Goal: Task Accomplishment & Management: Use online tool/utility

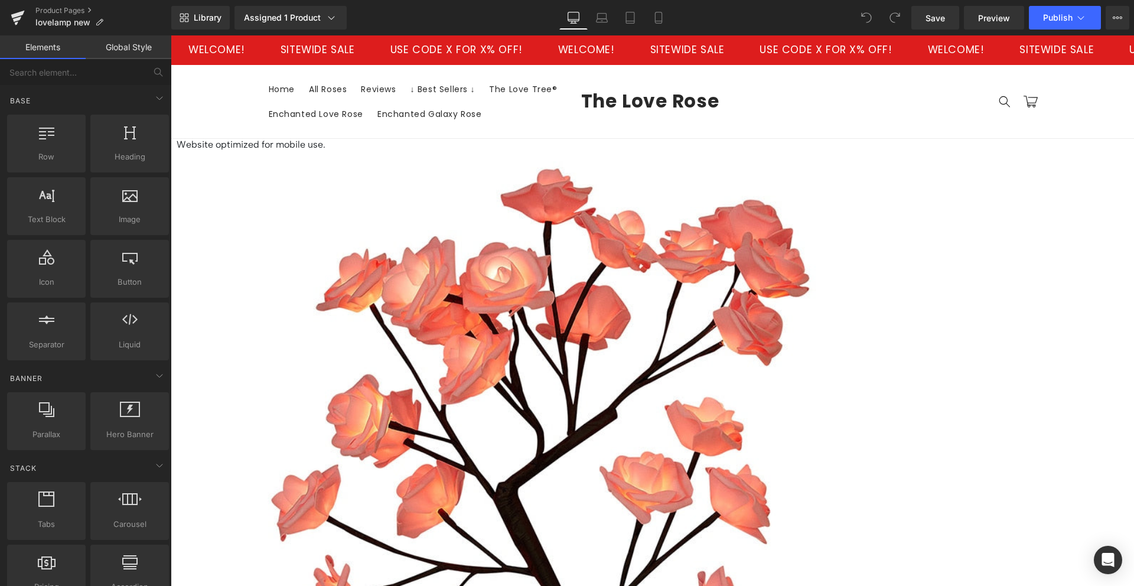
click at [171, 35] on span "Product" at bounding box center [171, 35] width 0 height 0
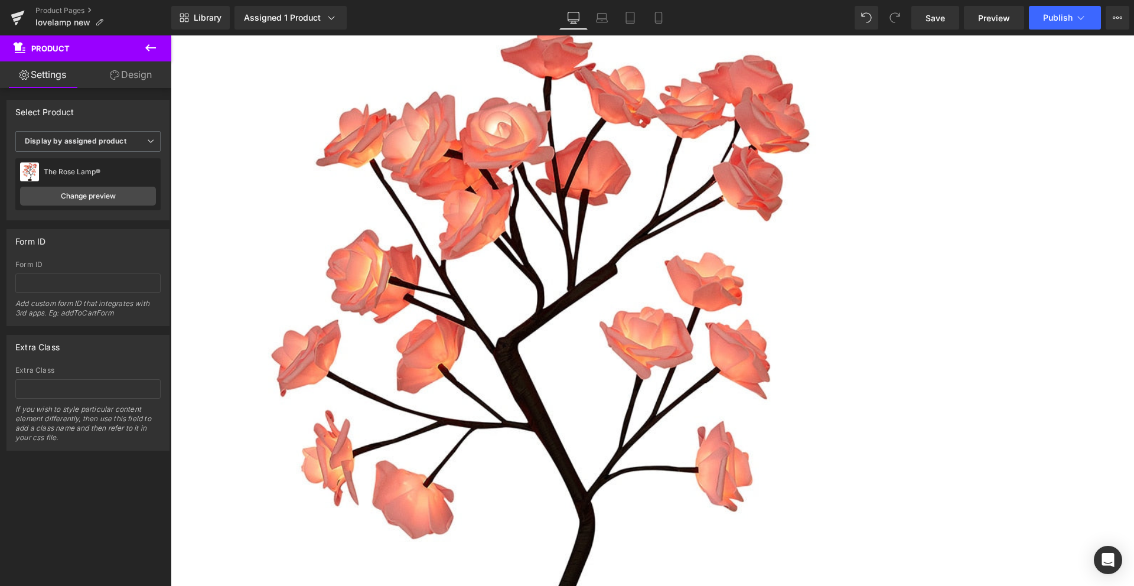
scroll to position [243, 0]
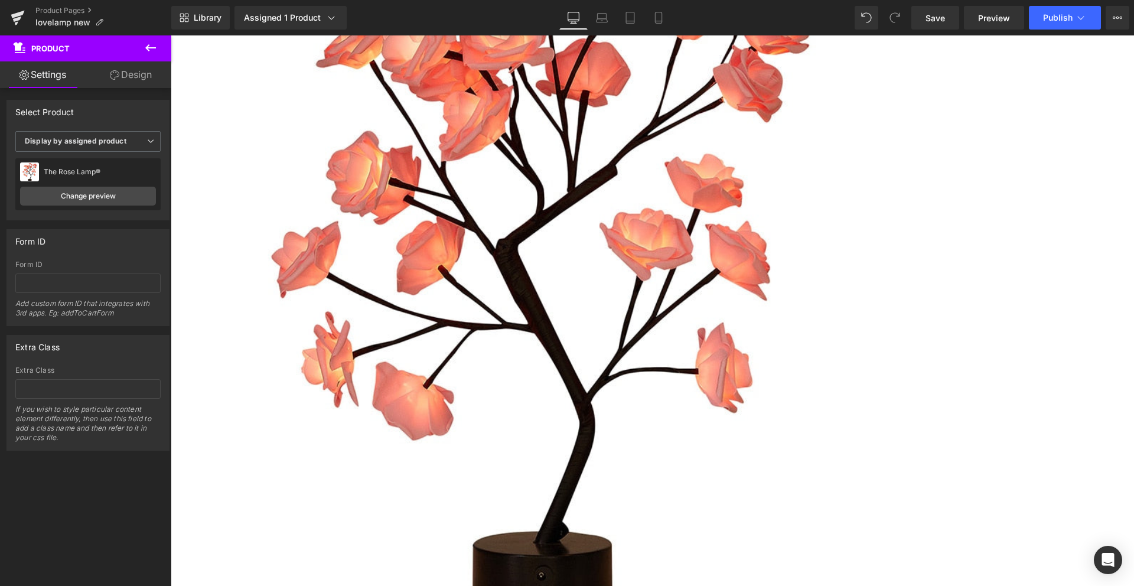
click at [171, 35] on span "(P) Cart Button" at bounding box center [171, 35] width 0 height 0
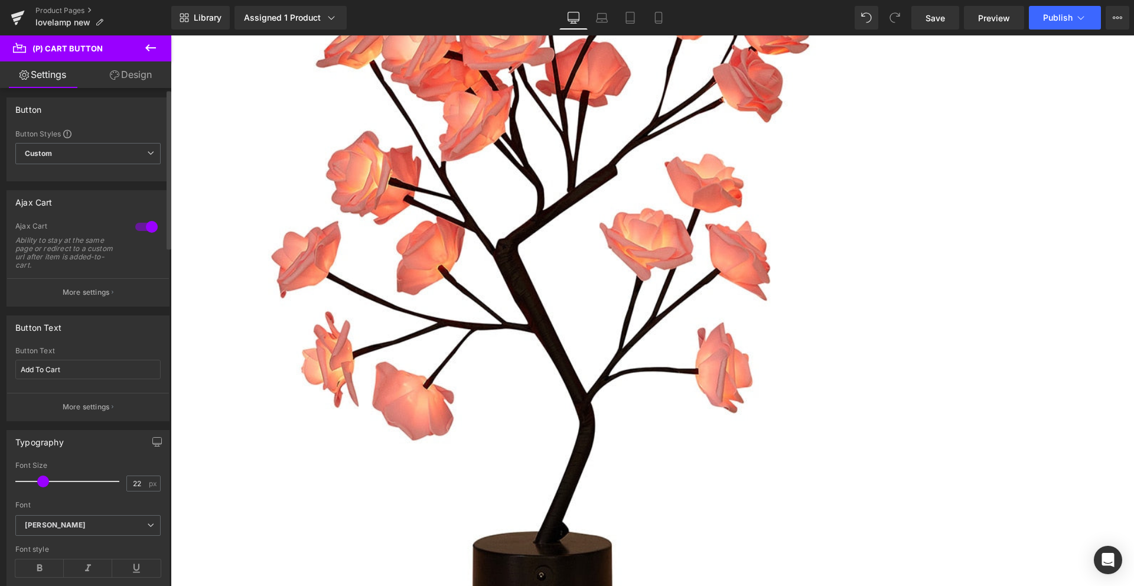
scroll to position [5, 0]
click at [80, 290] on p "More settings" at bounding box center [86, 290] width 47 height 11
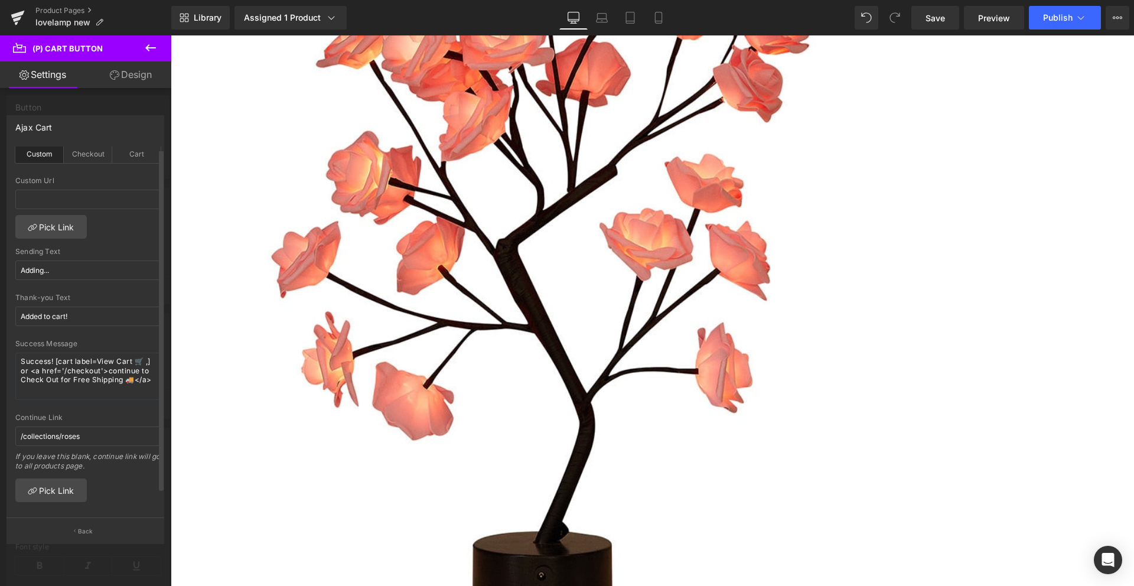
scroll to position [0, 0]
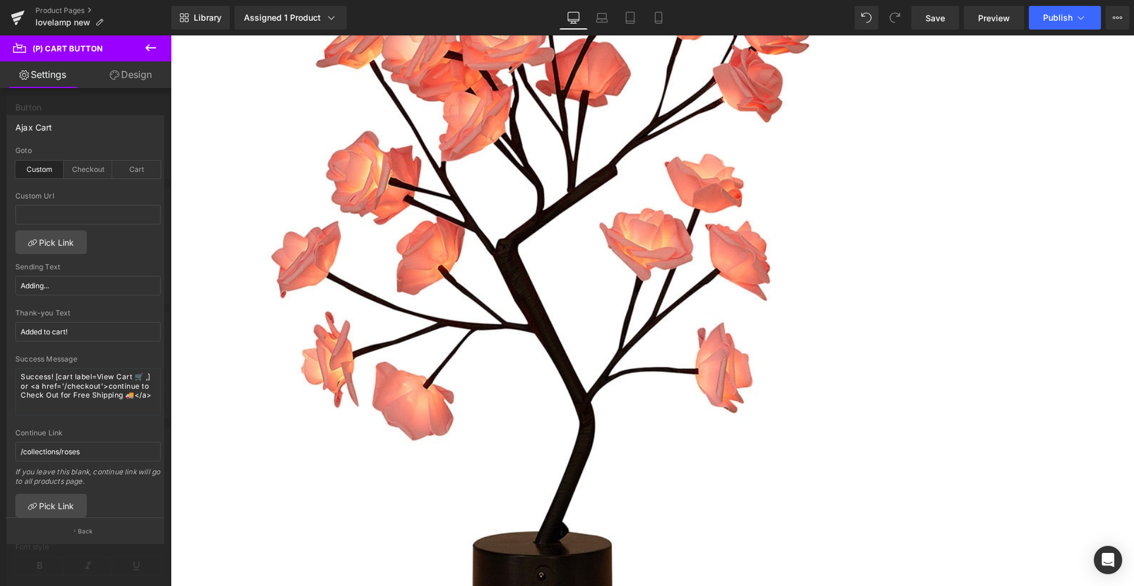
click at [100, 106] on div at bounding box center [85, 313] width 171 height 556
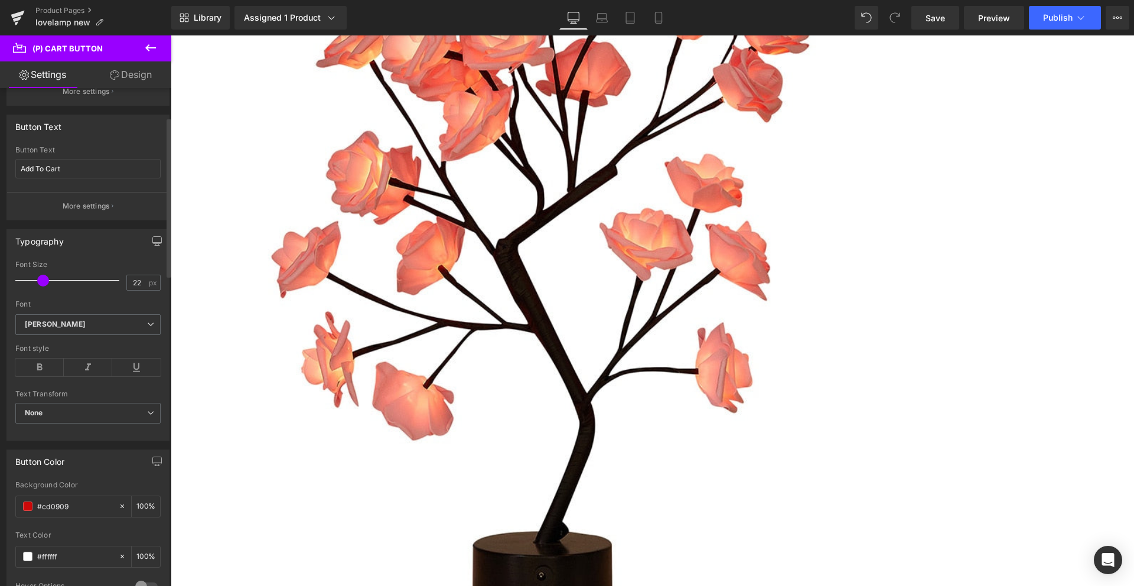
scroll to position [90, 0]
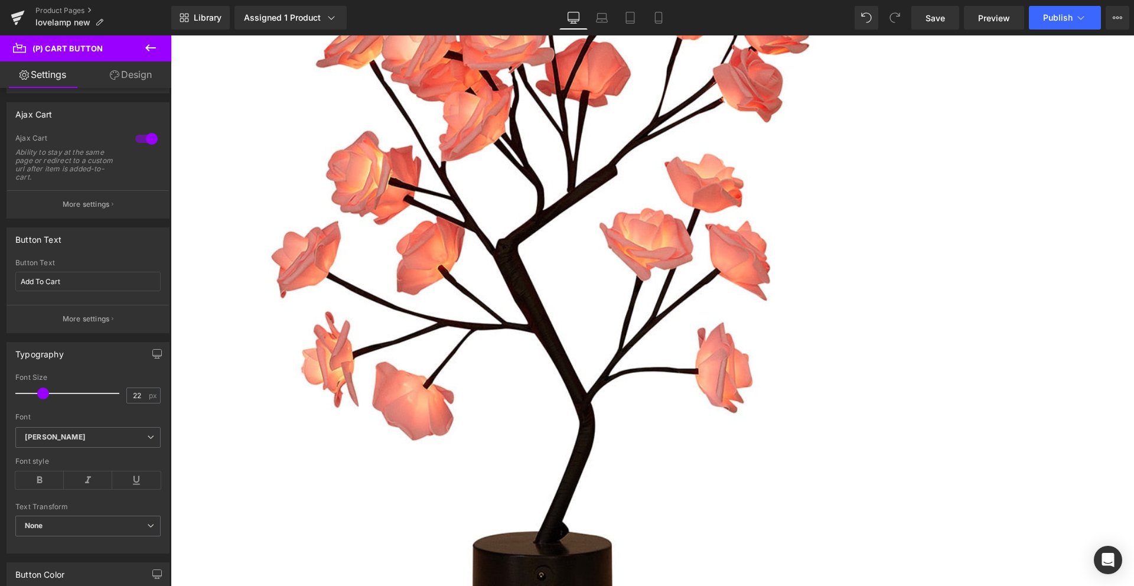
click at [171, 35] on span "(P) Dynamic Checkout Button" at bounding box center [171, 35] width 0 height 0
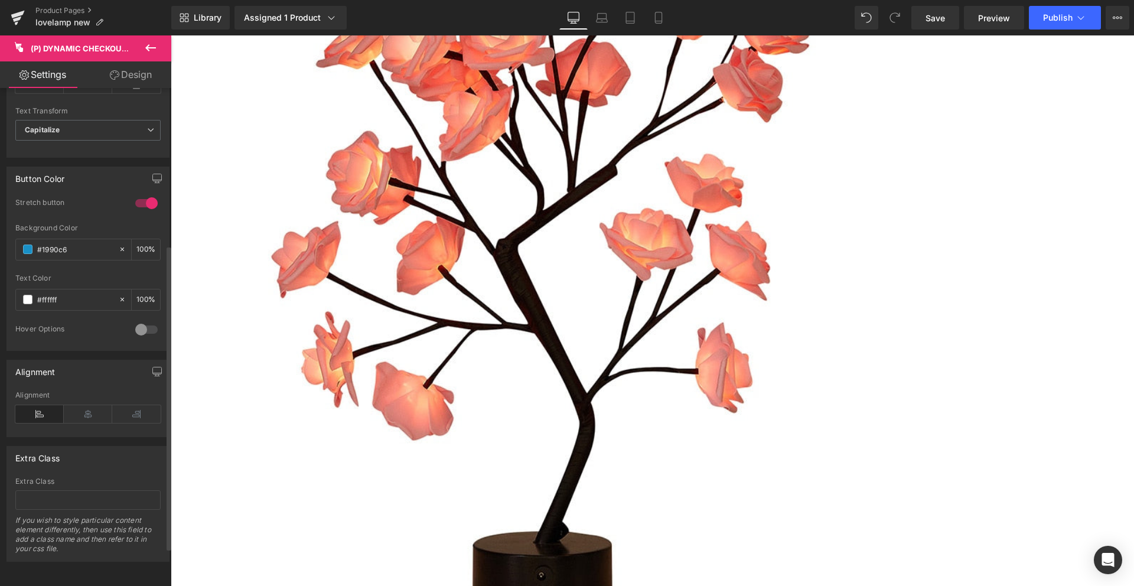
scroll to position [319, 0]
click at [171, 35] on span "(P) Cart Button" at bounding box center [171, 35] width 0 height 0
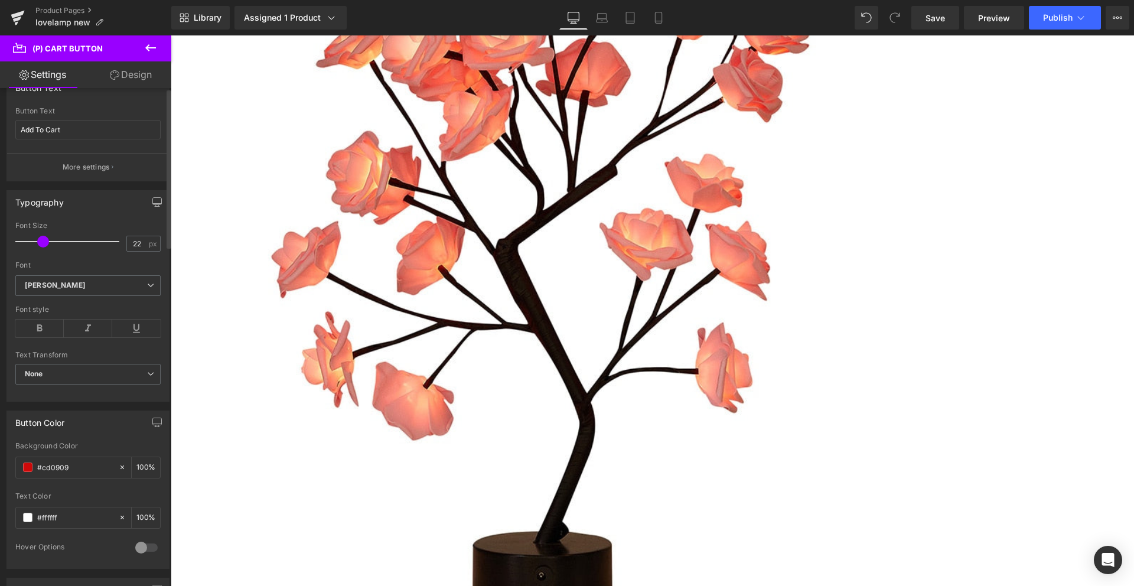
scroll to position [0, 0]
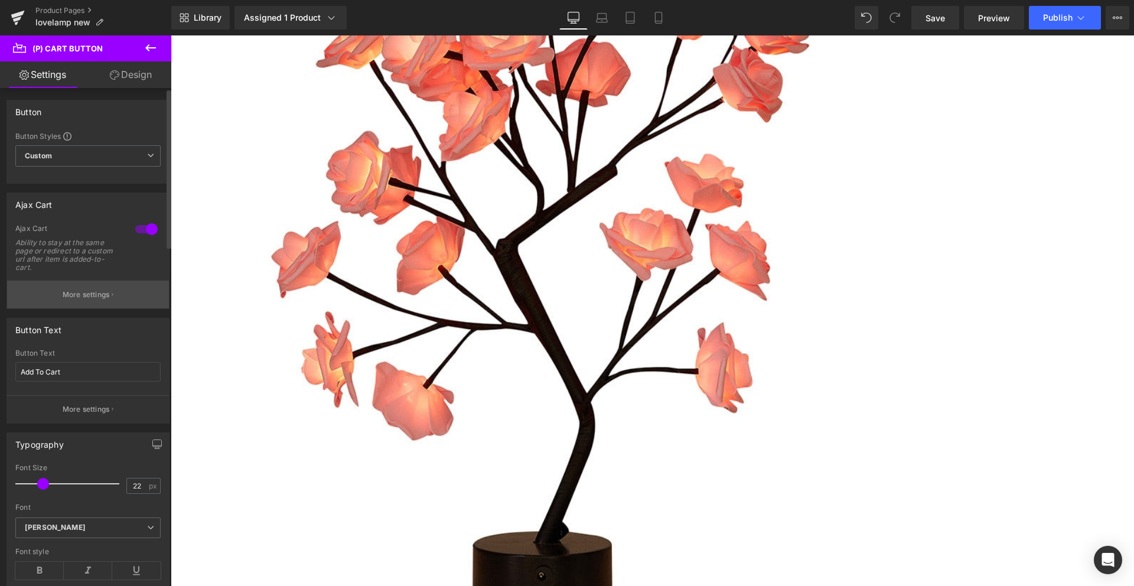
click at [84, 293] on p "More settings" at bounding box center [86, 294] width 47 height 11
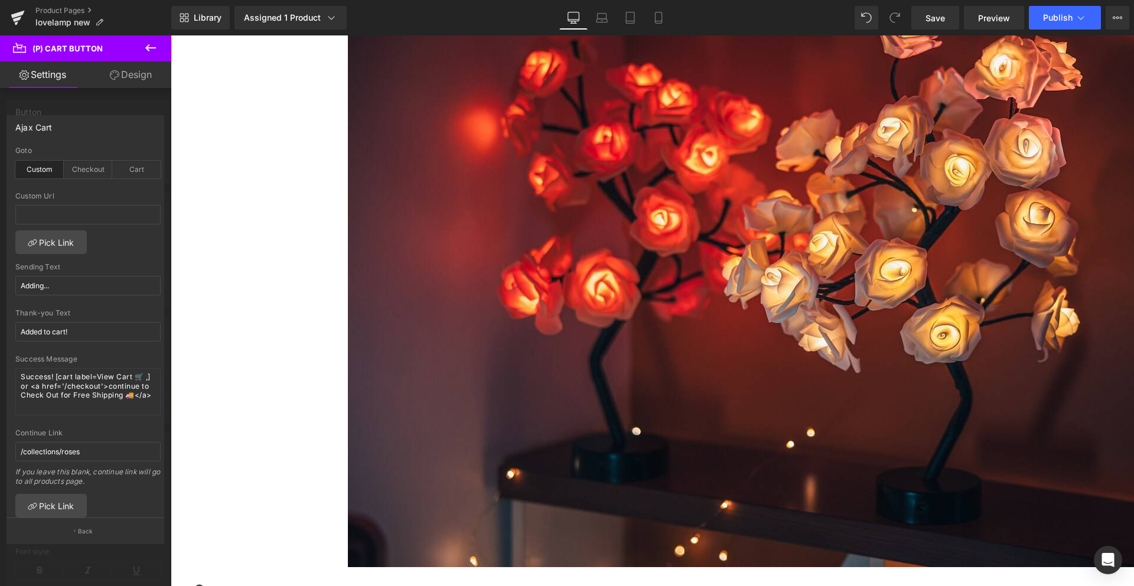
scroll to position [1937, 0]
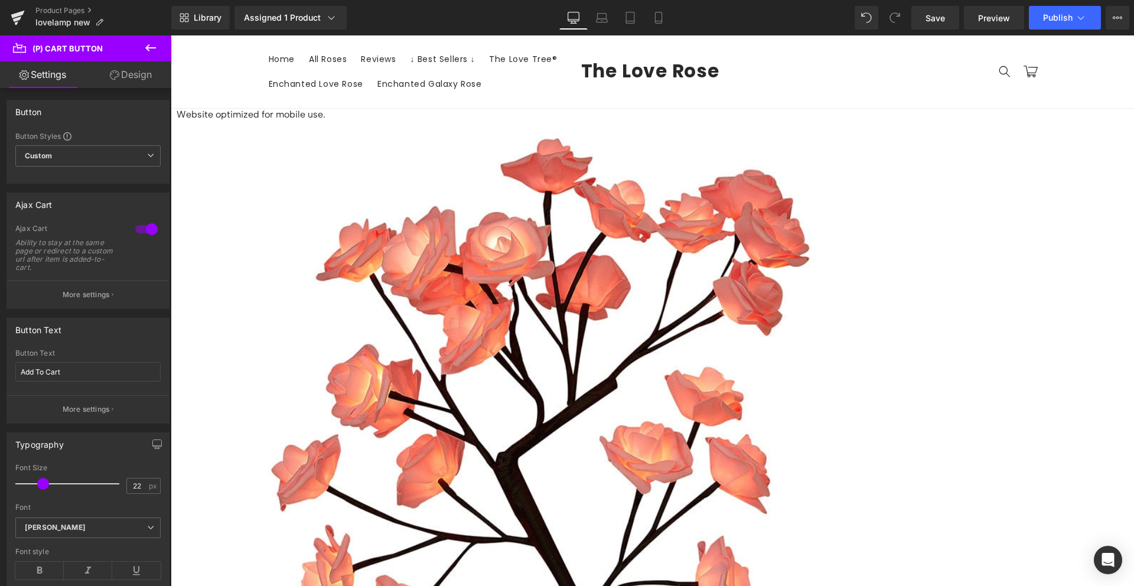
scroll to position [1895, 0]
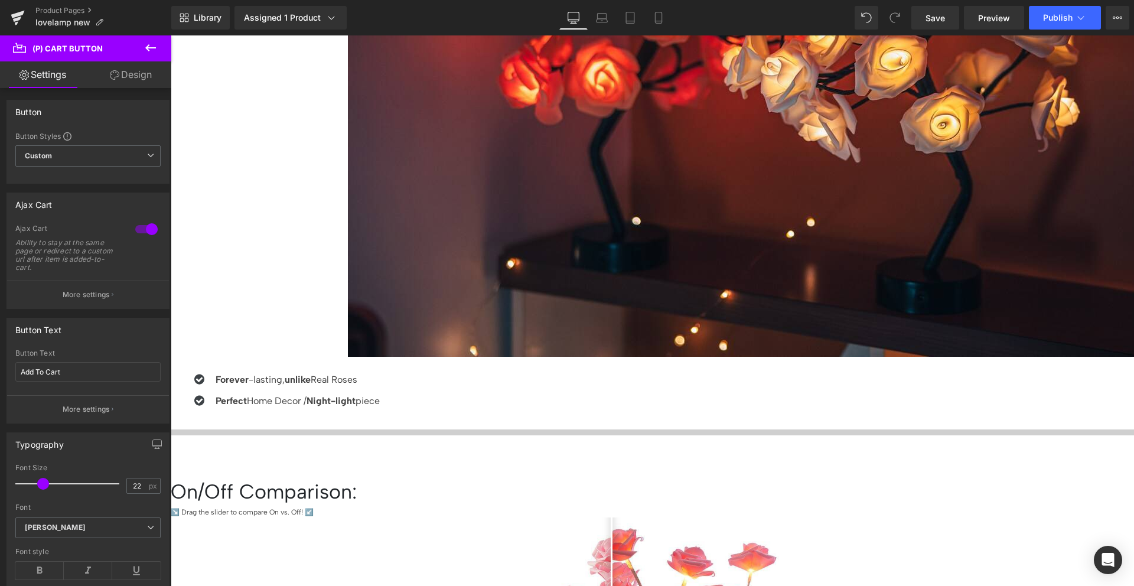
click at [171, 35] on span "(P) Title" at bounding box center [171, 35] width 0 height 0
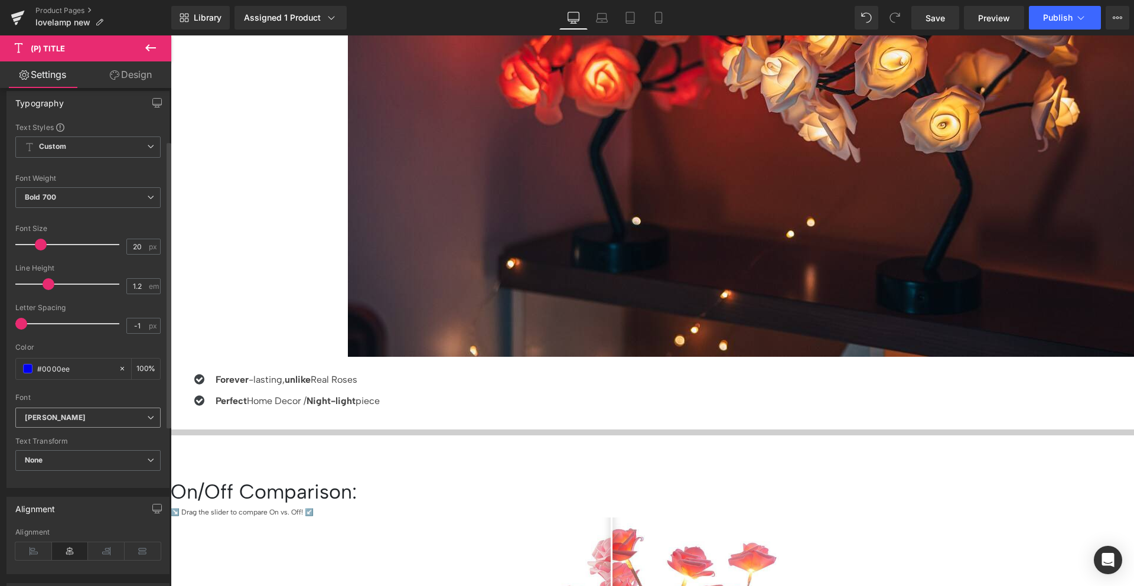
scroll to position [215, 0]
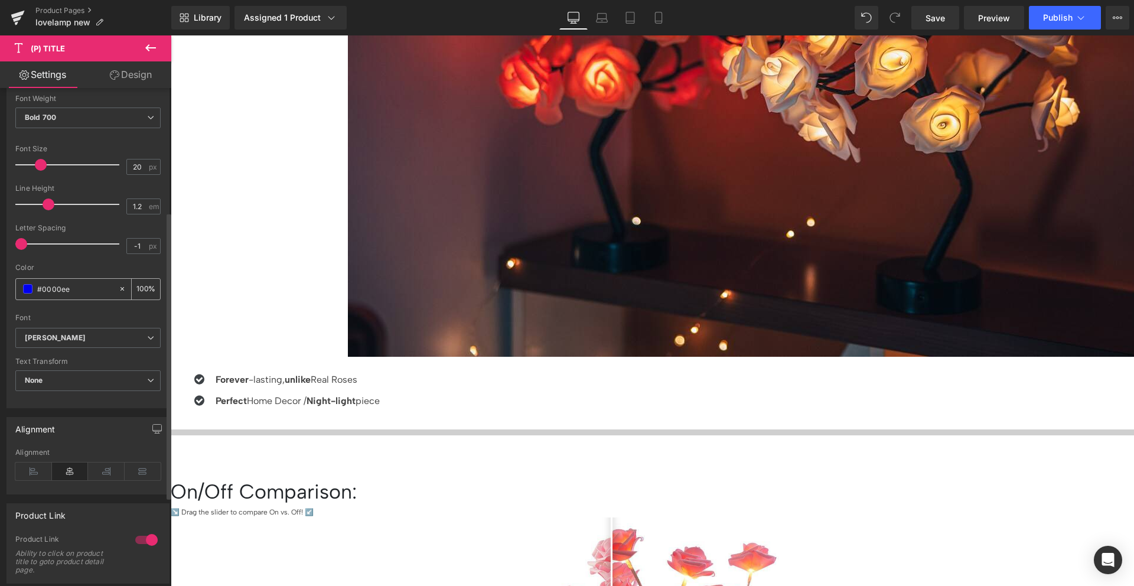
click at [73, 295] on div "#0000ee" at bounding box center [67, 289] width 102 height 21
click at [72, 291] on input "#0000ee" at bounding box center [75, 288] width 76 height 13
type input "#0"
type input "0"
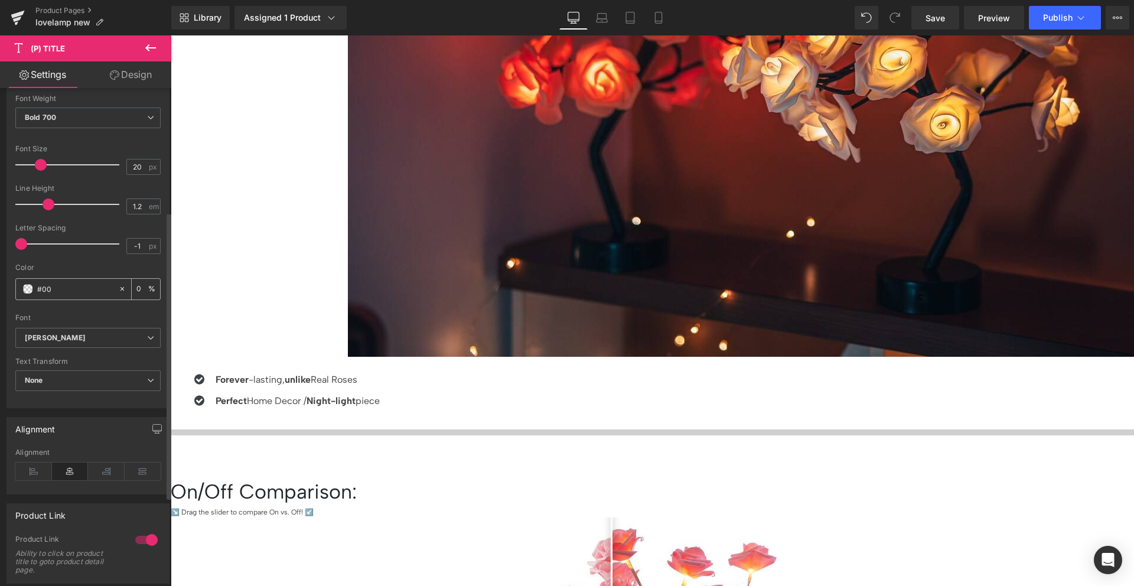
type input "#000"
type input "100"
type input "#00000"
type input "0"
type input "#000000"
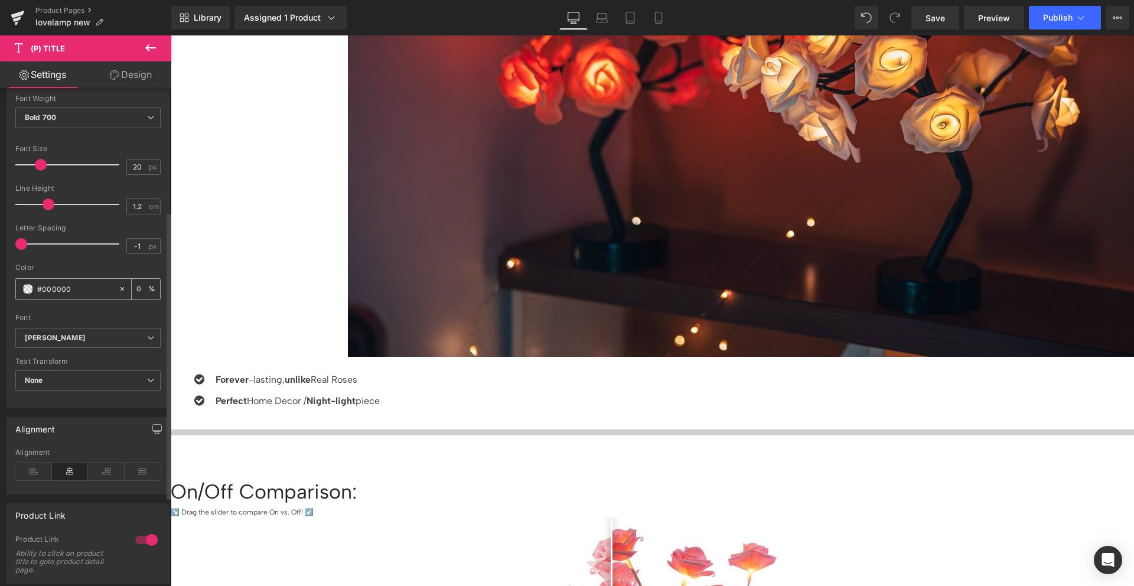
type input "100"
click at [171, 35] on span "(P) Title" at bounding box center [171, 35] width 0 height 0
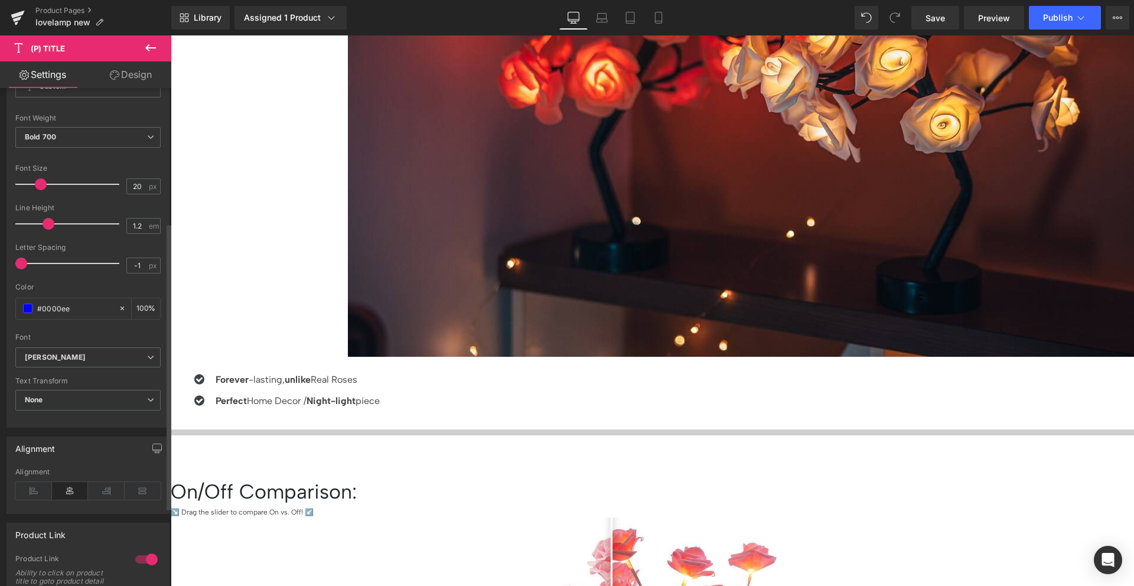
scroll to position [0, 0]
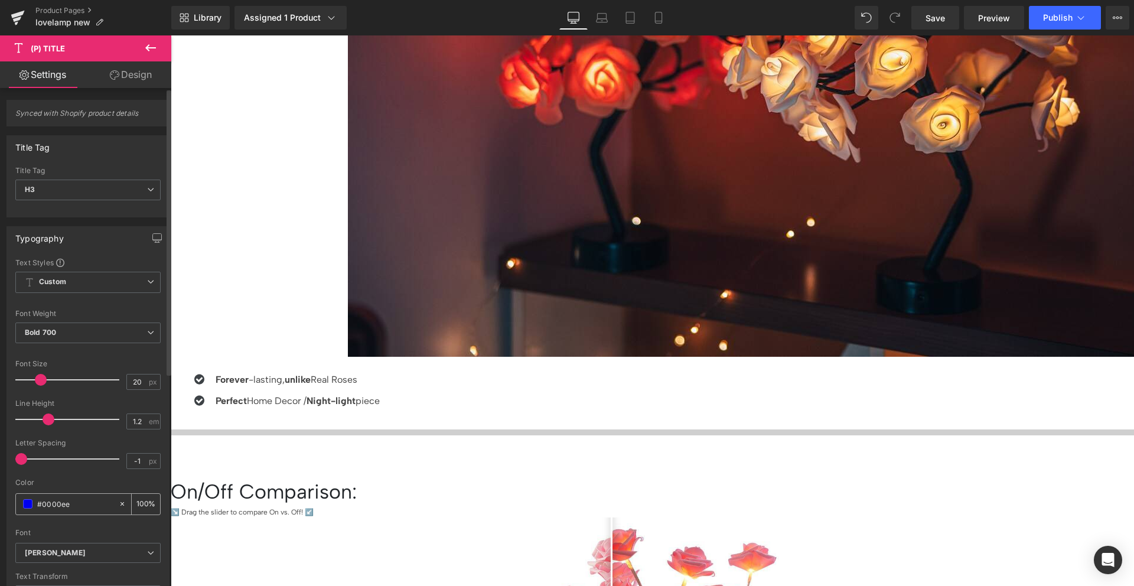
click at [69, 504] on input "#0000ee" at bounding box center [75, 503] width 76 height 13
paste input "#000000"
type input "##000000"
type input "0"
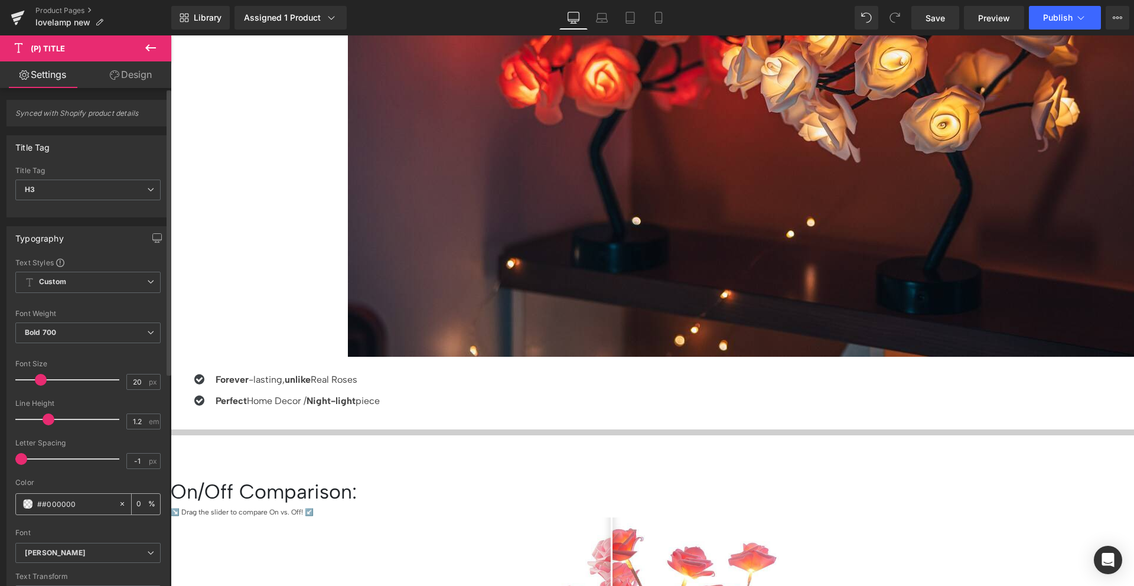
click at [42, 503] on input "##000000" at bounding box center [75, 503] width 76 height 13
click at [37, 503] on input "##000000" at bounding box center [75, 503] width 76 height 13
type input "#000000"
type input "100"
click at [171, 35] on span "(P) Title" at bounding box center [171, 35] width 0 height 0
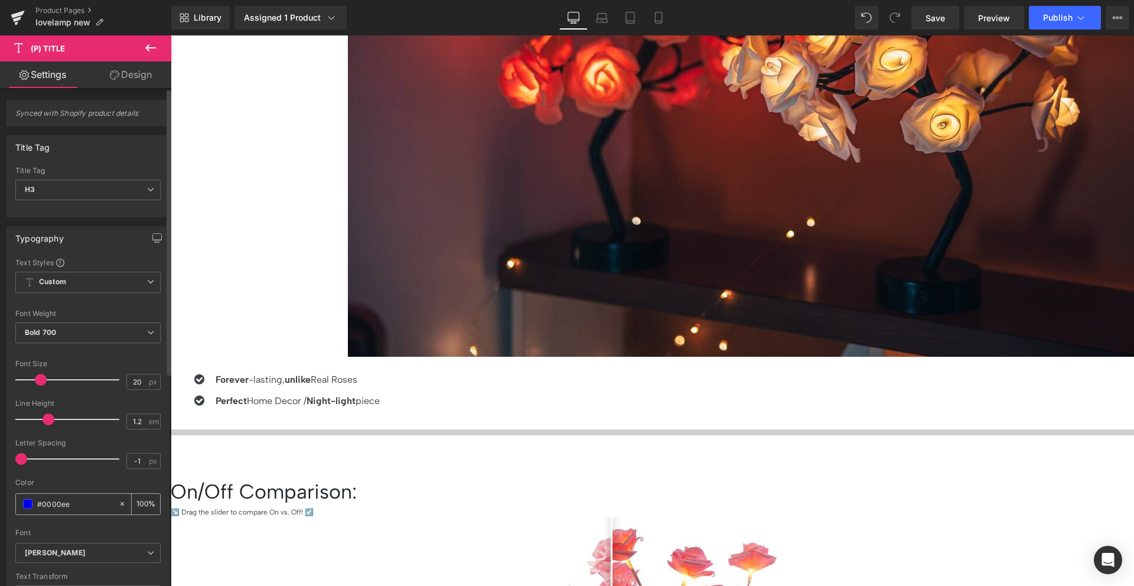
click at [76, 502] on input "#0000ee" at bounding box center [75, 503] width 76 height 13
paste input "00"
type input "#0000000"
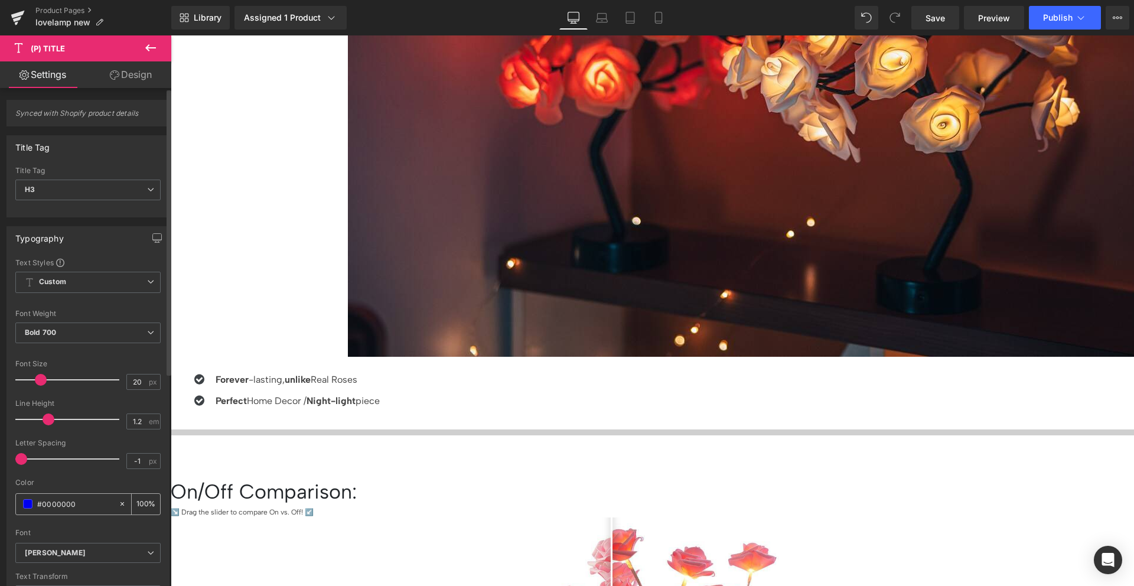
type input "0"
type input "#000000"
type input "100"
click at [171, 35] on span "(P) Title" at bounding box center [171, 35] width 0 height 0
click at [63, 509] on input "#0000ee" at bounding box center [75, 503] width 76 height 13
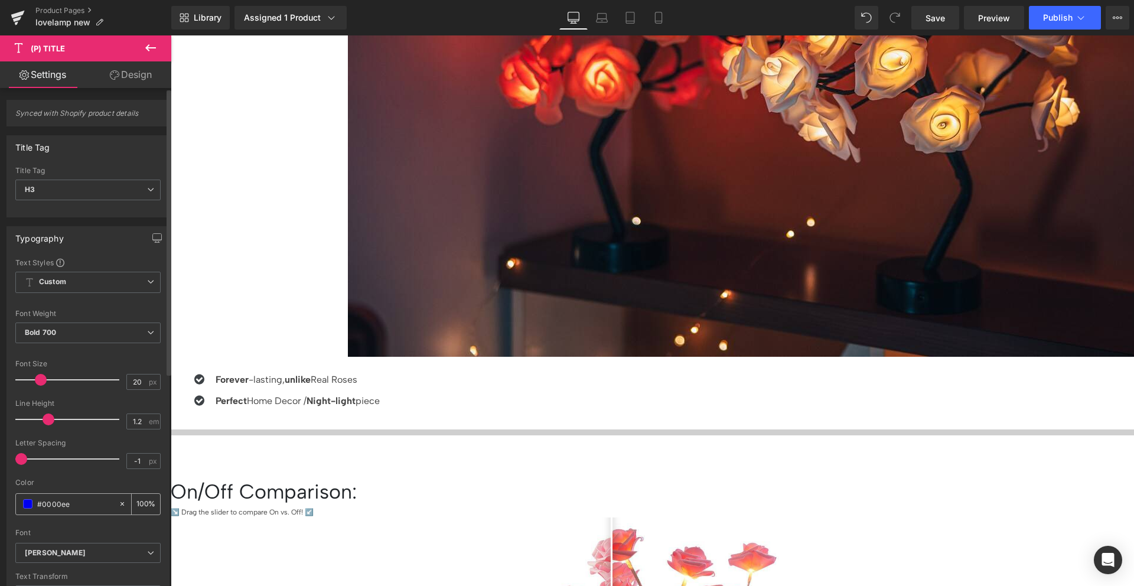
click at [63, 509] on input "#0000ee" at bounding box center [75, 503] width 76 height 13
paste input "#000000"
type input "##000000"
type input "0"
type input "#000000"
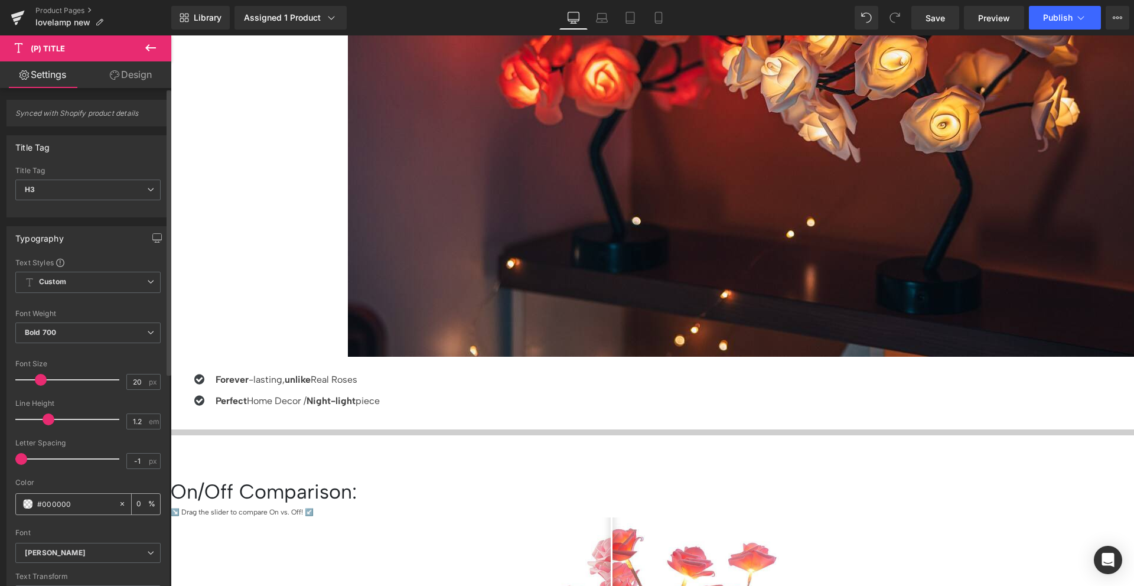
type input "100"
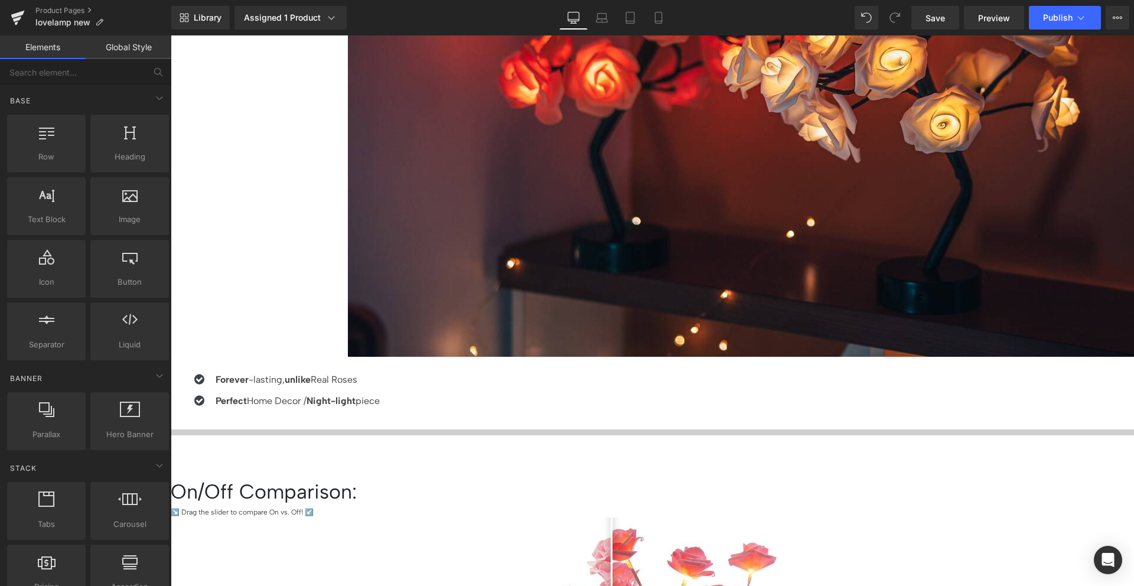
click at [171, 35] on span "Carousel" at bounding box center [171, 35] width 0 height 0
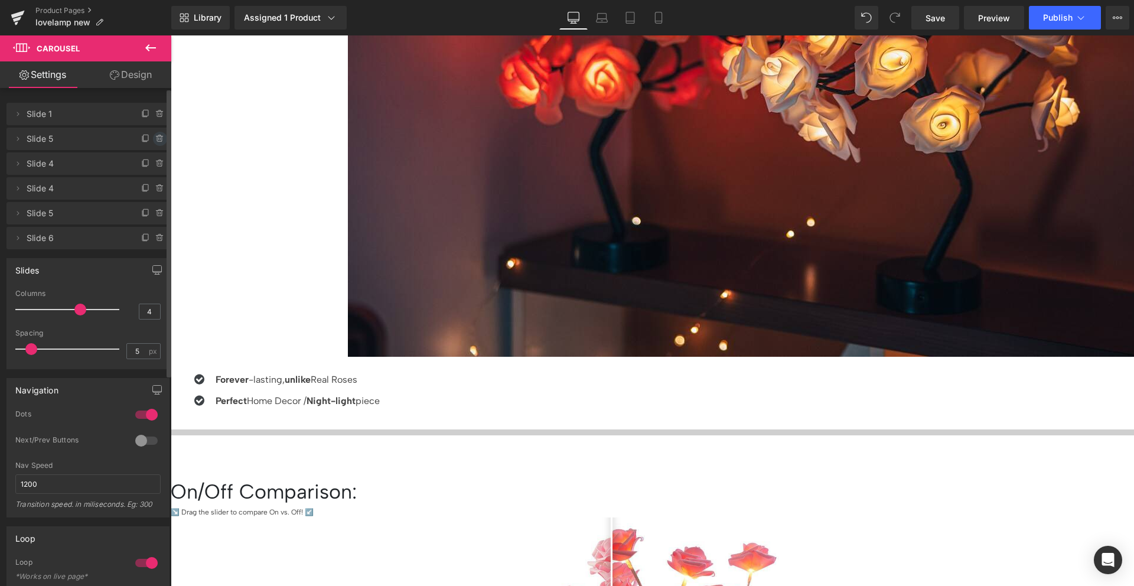
click at [155, 137] on icon at bounding box center [159, 138] width 9 height 9
click at [151, 136] on button "Delete" at bounding box center [147, 139] width 37 height 15
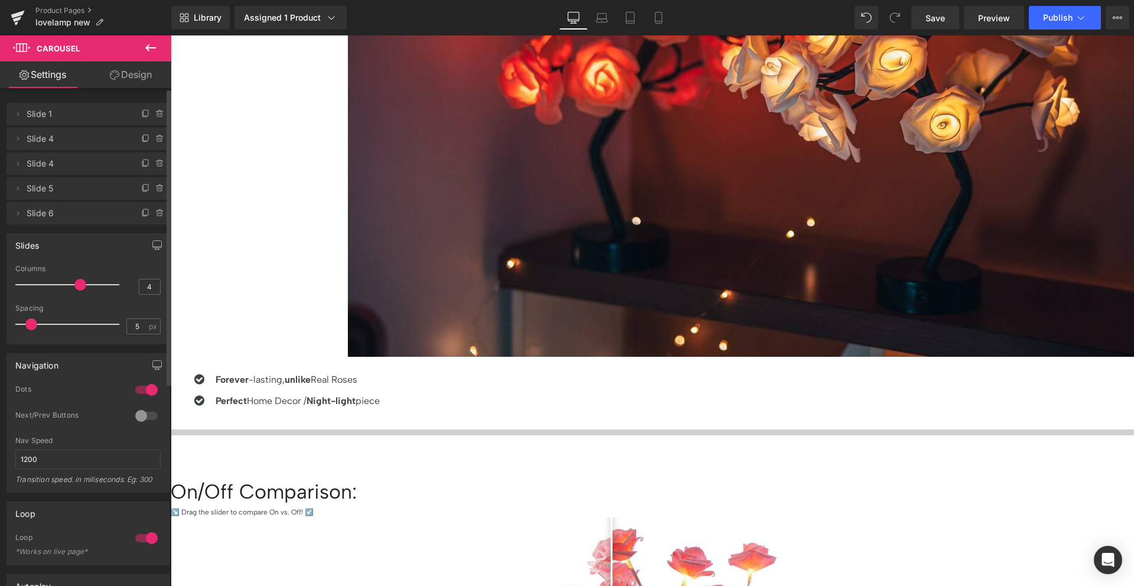
click at [171, 35] on span "(P) Title" at bounding box center [171, 35] width 0 height 0
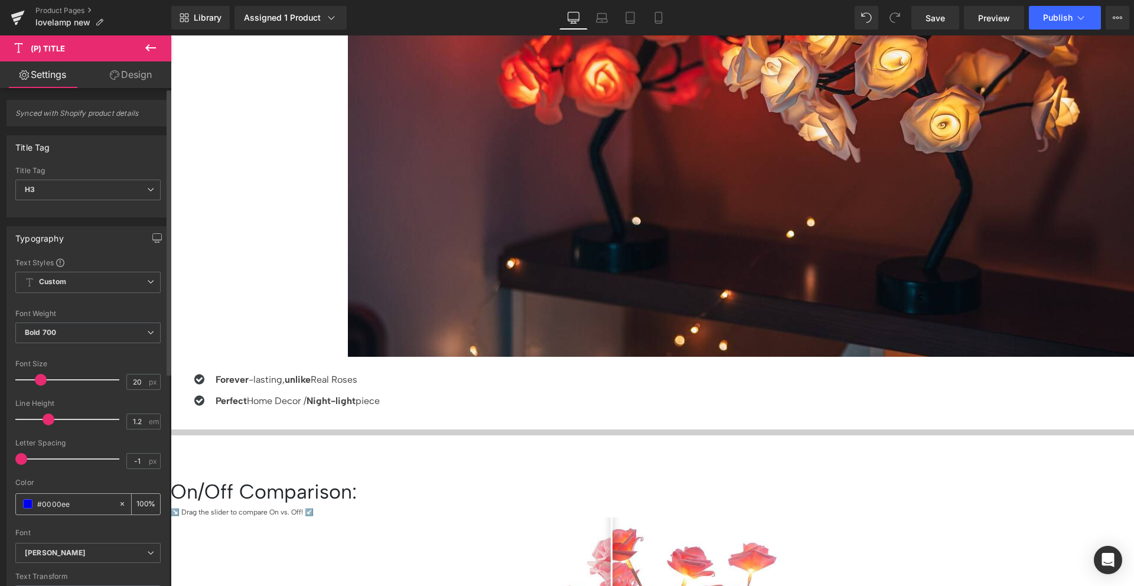
click at [71, 502] on input "#0000ee" at bounding box center [75, 503] width 76 height 13
paste input "00"
type input "#0000000"
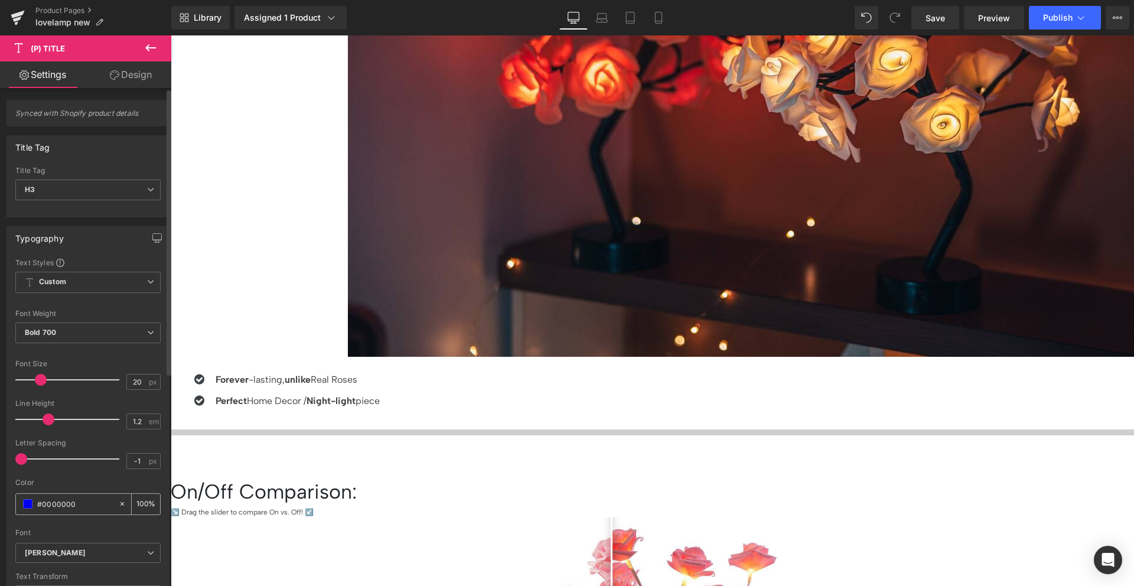
type input "0"
type input "#000000"
type input "100"
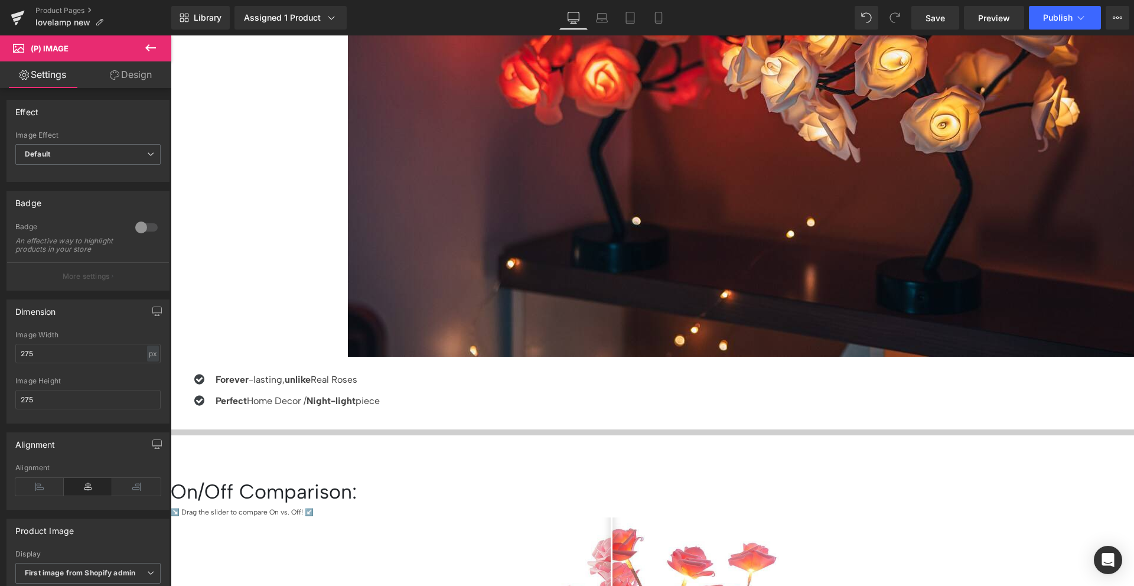
click at [171, 35] on span "Carousel" at bounding box center [171, 35] width 0 height 0
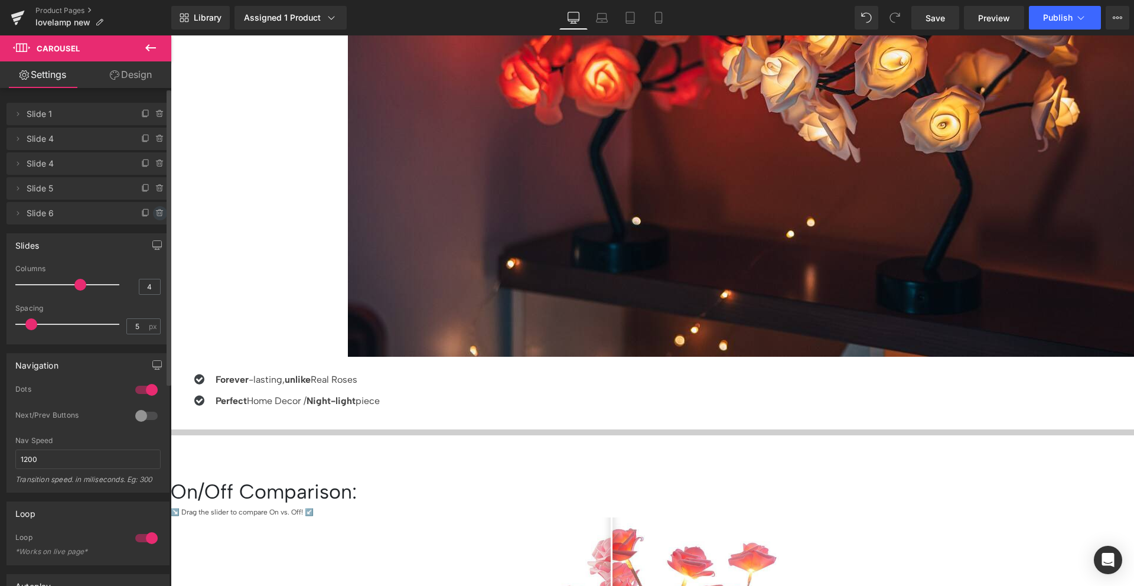
click at [157, 211] on icon at bounding box center [159, 213] width 5 height 5
click at [152, 209] on button "Delete" at bounding box center [147, 213] width 37 height 15
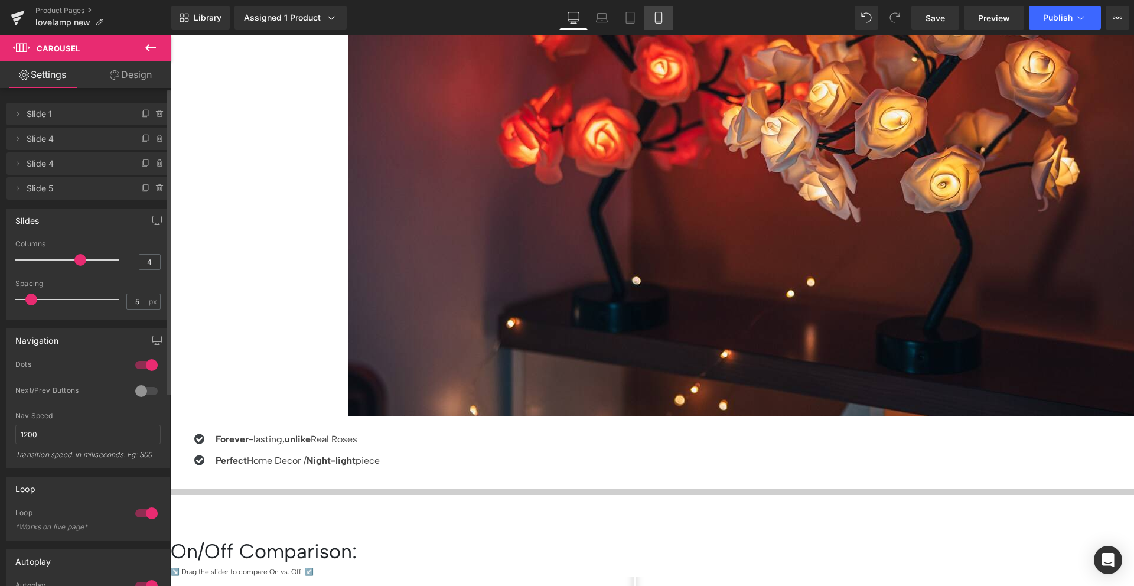
click at [667, 25] on link "Mobile" at bounding box center [659, 18] width 28 height 24
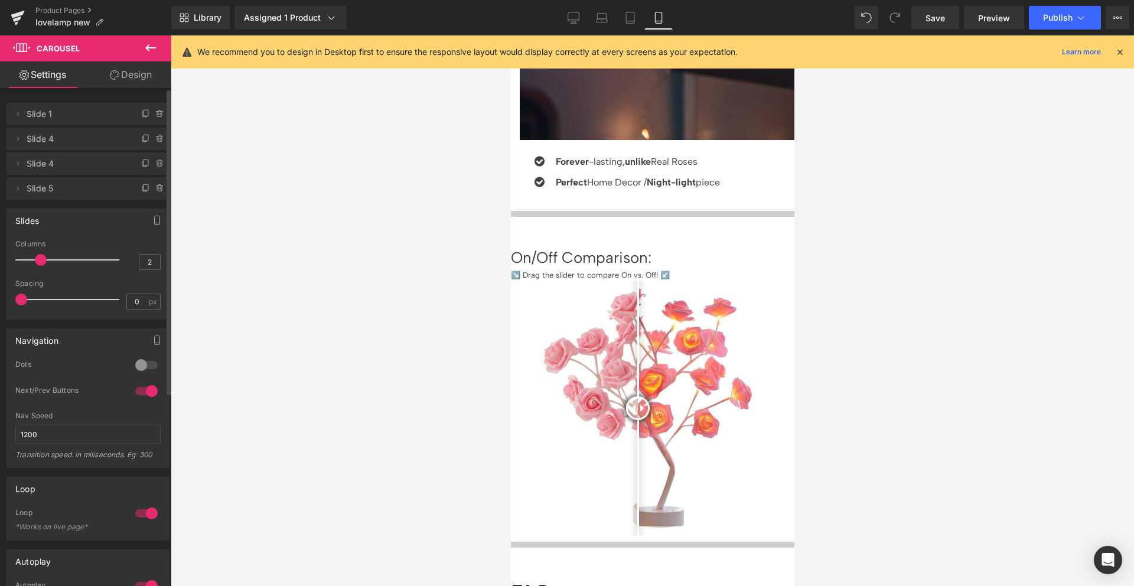
scroll to position [1490, 0]
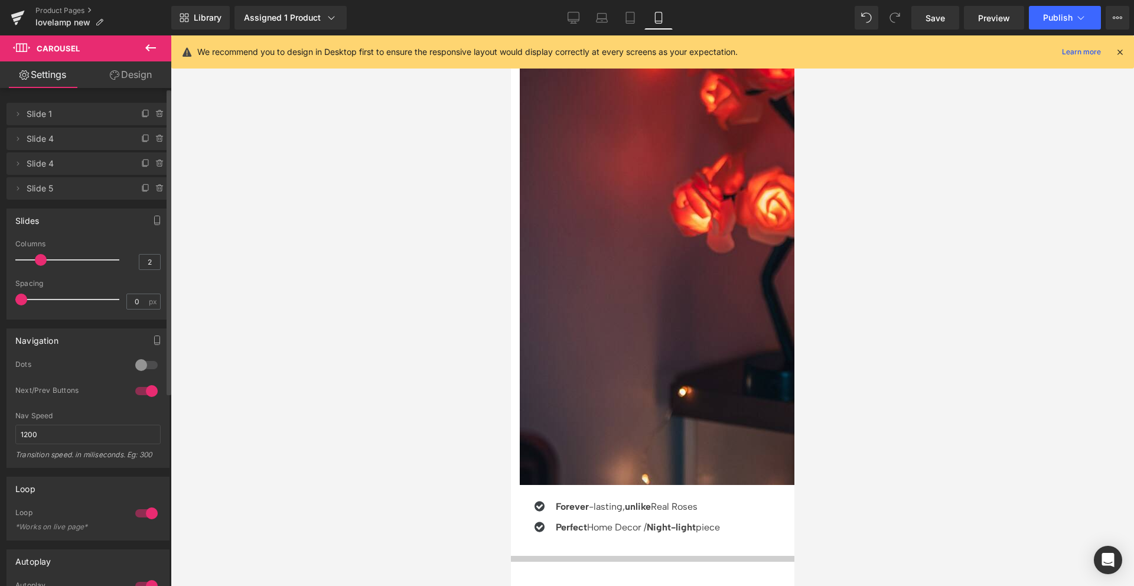
scroll to position [1156, 0]
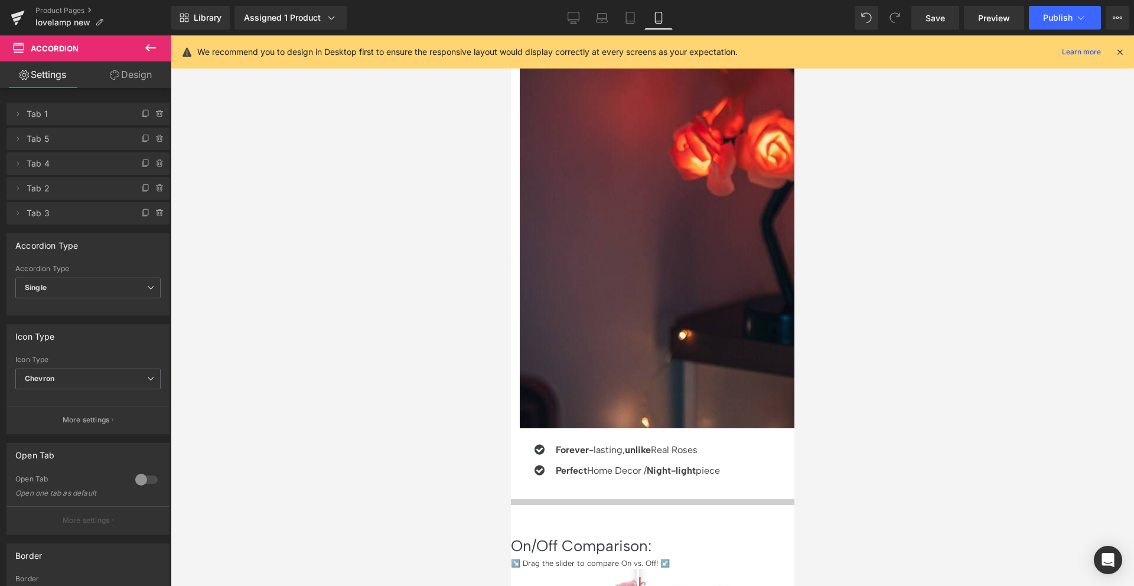
scroll to position [1199, 0]
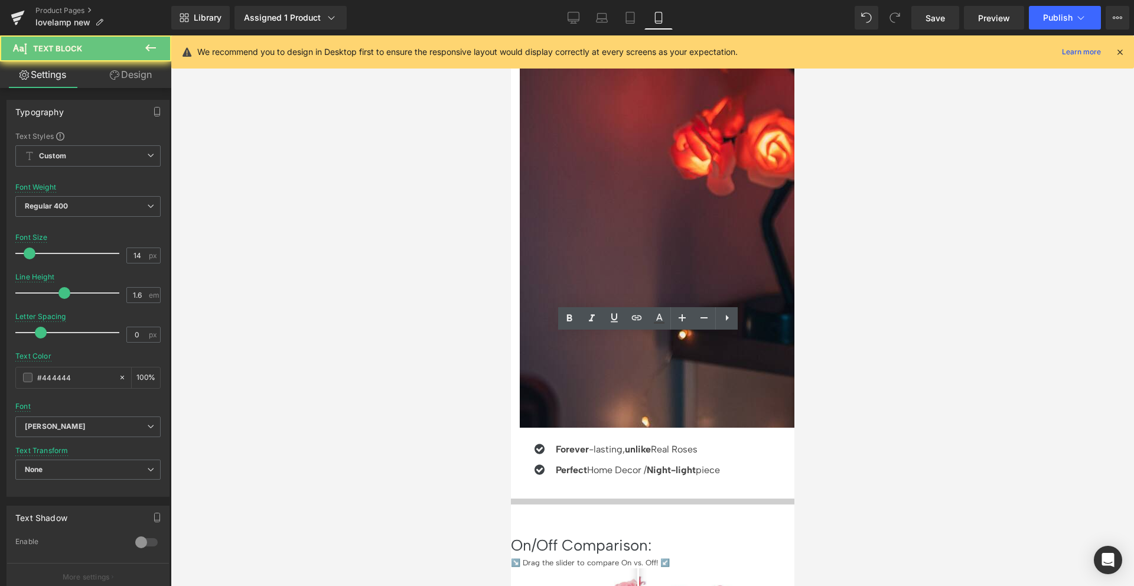
copy p "If you would like to bundle different color Lamps, simply add each color indivi…"
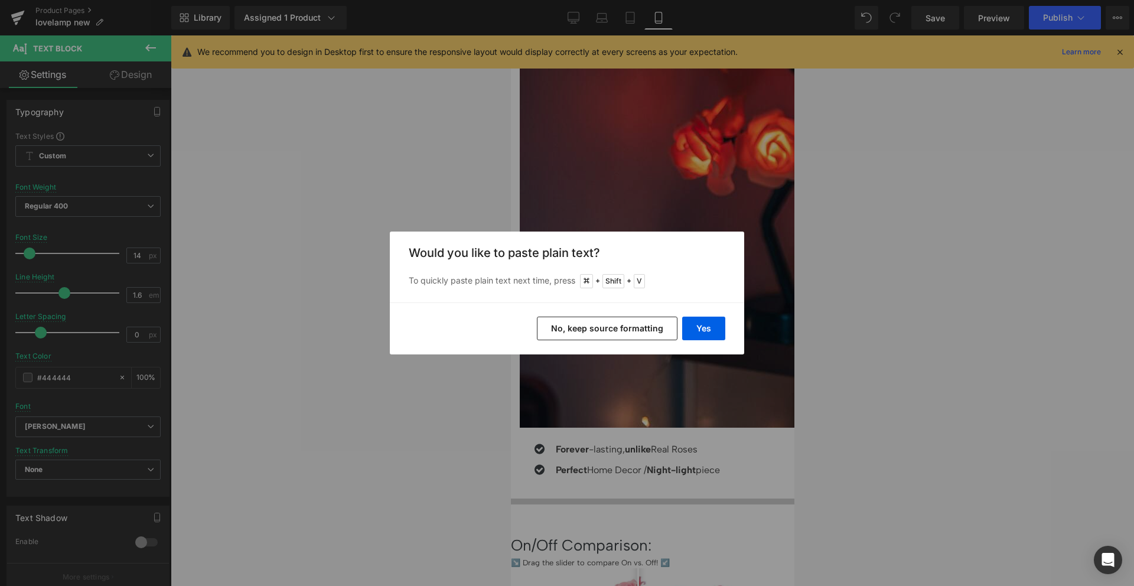
click at [593, 323] on button "No, keep source formatting" at bounding box center [607, 329] width 141 height 24
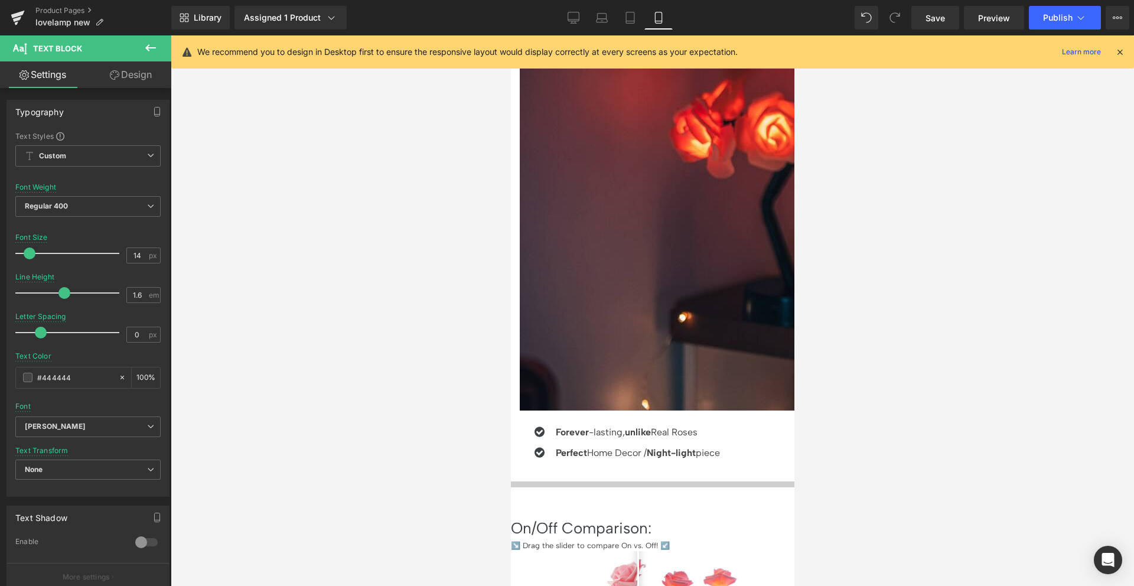
scroll to position [1218, 0]
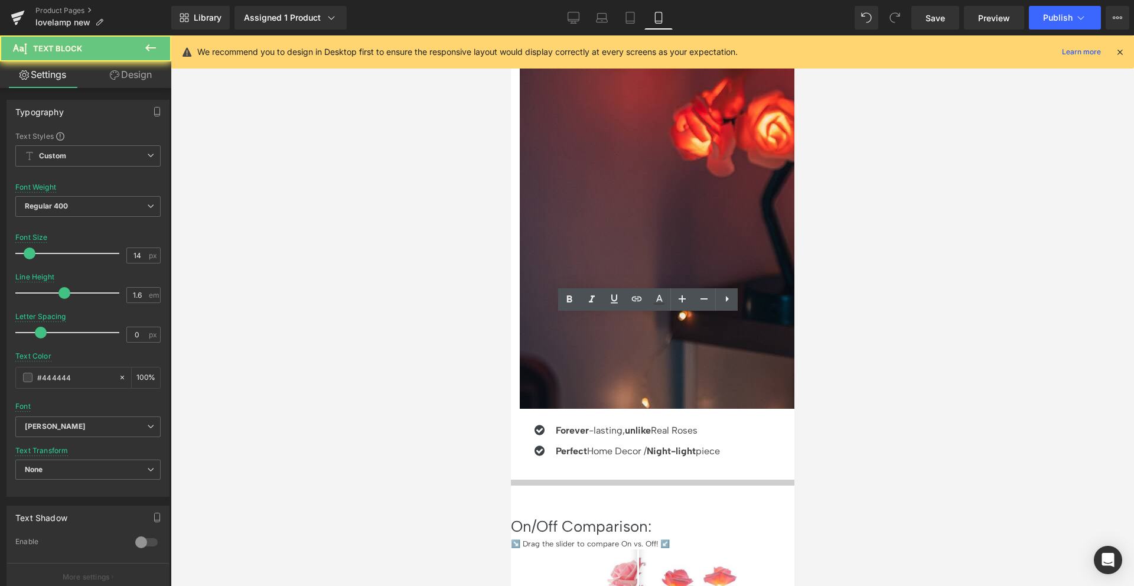
click at [928, 338] on div at bounding box center [653, 310] width 964 height 551
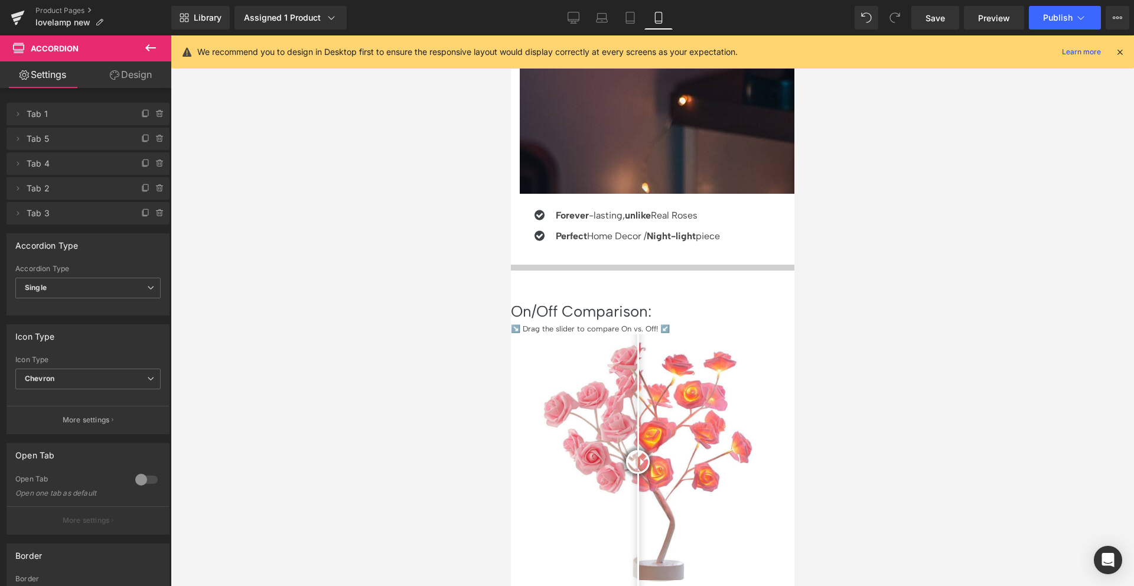
scroll to position [1410, 0]
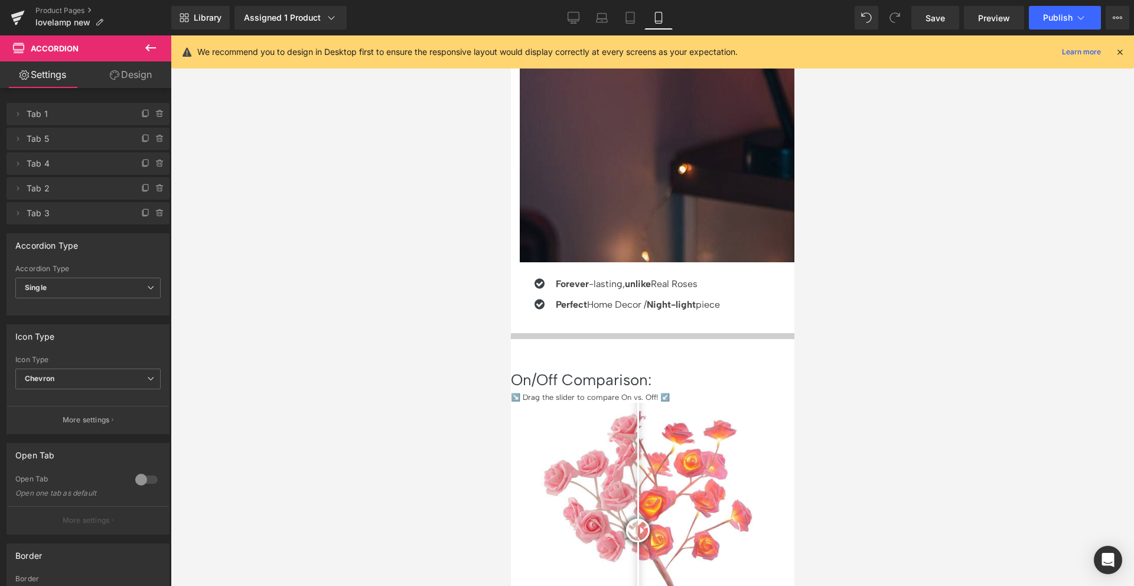
scroll to position [1360, 0]
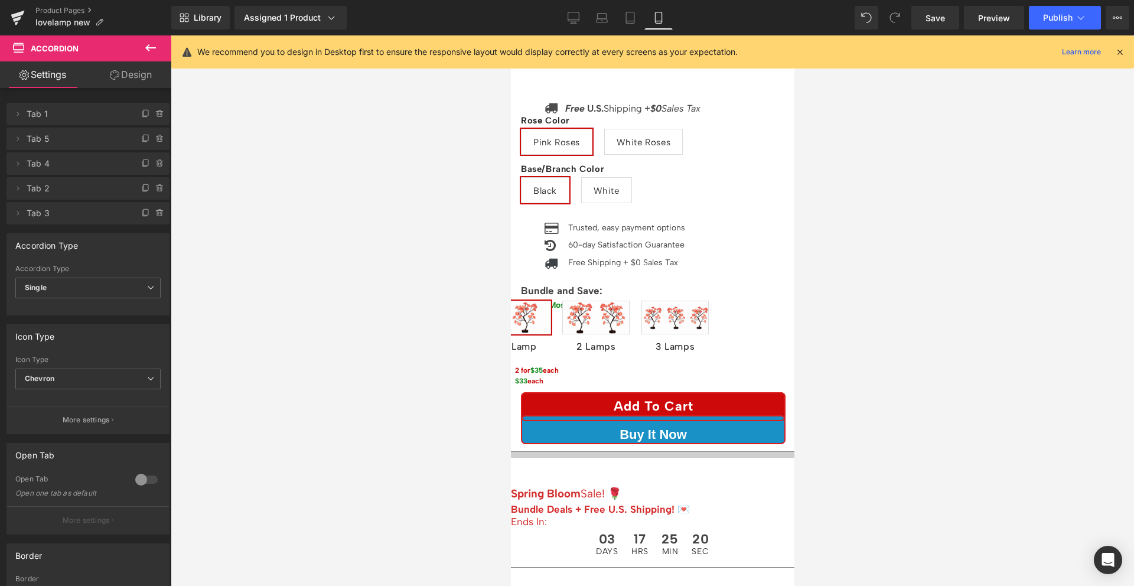
scroll to position [295, 0]
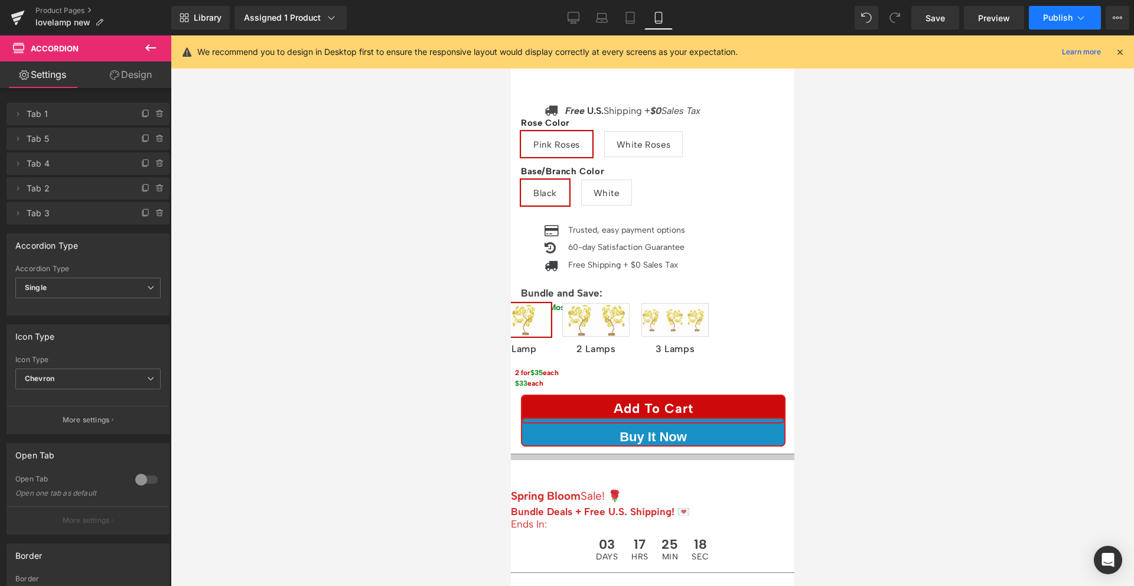
click at [1047, 14] on span "Publish" at bounding box center [1058, 17] width 30 height 9
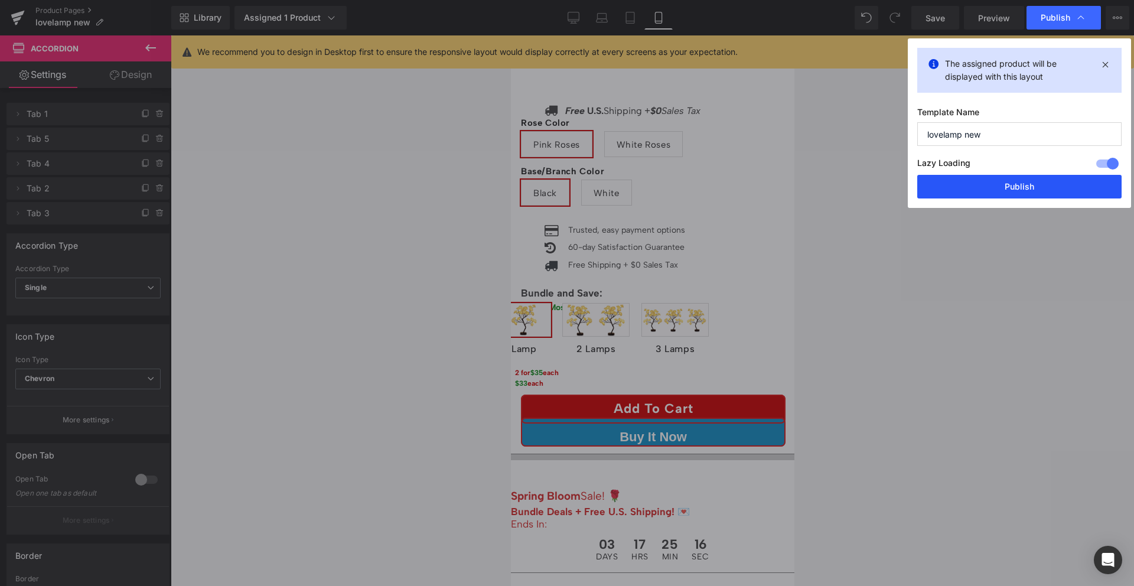
click at [1016, 183] on button "Publish" at bounding box center [1019, 187] width 204 height 24
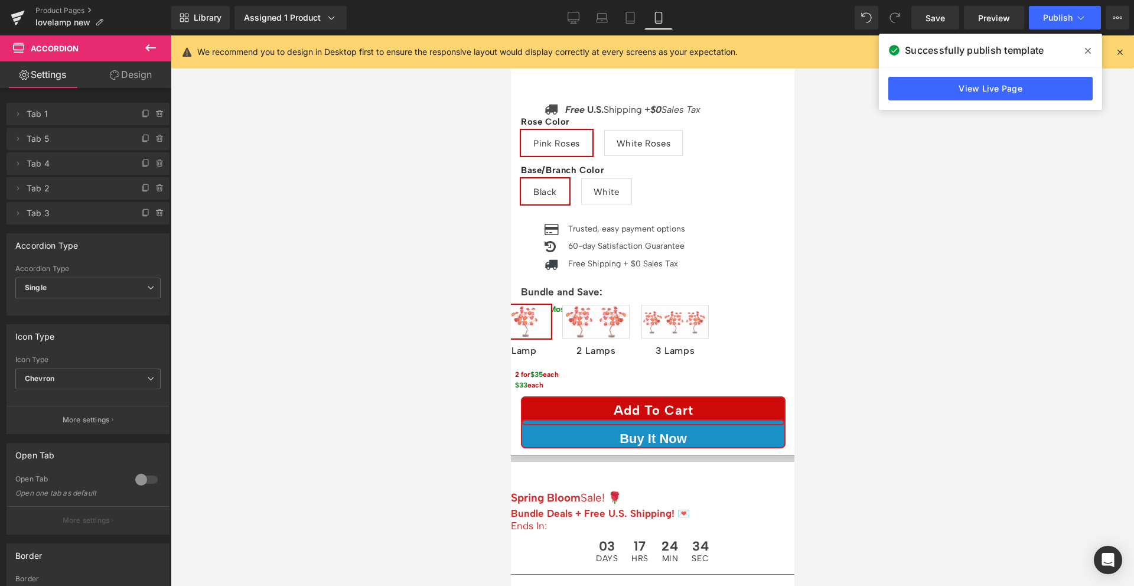
scroll to position [321, 0]
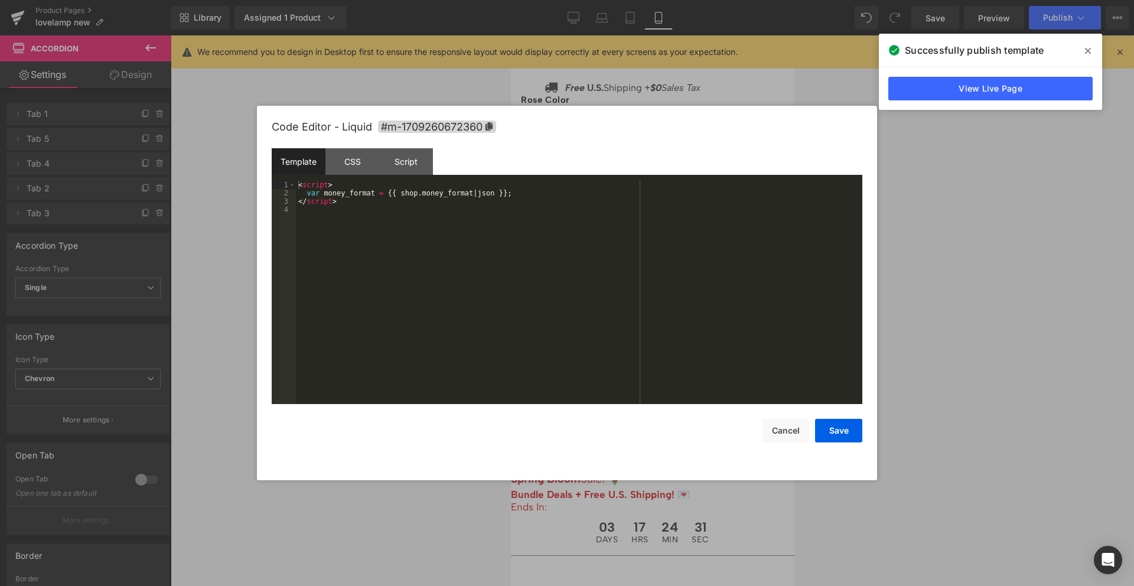
click at [663, 375] on div "Liquid" at bounding box center [652, 376] width 265 height 3
click at [774, 426] on button "Cancel" at bounding box center [785, 431] width 47 height 24
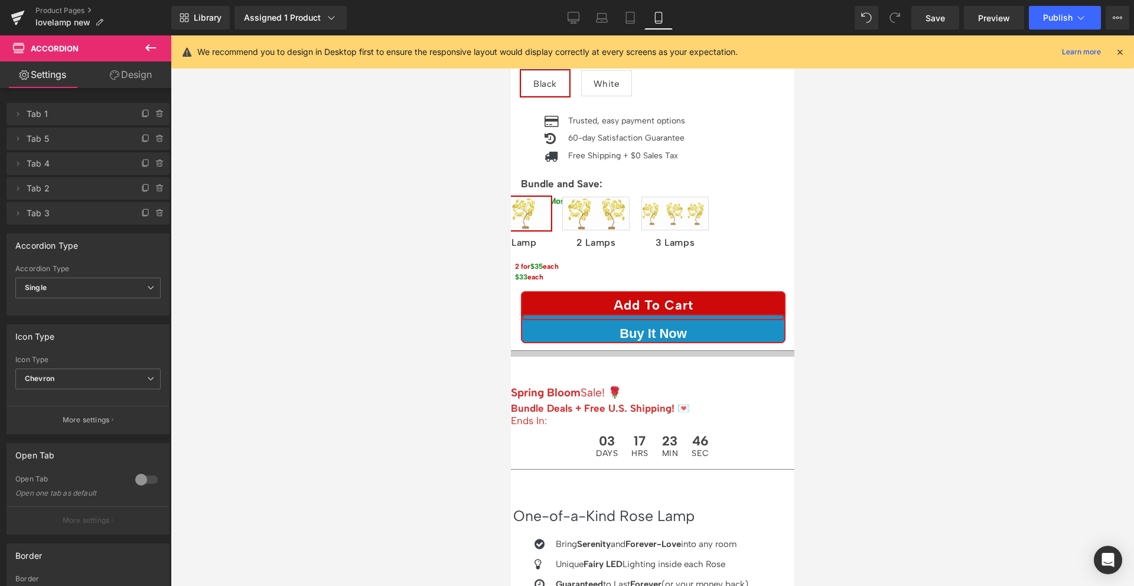
scroll to position [622, 0]
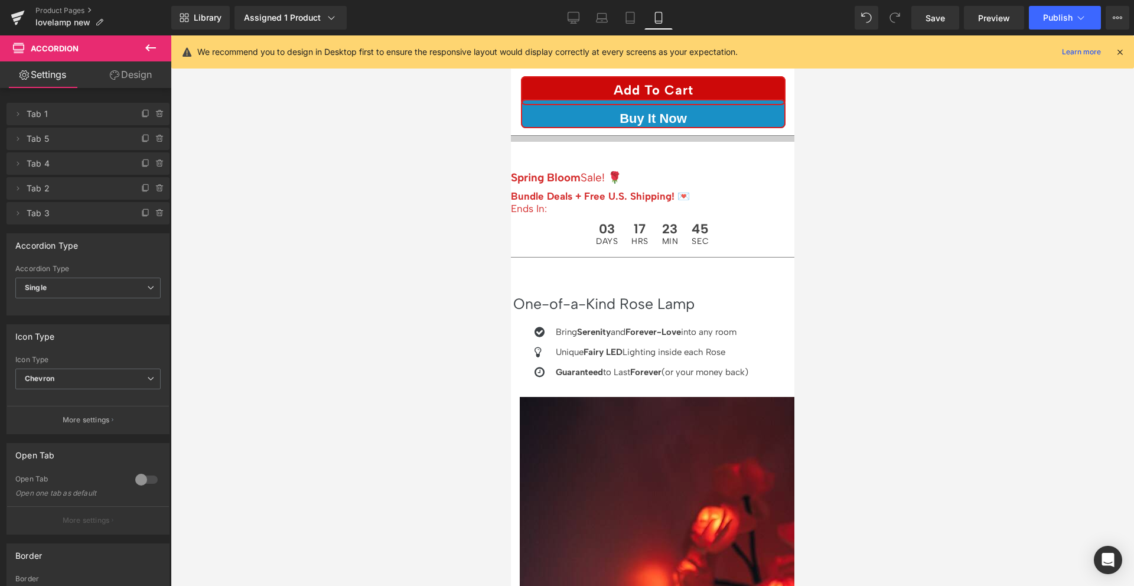
click at [510, 35] on icon at bounding box center [510, 35] width 0 height 0
click at [580, 171] on strong "Spring Bloom" at bounding box center [545, 178] width 70 height 14
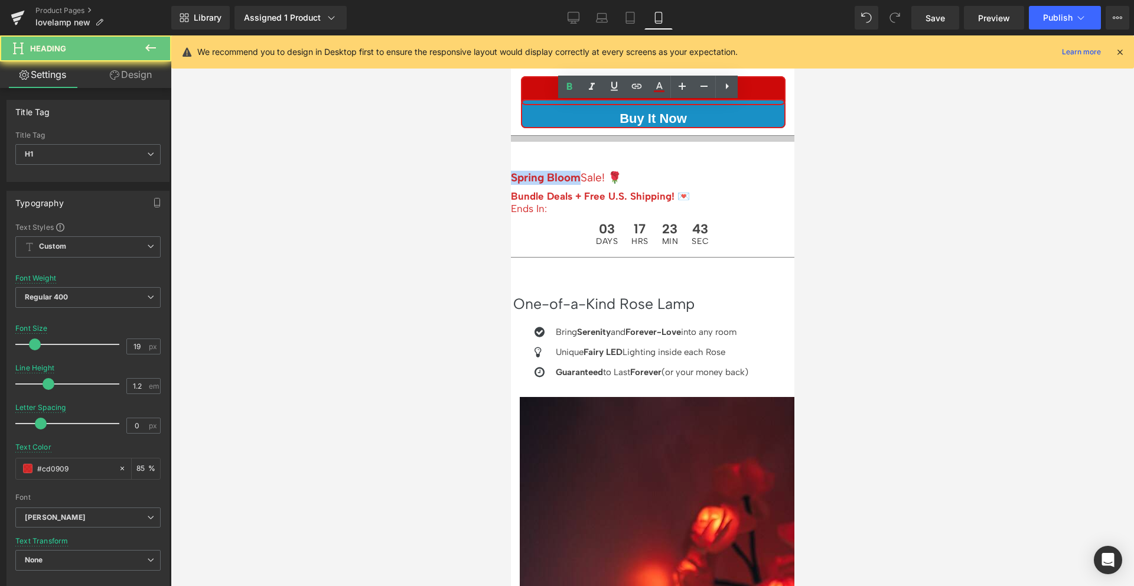
drag, startPoint x: 634, startPoint y: 108, endPoint x: 611, endPoint y: 104, distance: 23.3
click at [580, 171] on strong "Spring Bloom" at bounding box center [545, 178] width 70 height 14
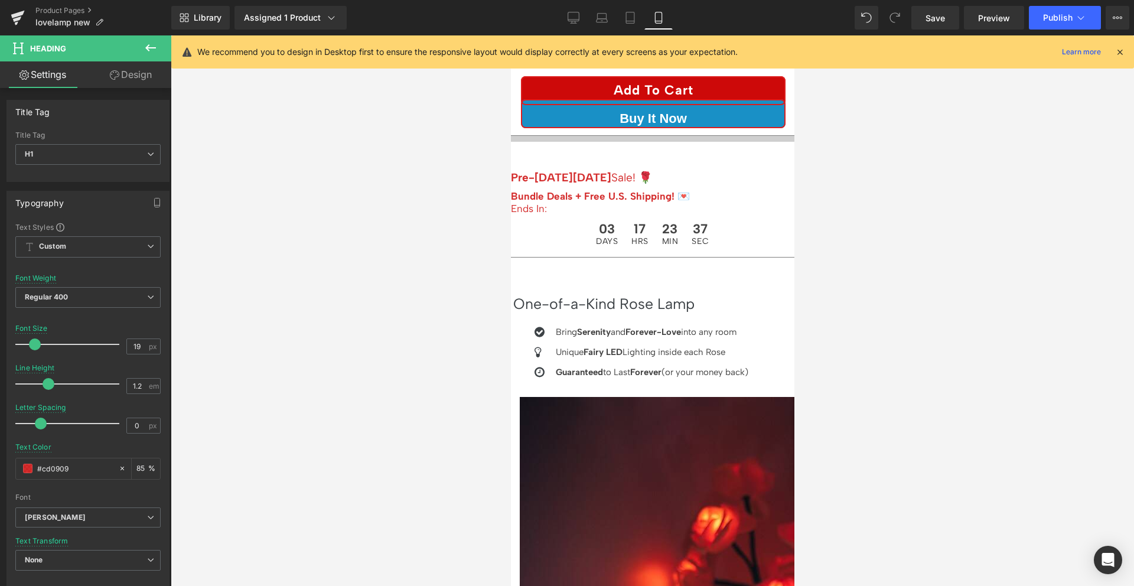
click at [922, 148] on div at bounding box center [653, 310] width 964 height 551
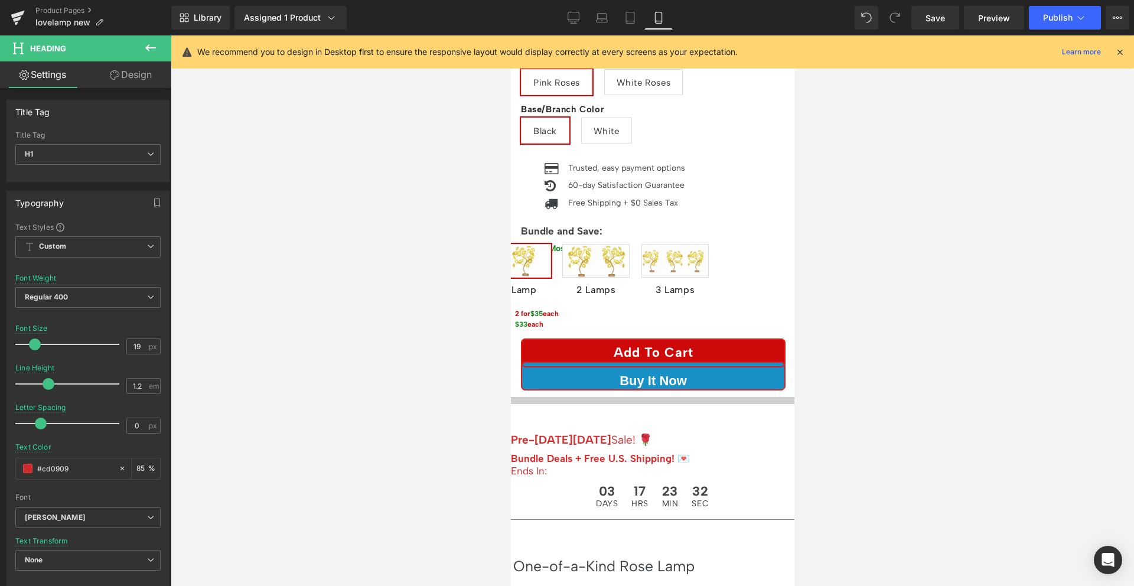
scroll to position [227, 0]
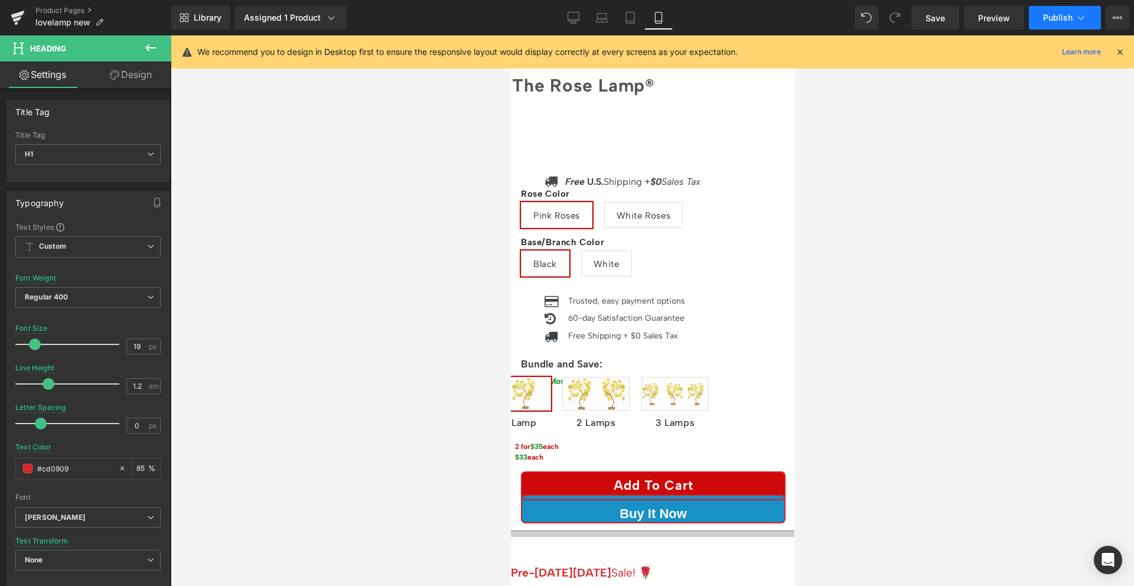
click at [1068, 19] on span "Publish" at bounding box center [1058, 17] width 30 height 9
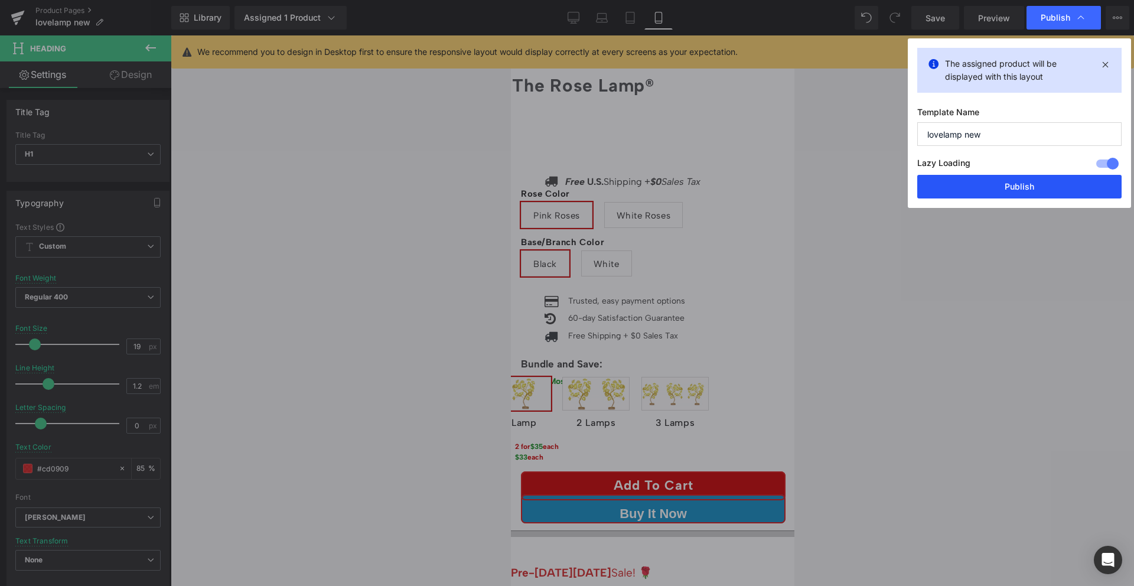
drag, startPoint x: 980, startPoint y: 181, endPoint x: 230, endPoint y: 165, distance: 749.8
click at [980, 181] on button "Publish" at bounding box center [1019, 187] width 204 height 24
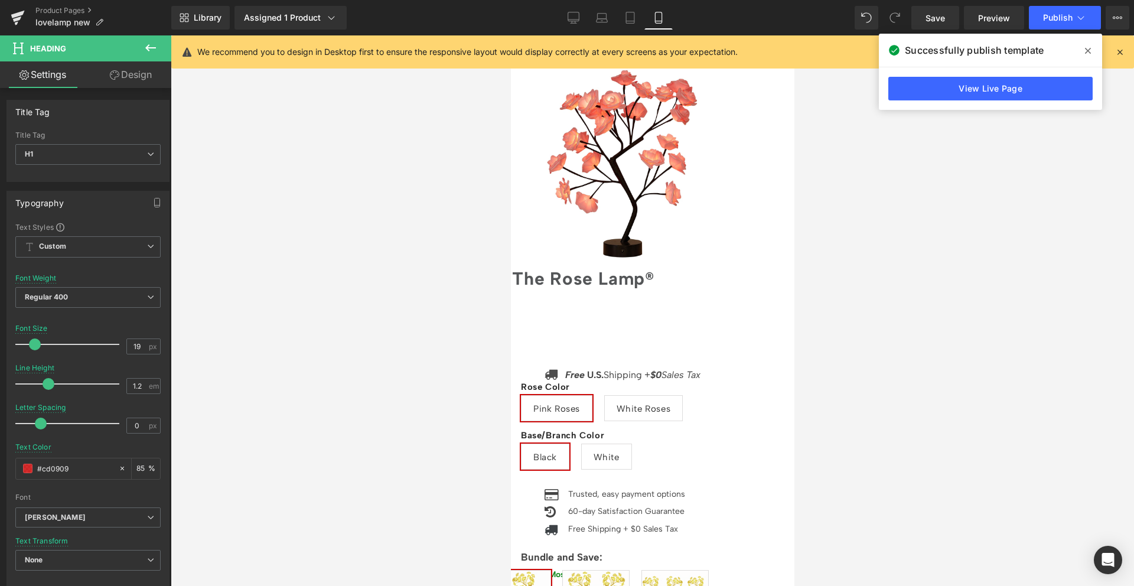
scroll to position [35, 0]
click at [629, 569] on span "2 Lamps" at bounding box center [595, 586] width 67 height 34
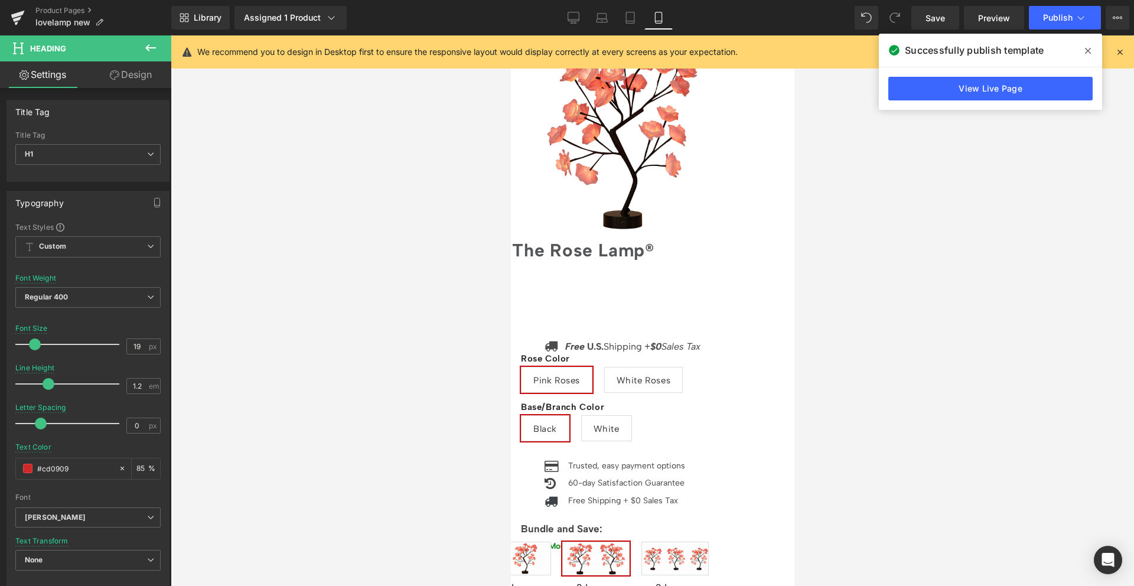
scroll to position [63, 0]
click at [708, 541] on span "3 Lamps" at bounding box center [674, 558] width 67 height 34
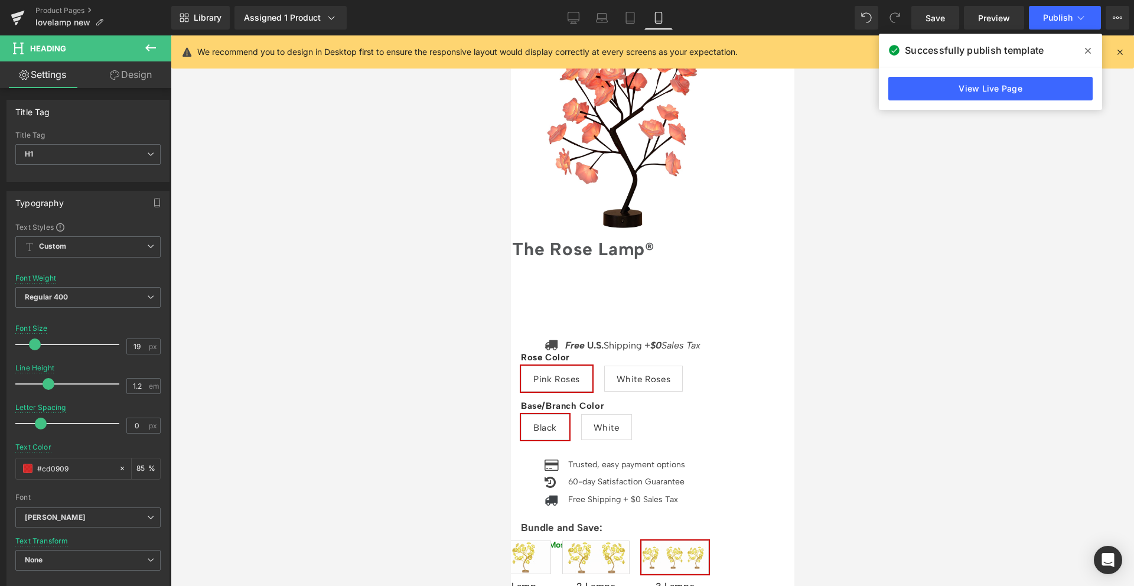
click at [671, 366] on span "White Roses" at bounding box center [643, 378] width 54 height 25
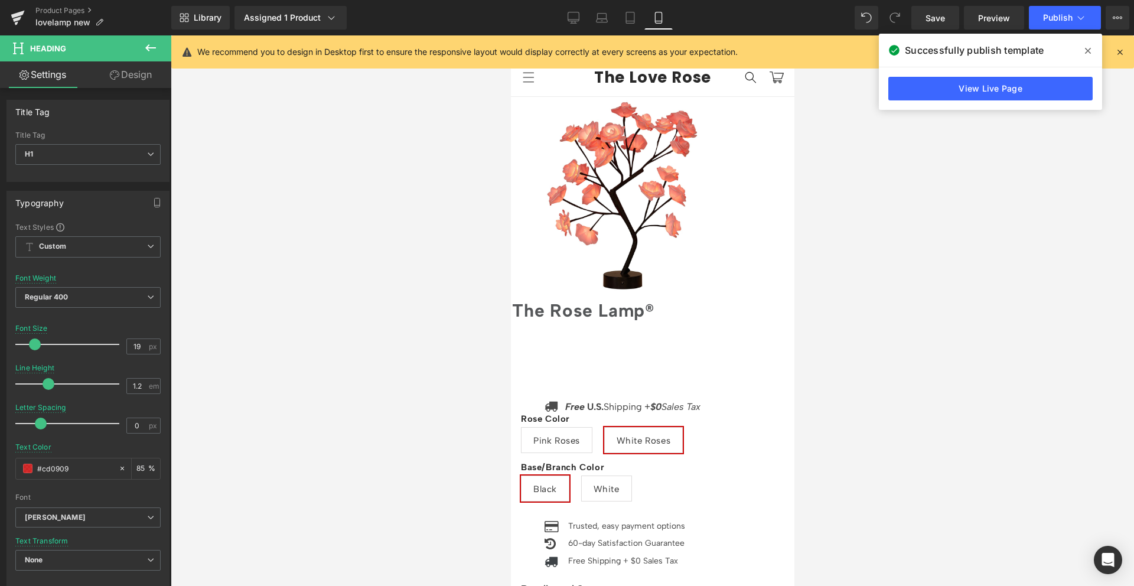
scroll to position [0, 0]
click at [619, 478] on span "White" at bounding box center [606, 490] width 26 height 25
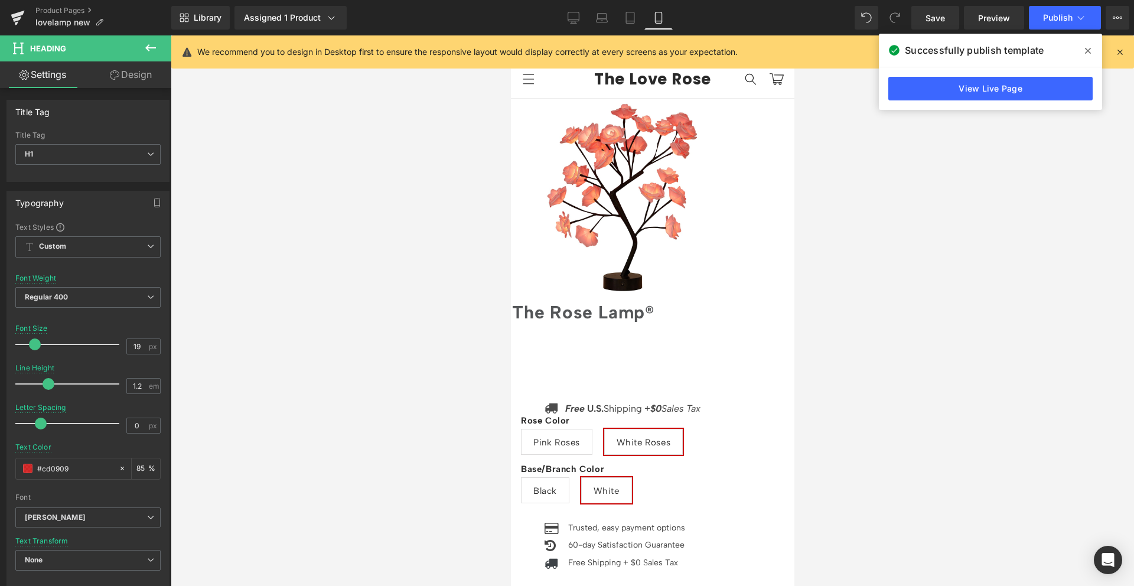
click at [580, 429] on span "Pink Roses" at bounding box center [556, 441] width 47 height 25
click at [556, 478] on span "Black" at bounding box center [545, 490] width 24 height 25
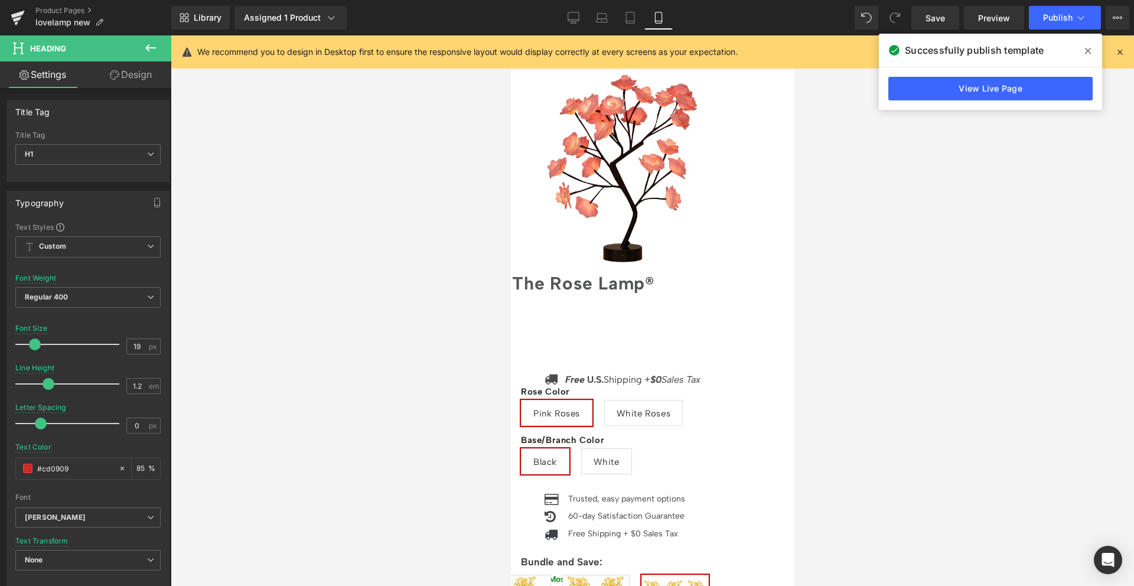
click at [551, 575] on span "1 Lamp" at bounding box center [521, 592] width 60 height 34
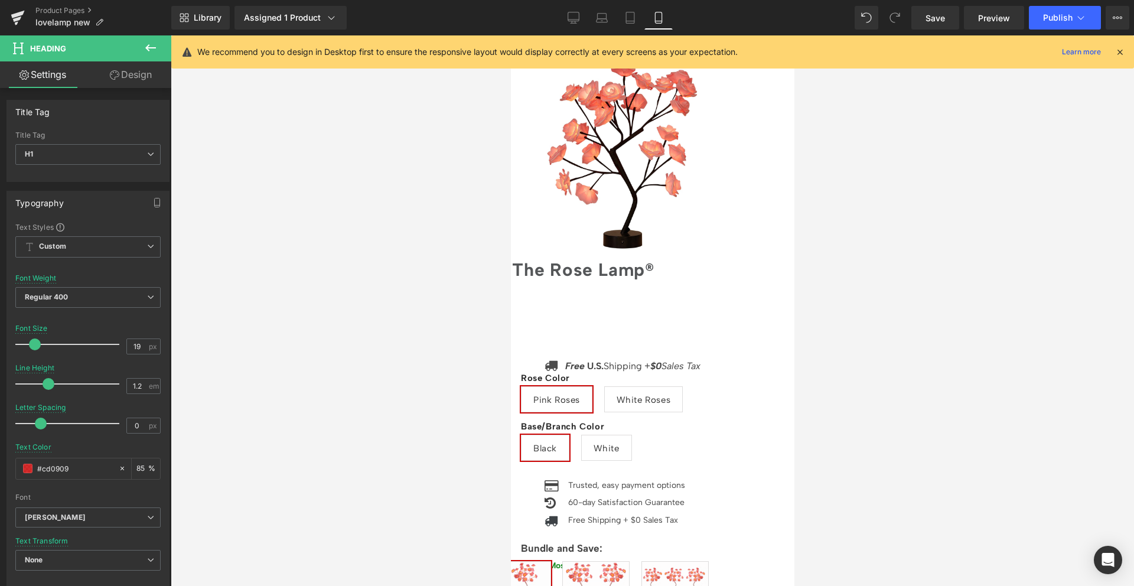
scroll to position [0, 0]
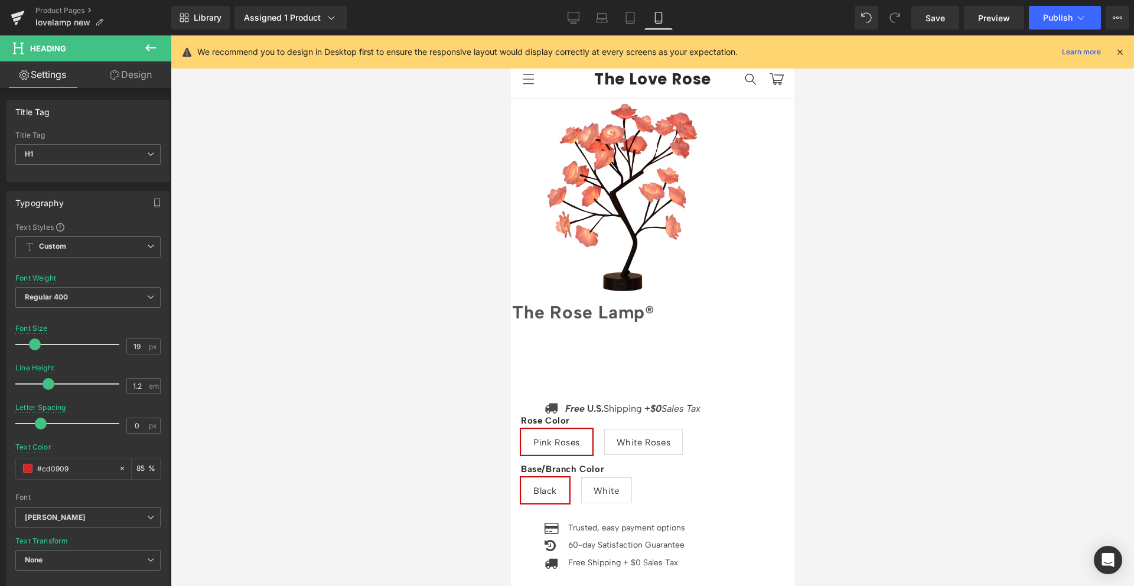
click at [510, 35] on span "(P) Title" at bounding box center [510, 35] width 0 height 0
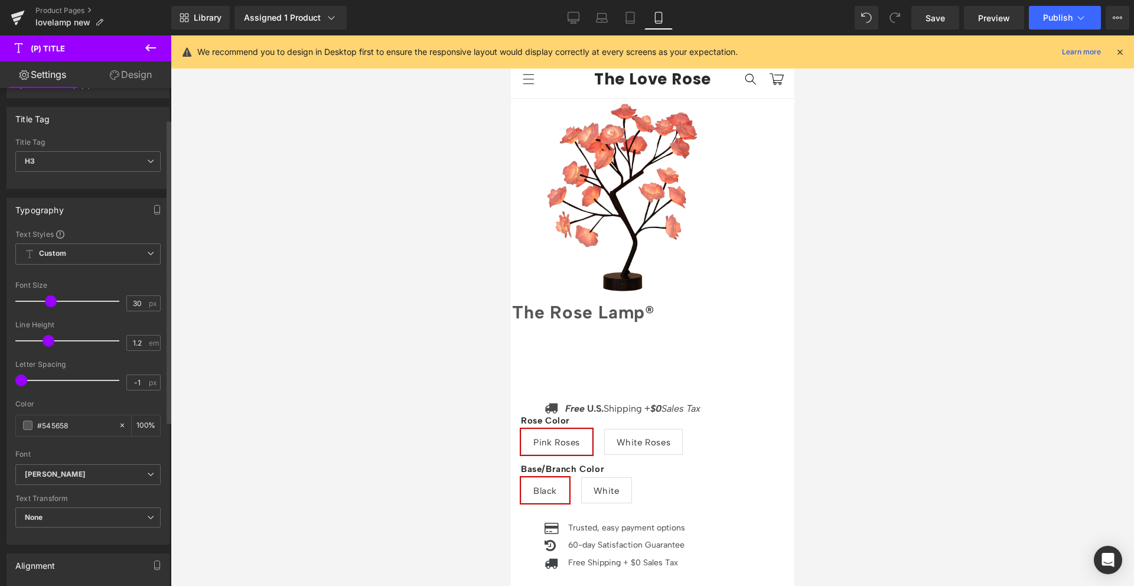
scroll to position [184, 0]
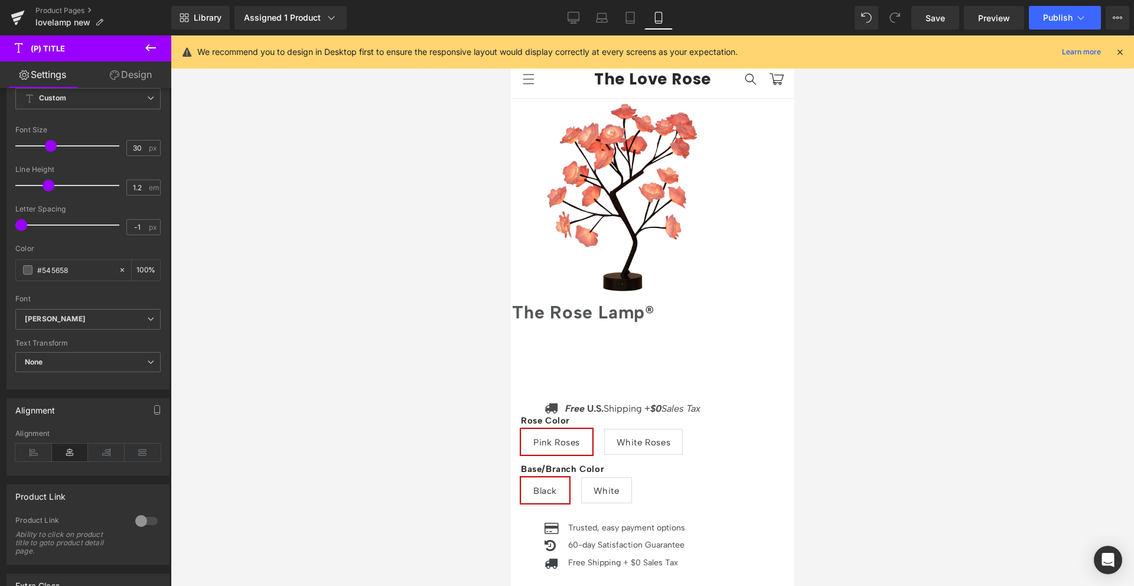
click at [126, 80] on link "Design" at bounding box center [131, 74] width 86 height 27
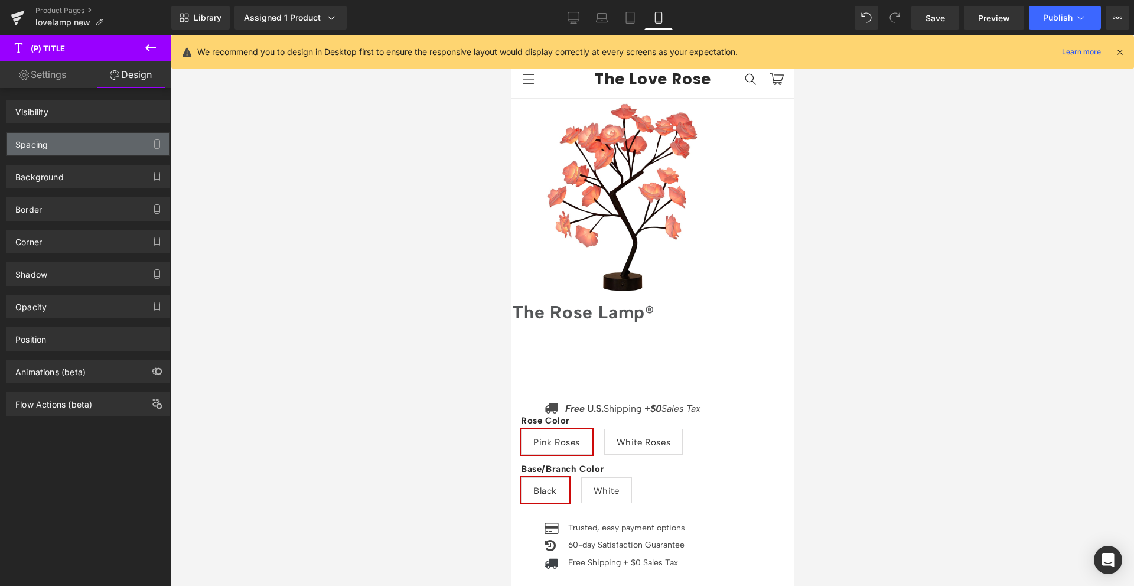
click at [92, 146] on div "Spacing" at bounding box center [88, 144] width 162 height 22
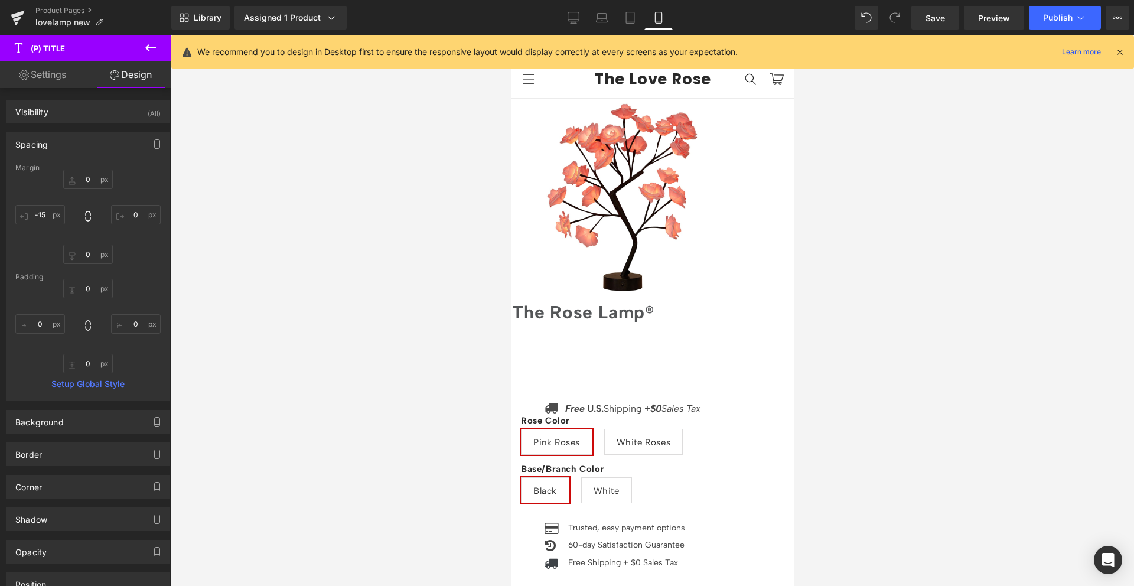
type input "0"
type input "-15"
type input "0"
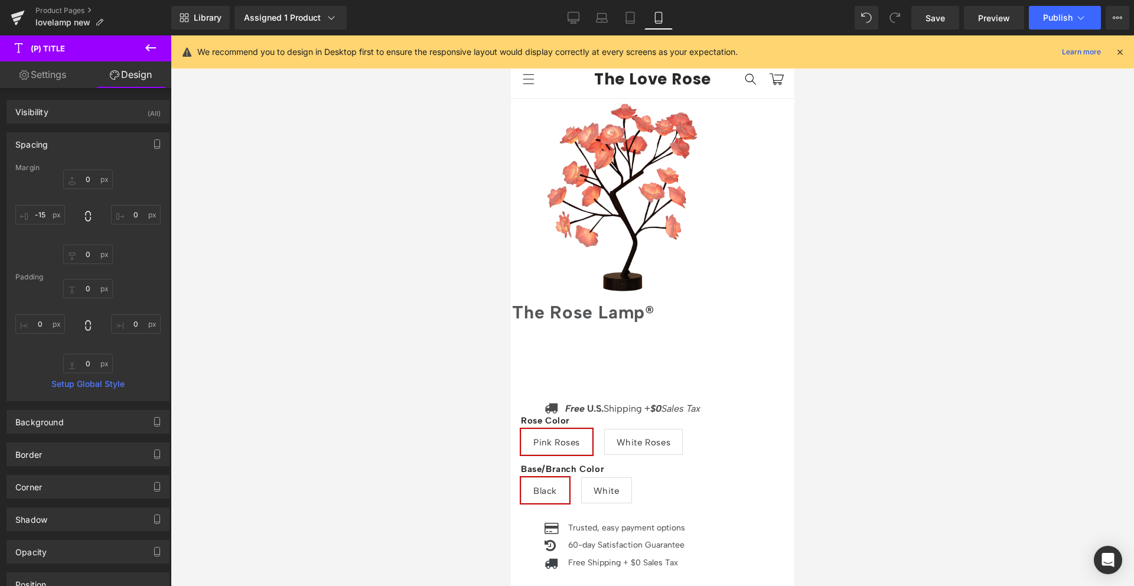
type input "0"
click at [41, 215] on input "-15" at bounding box center [40, 214] width 50 height 19
type input "0"
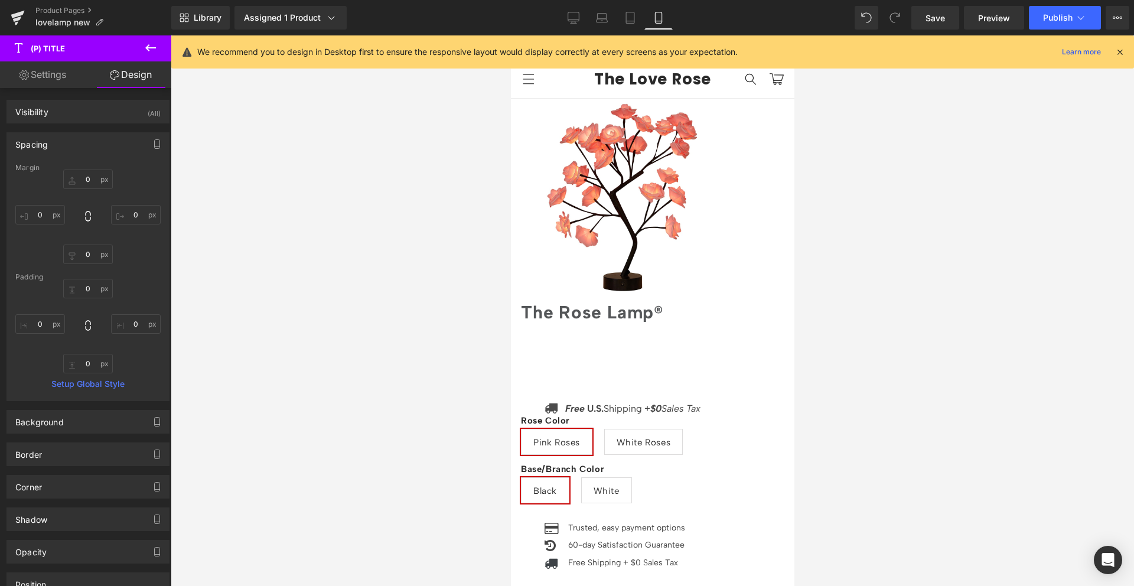
click at [44, 249] on div "0px 0 0px 0 0px 0 0 0" at bounding box center [87, 217] width 145 height 95
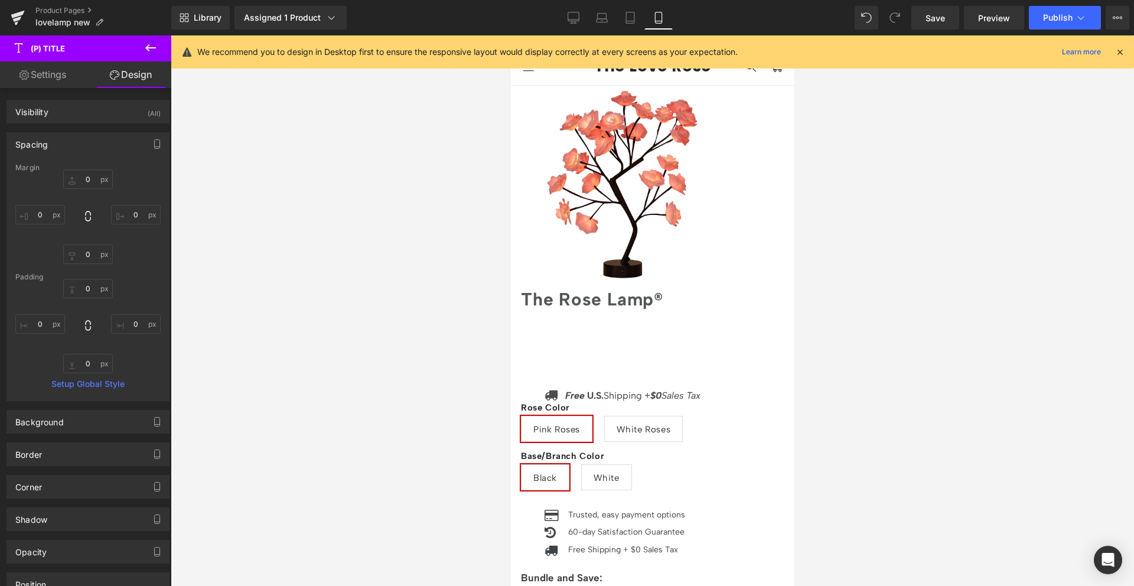
scroll to position [0, 0]
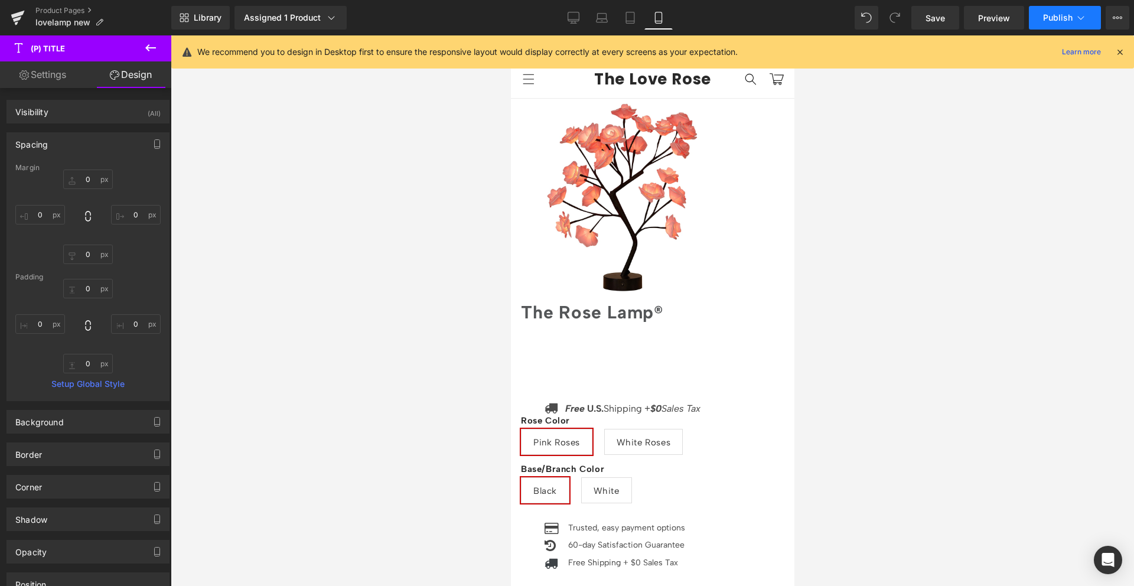
click at [1064, 19] on span "Publish" at bounding box center [1058, 17] width 30 height 9
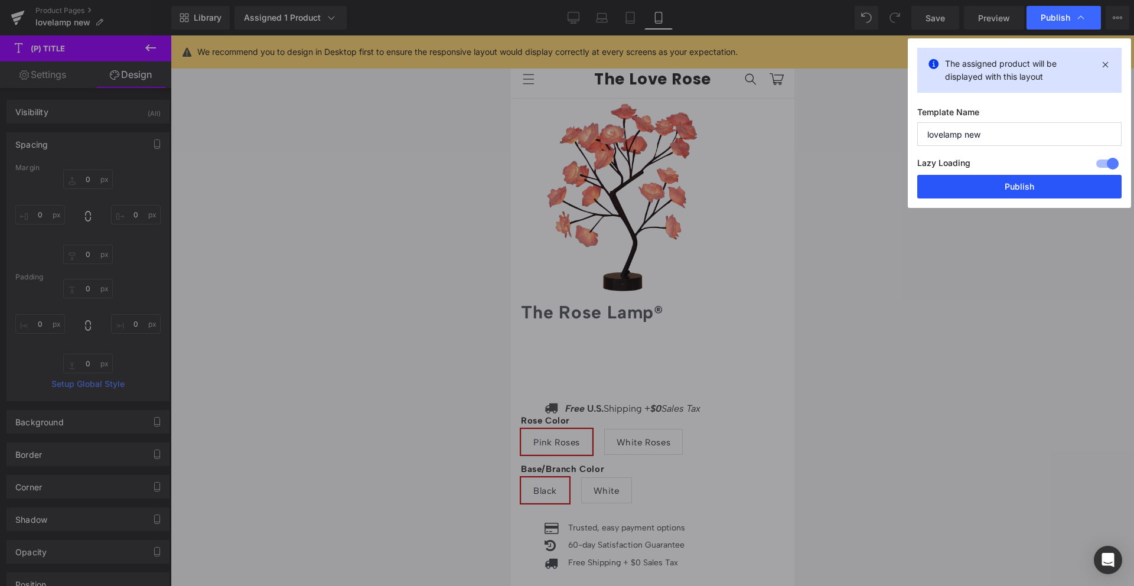
click at [992, 193] on button "Publish" at bounding box center [1019, 187] width 204 height 24
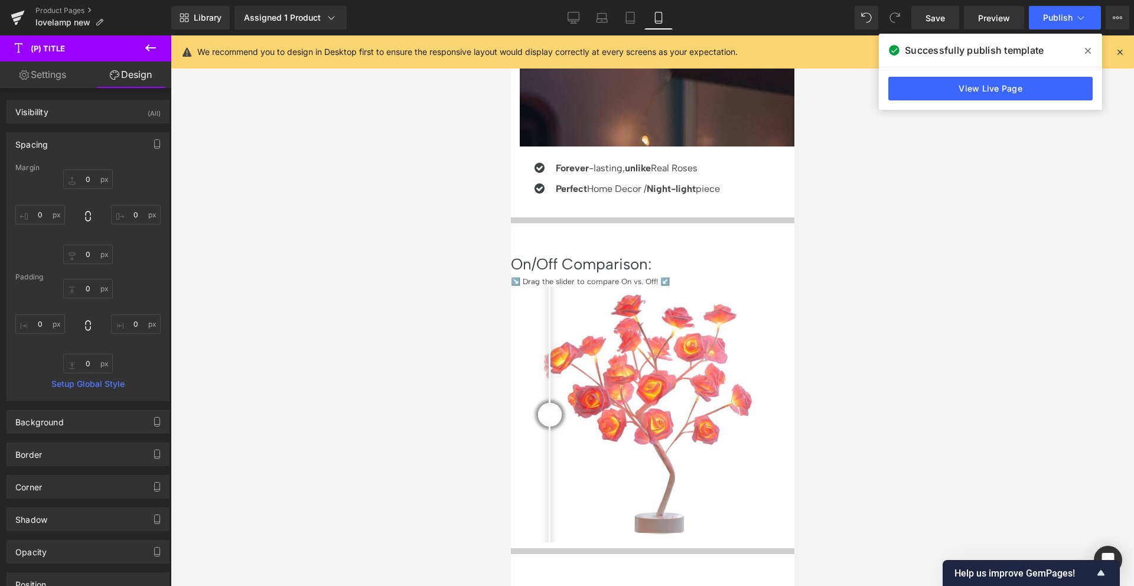
scroll to position [1457, 0]
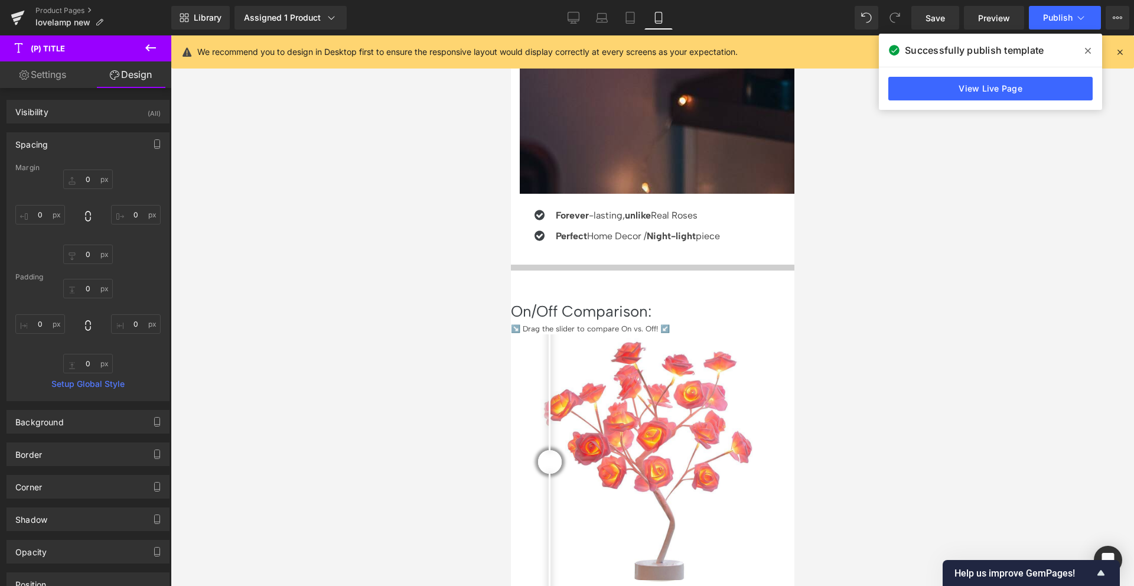
click at [510, 35] on span "Carousel" at bounding box center [510, 35] width 0 height 0
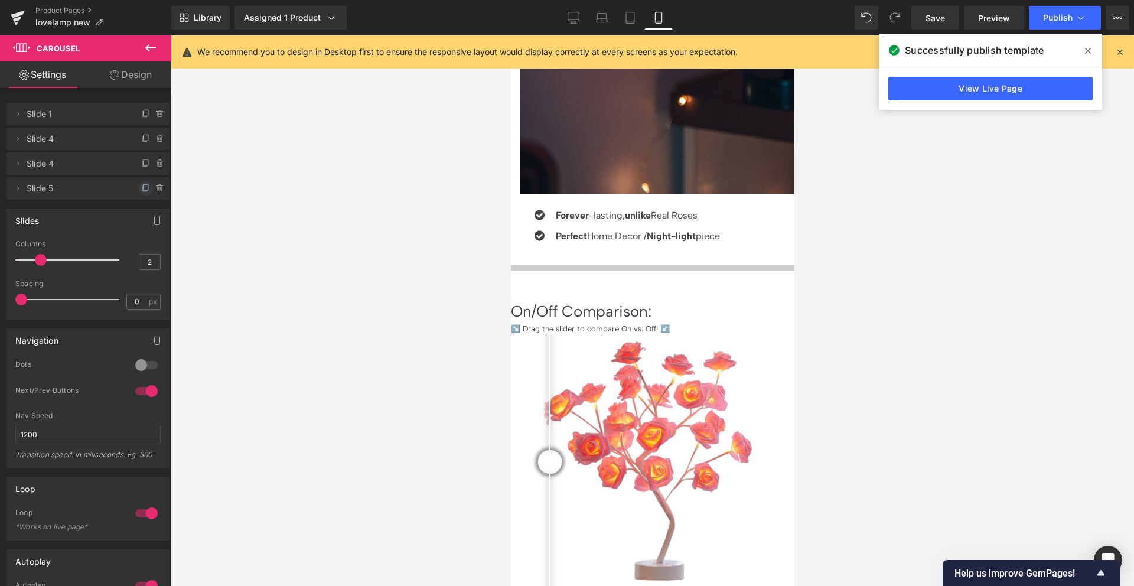
click at [144, 187] on icon at bounding box center [146, 187] width 5 height 6
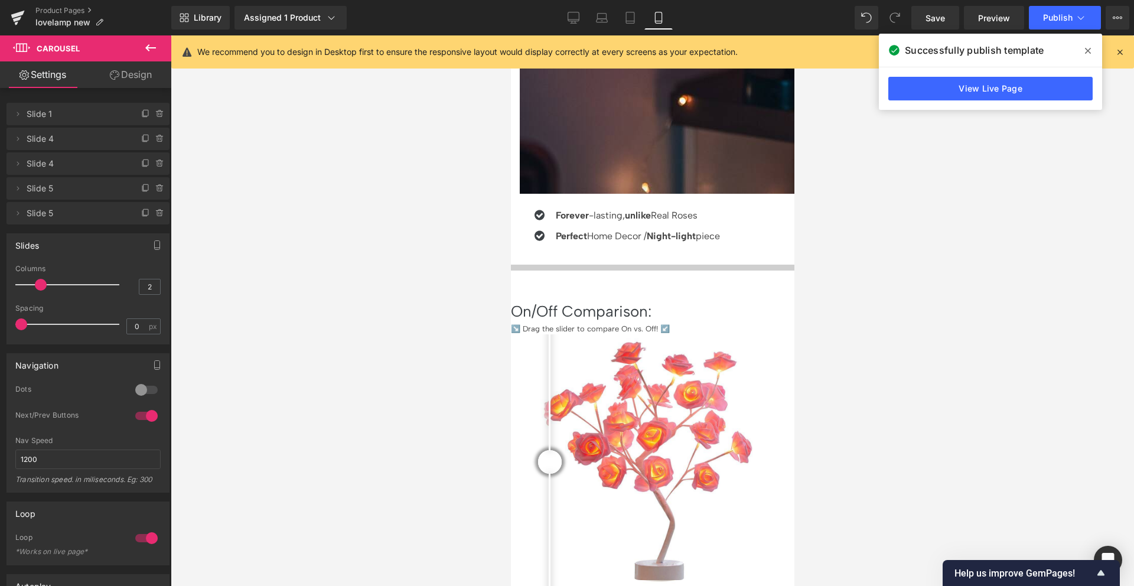
click at [510, 35] on span "Product" at bounding box center [510, 35] width 0 height 0
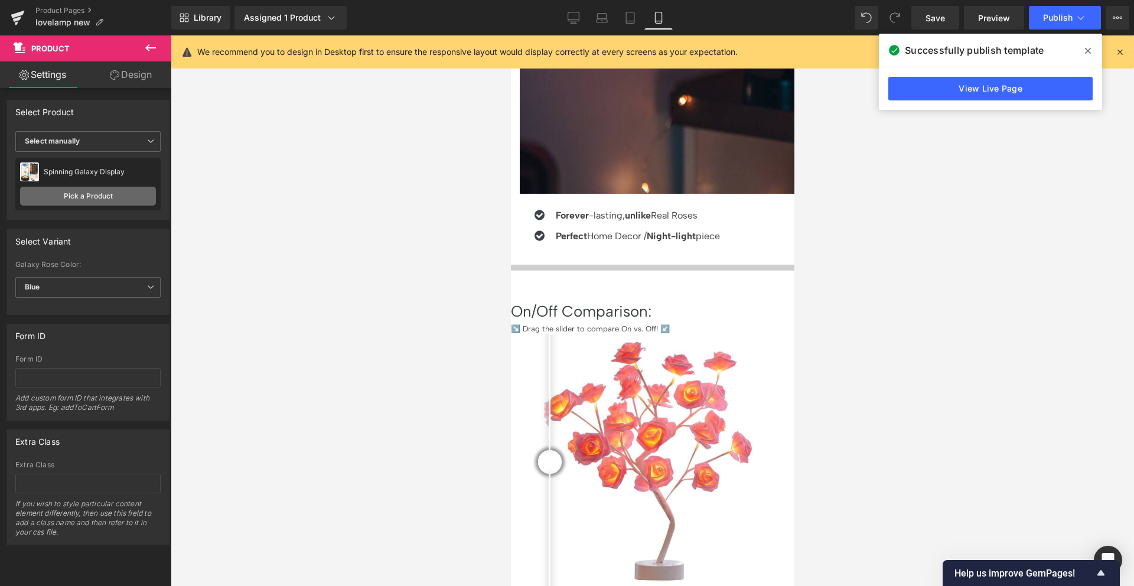
click at [84, 192] on link "Pick a Product" at bounding box center [88, 196] width 136 height 19
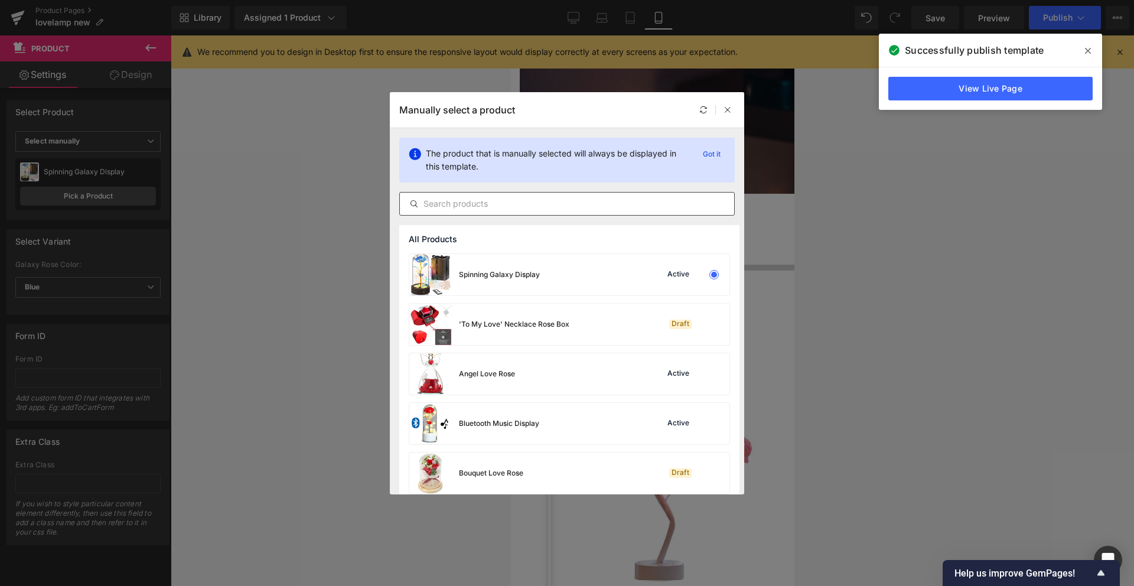
click at [538, 206] on input "text" at bounding box center [567, 204] width 334 height 14
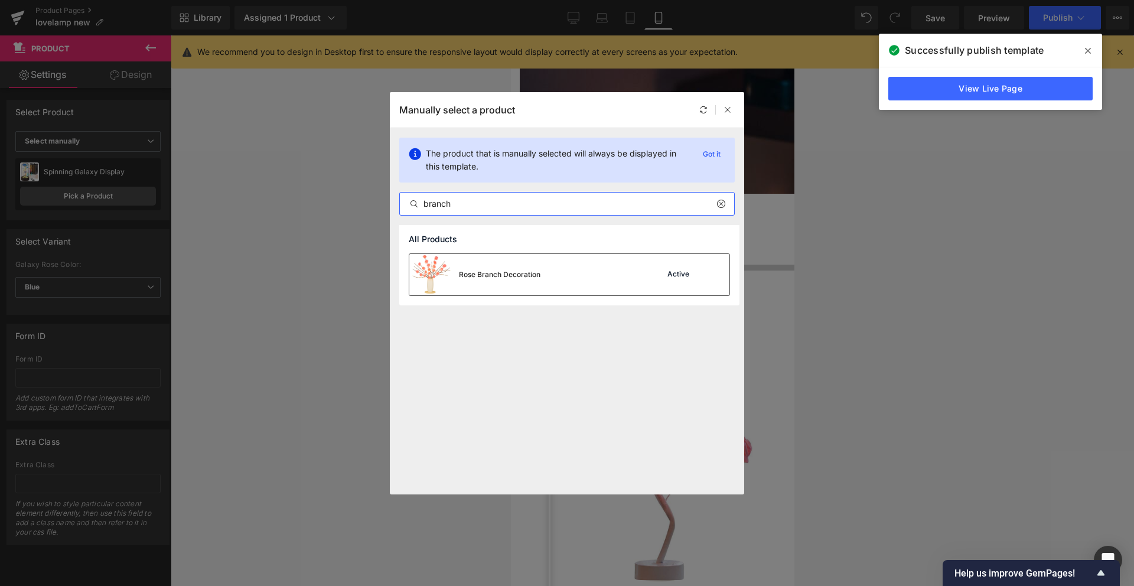
type input "branch"
click at [639, 272] on div "Rose Branch Decoration Active" at bounding box center [569, 274] width 320 height 41
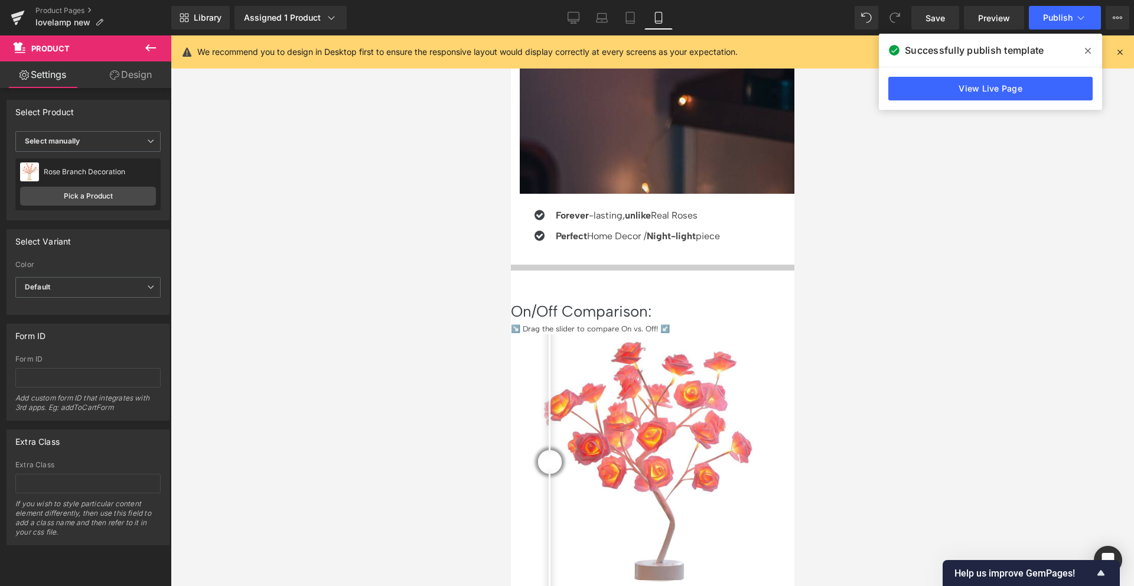
click at [510, 35] on span "(P) Image" at bounding box center [510, 35] width 0 height 0
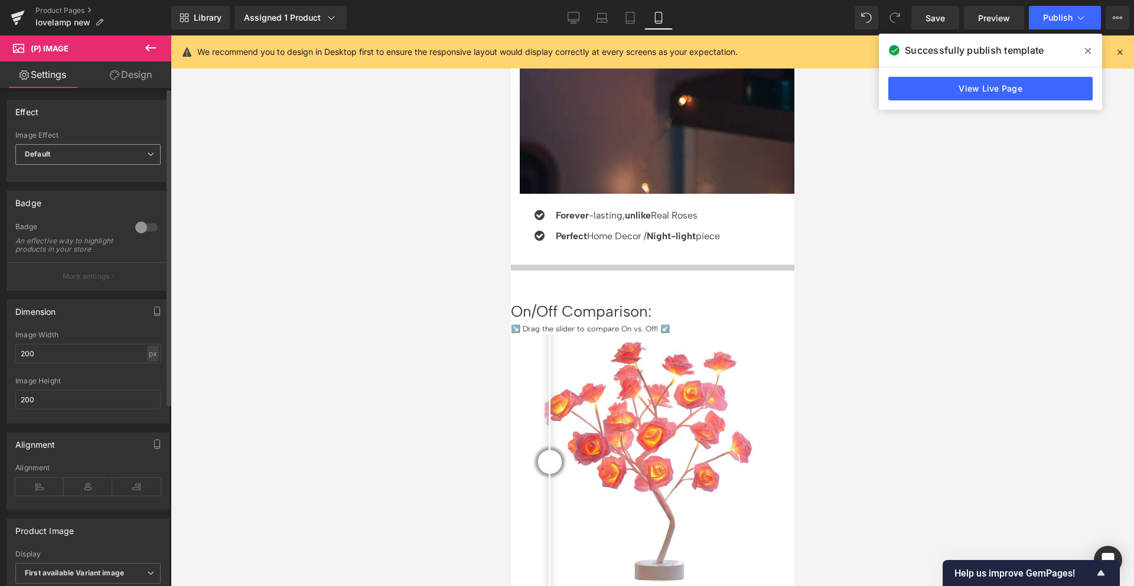
click at [50, 154] on b "Default" at bounding box center [37, 153] width 25 height 9
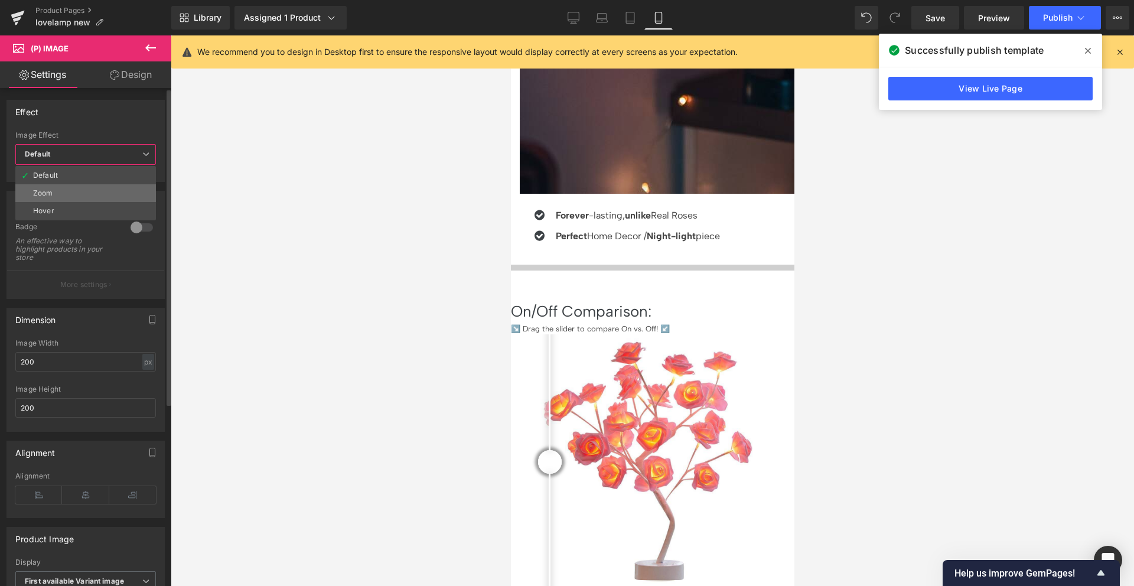
click at [47, 185] on li "Zoom" at bounding box center [85, 193] width 141 height 18
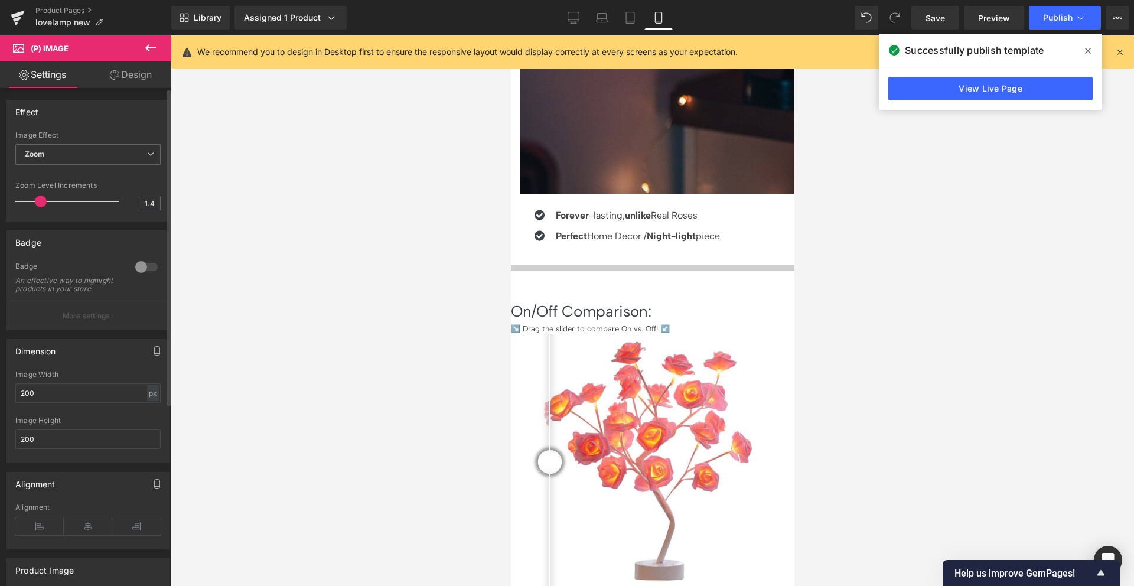
drag, startPoint x: 30, startPoint y: 198, endPoint x: 40, endPoint y: 197, distance: 10.1
click at [40, 197] on div at bounding box center [70, 202] width 98 height 24
type input "1.2"
drag, startPoint x: 44, startPoint y: 204, endPoint x: 30, endPoint y: 202, distance: 15.0
click at [30, 202] on span at bounding box center [34, 202] width 12 height 12
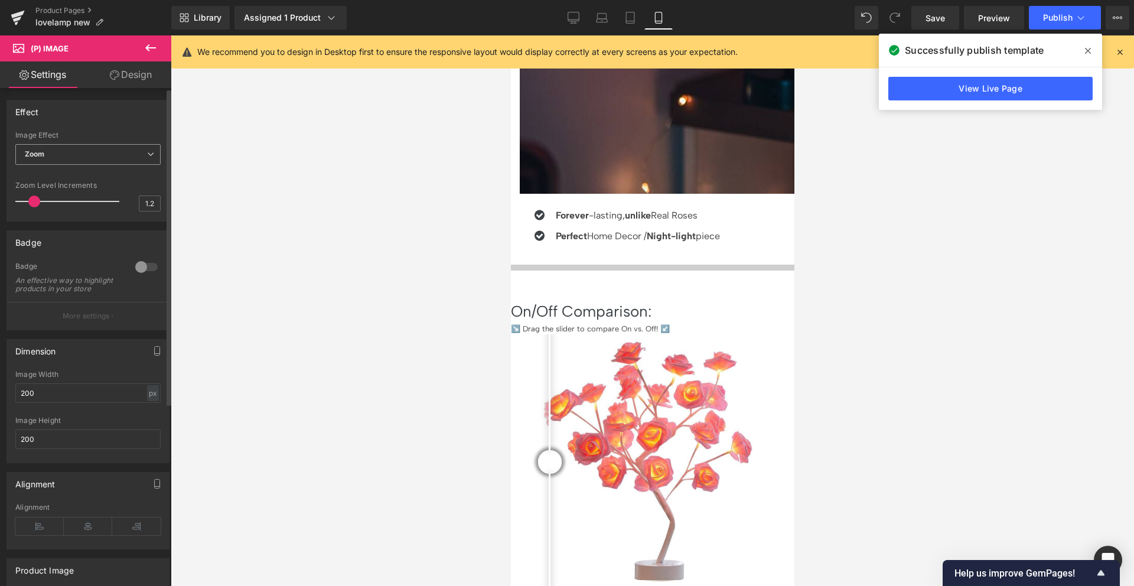
click at [61, 160] on span "Zoom" at bounding box center [87, 154] width 145 height 21
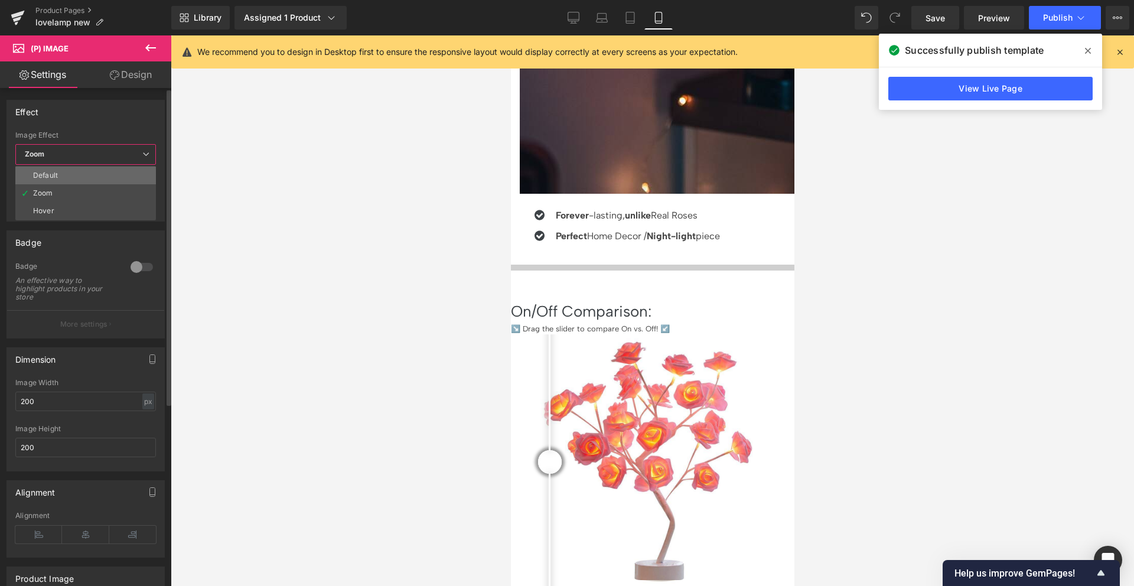
click at [61, 177] on li "Default" at bounding box center [85, 176] width 141 height 18
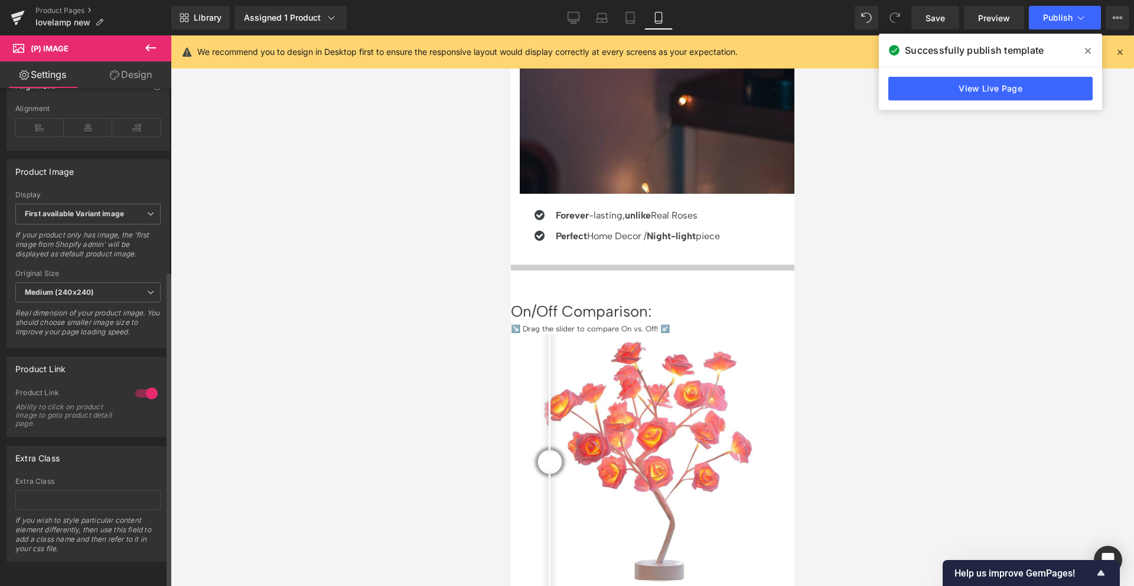
scroll to position [376, 0]
click at [56, 288] on b "Medium (240x240)" at bounding box center [59, 292] width 69 height 9
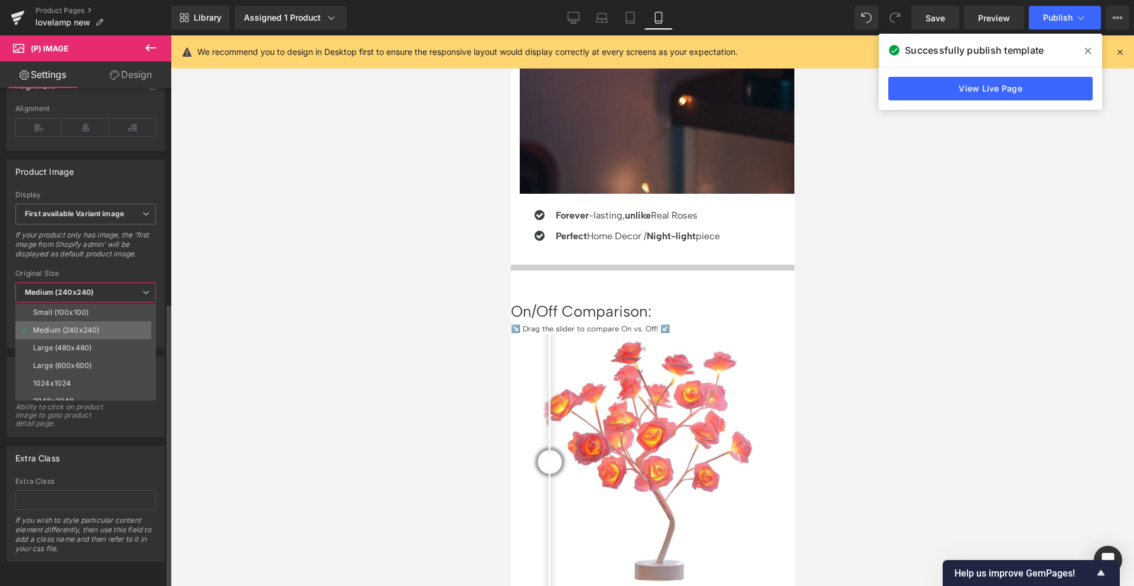
click at [61, 326] on div "Medium (240x240)" at bounding box center [66, 330] width 66 height 8
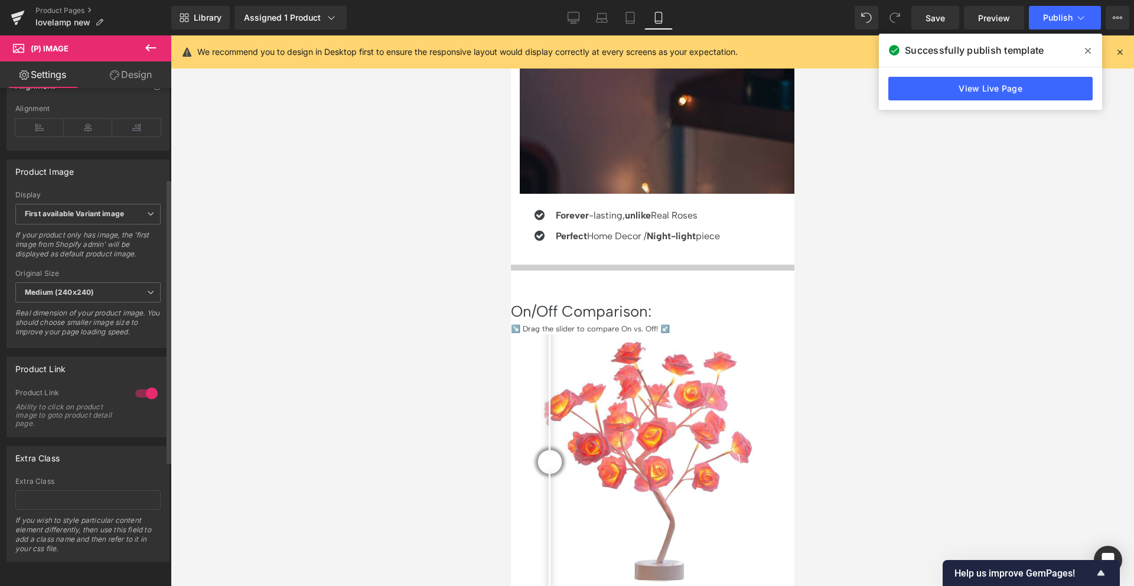
scroll to position [0, 0]
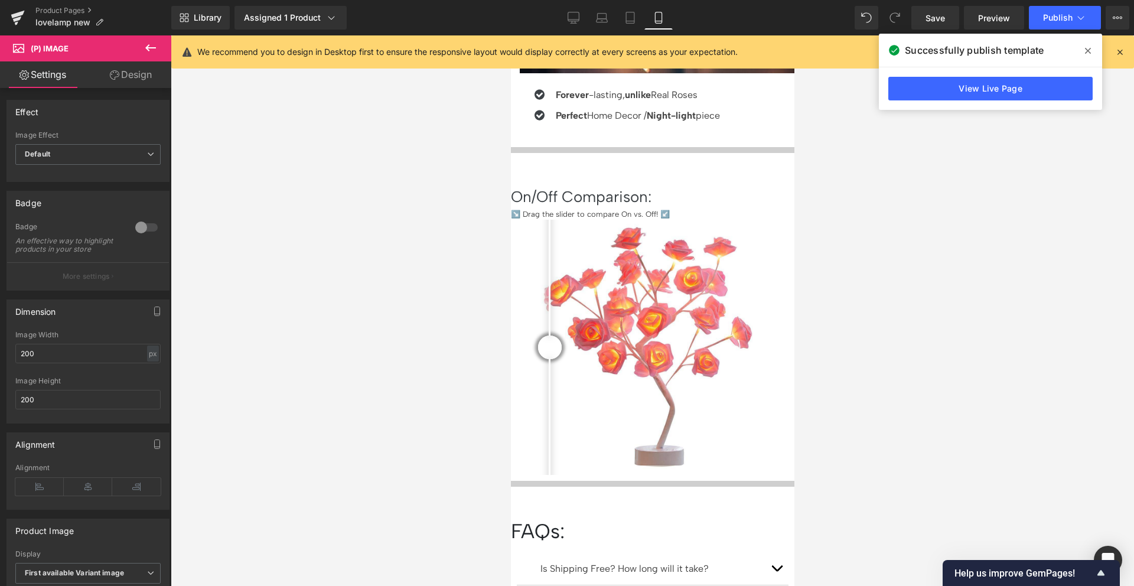
scroll to position [1466, 0]
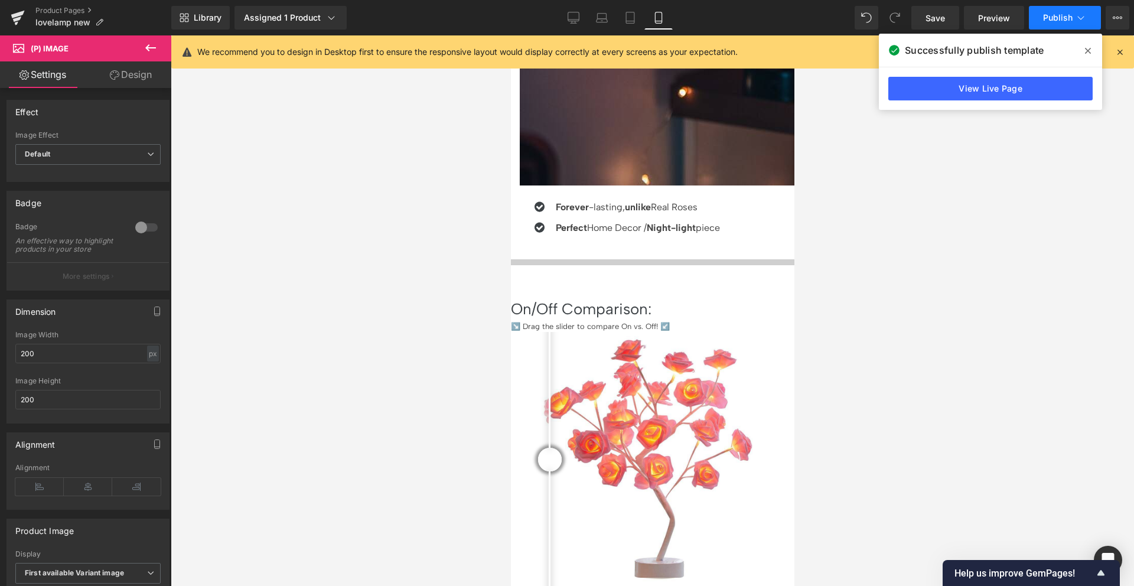
click at [1069, 11] on button "Publish" at bounding box center [1065, 18] width 72 height 24
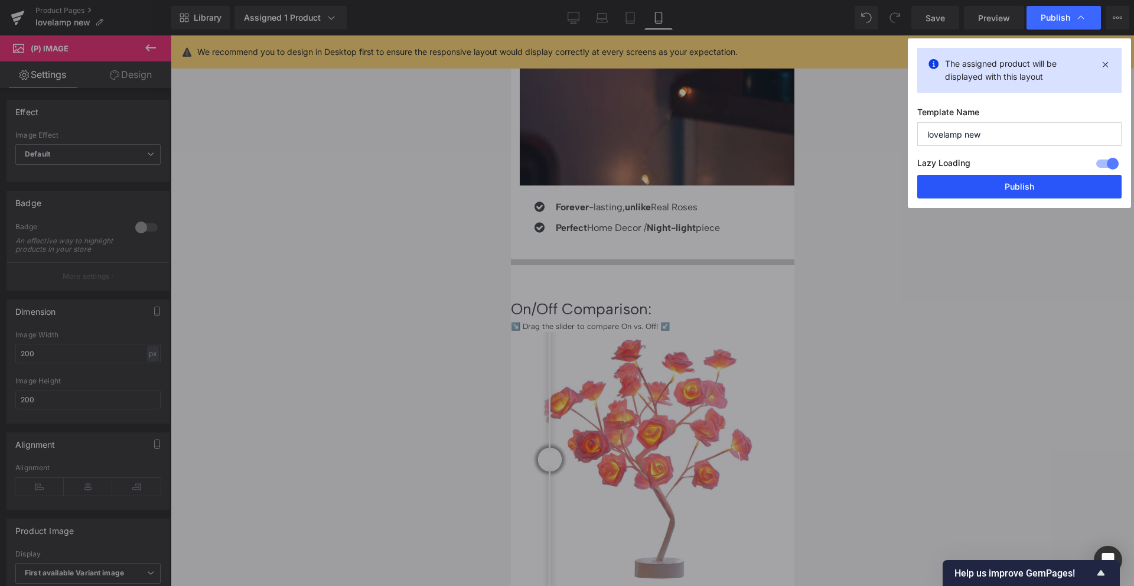
click at [1000, 184] on button "Publish" at bounding box center [1019, 187] width 204 height 24
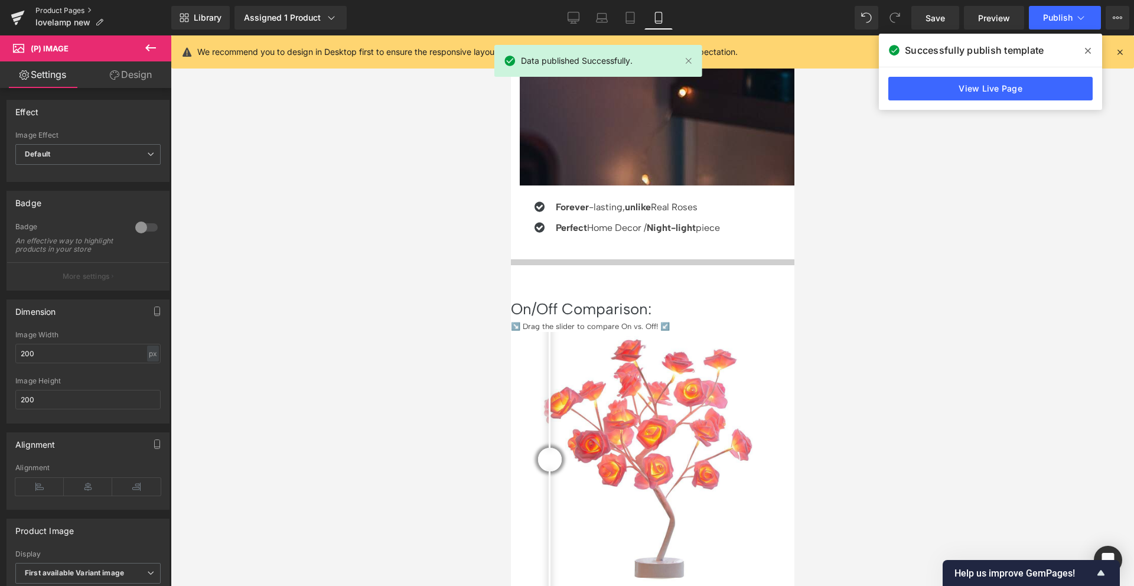
click at [70, 8] on link "Product Pages" at bounding box center [103, 10] width 136 height 9
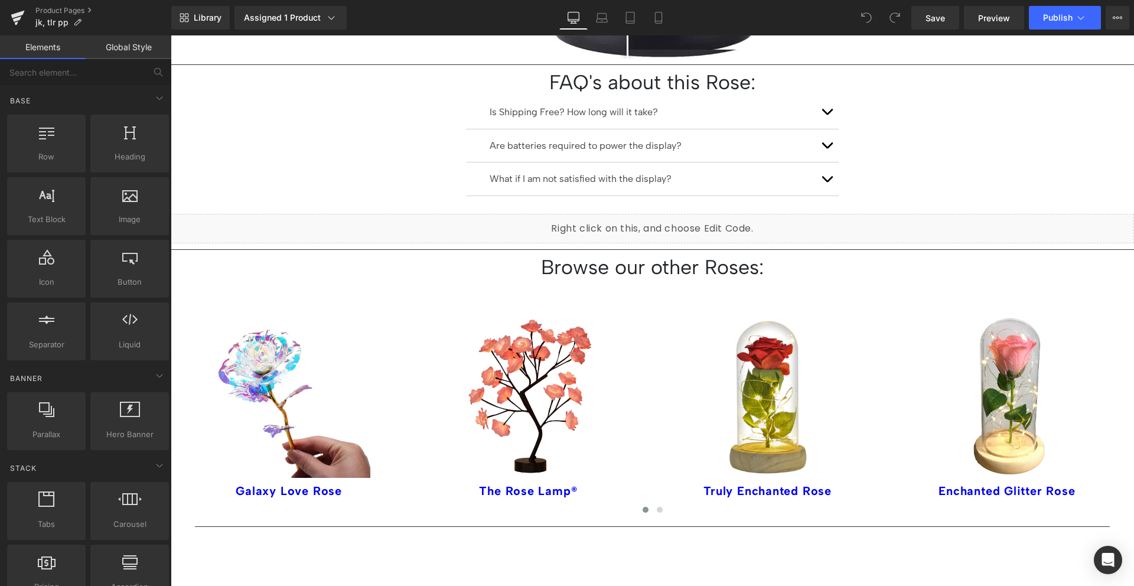
scroll to position [1558, 0]
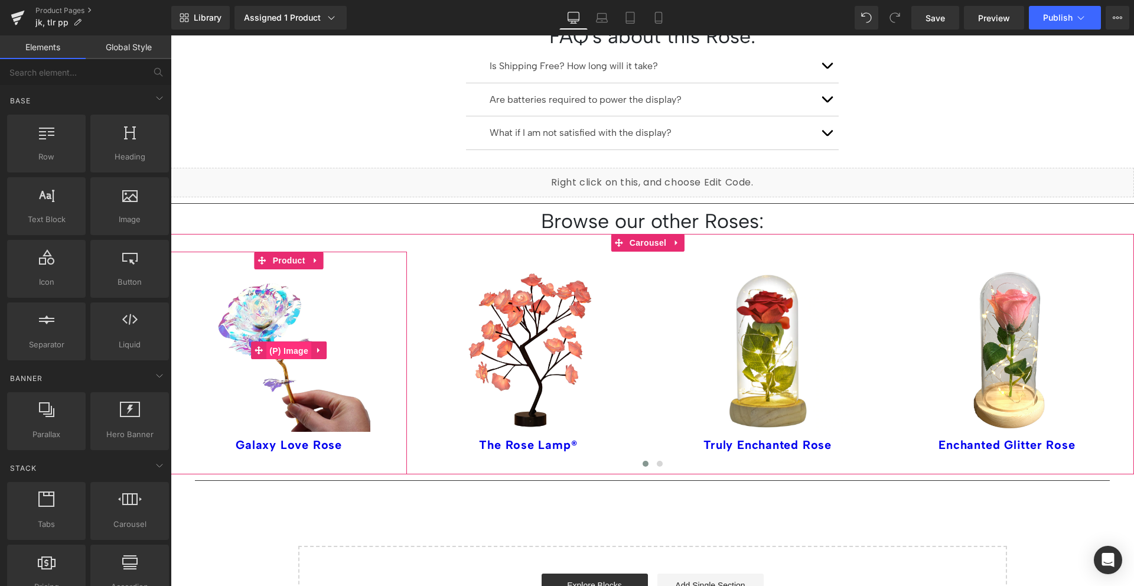
click at [298, 342] on span "(P) Image" at bounding box center [288, 351] width 45 height 18
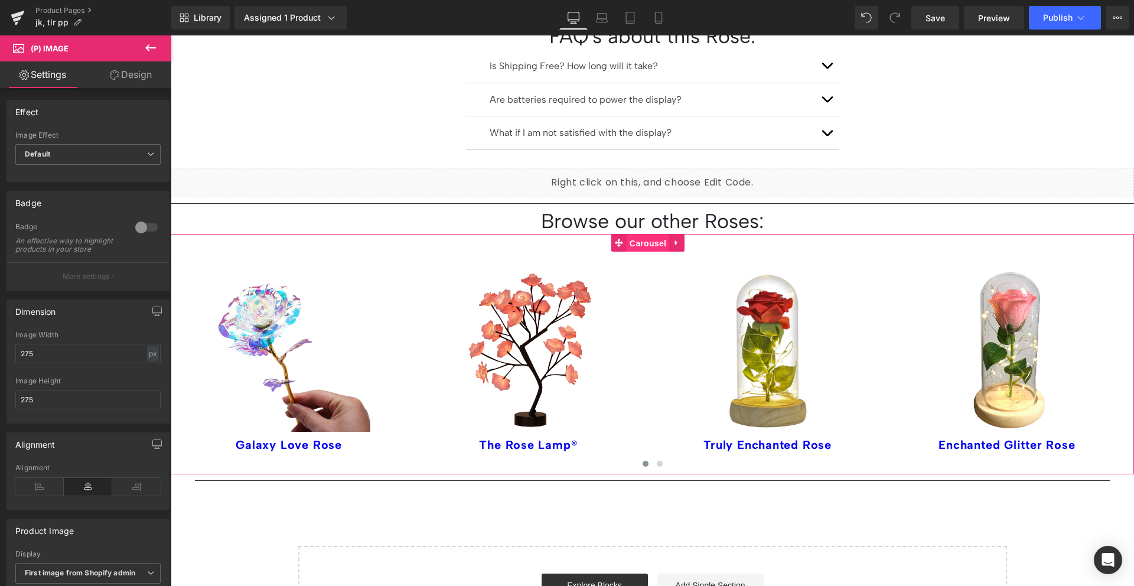
click at [656, 235] on span "Carousel" at bounding box center [648, 244] width 43 height 18
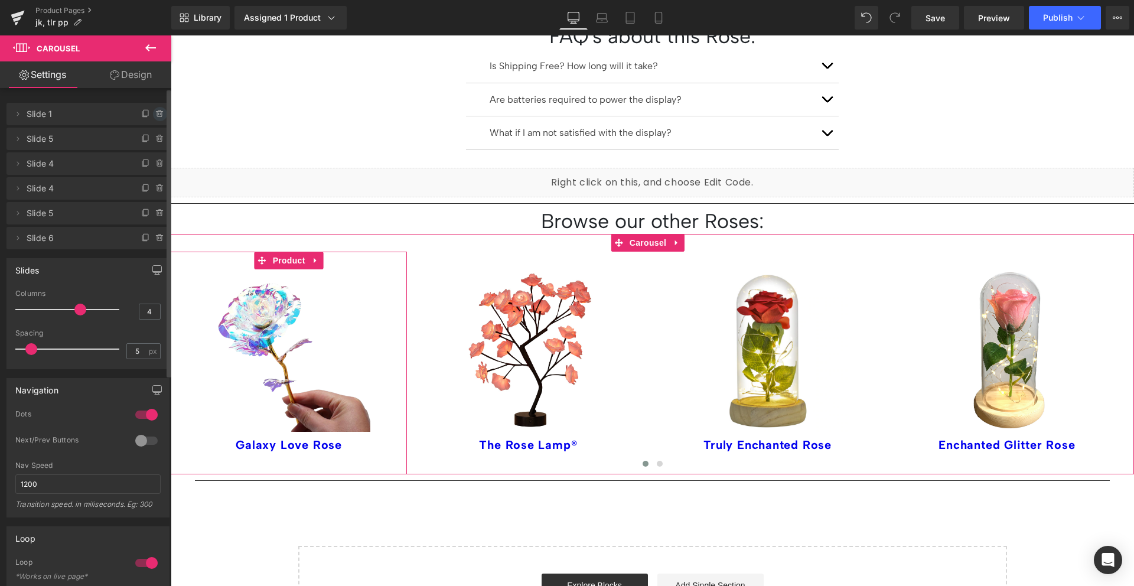
click at [155, 113] on icon at bounding box center [159, 113] width 9 height 9
click at [153, 112] on button "Delete" at bounding box center [147, 114] width 37 height 15
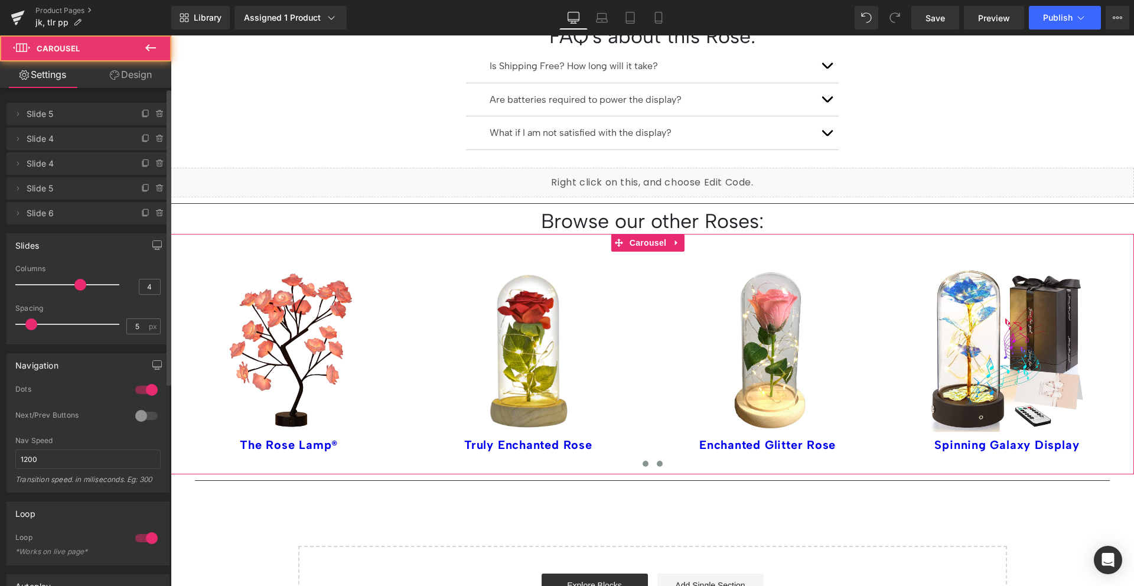
click at [657, 461] on span at bounding box center [660, 464] width 6 height 6
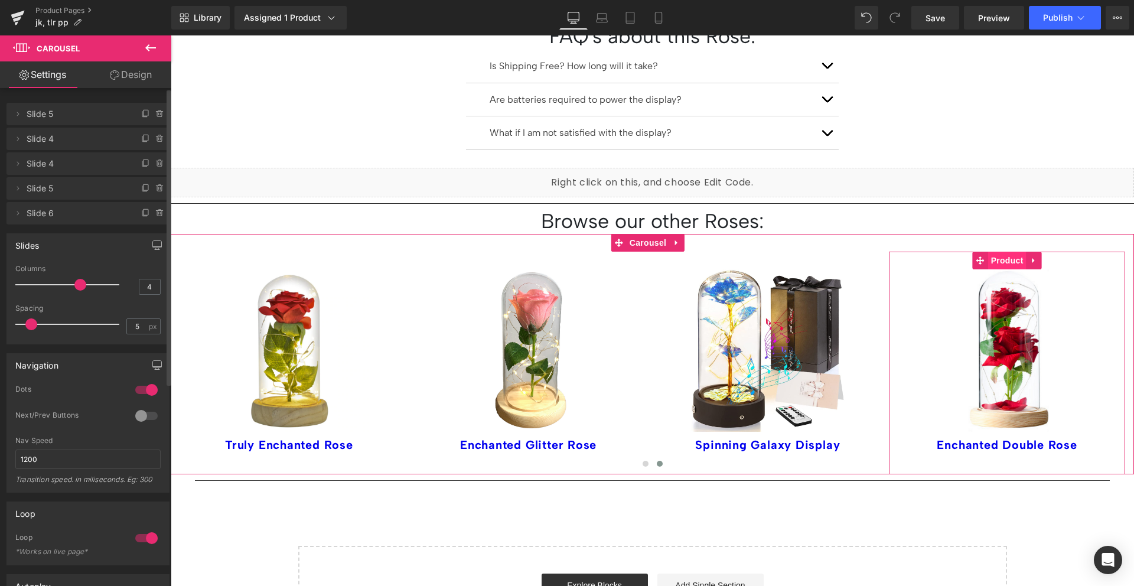
click at [1005, 252] on span "Product" at bounding box center [1007, 261] width 38 height 18
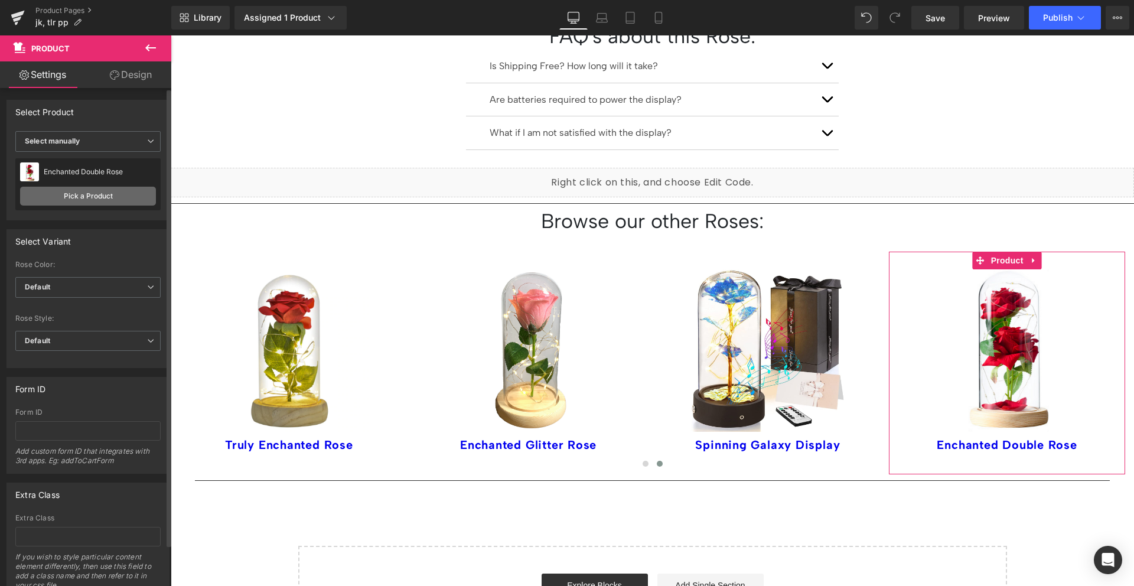
click at [118, 199] on link "Pick a Product" at bounding box center [88, 196] width 136 height 19
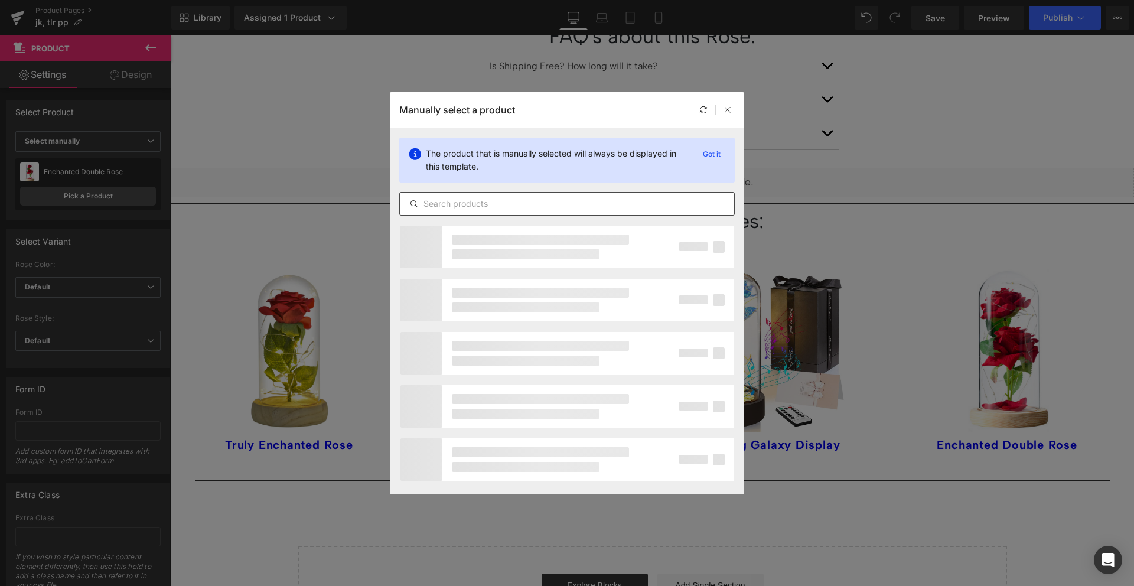
click at [520, 204] on input "text" at bounding box center [567, 204] width 334 height 14
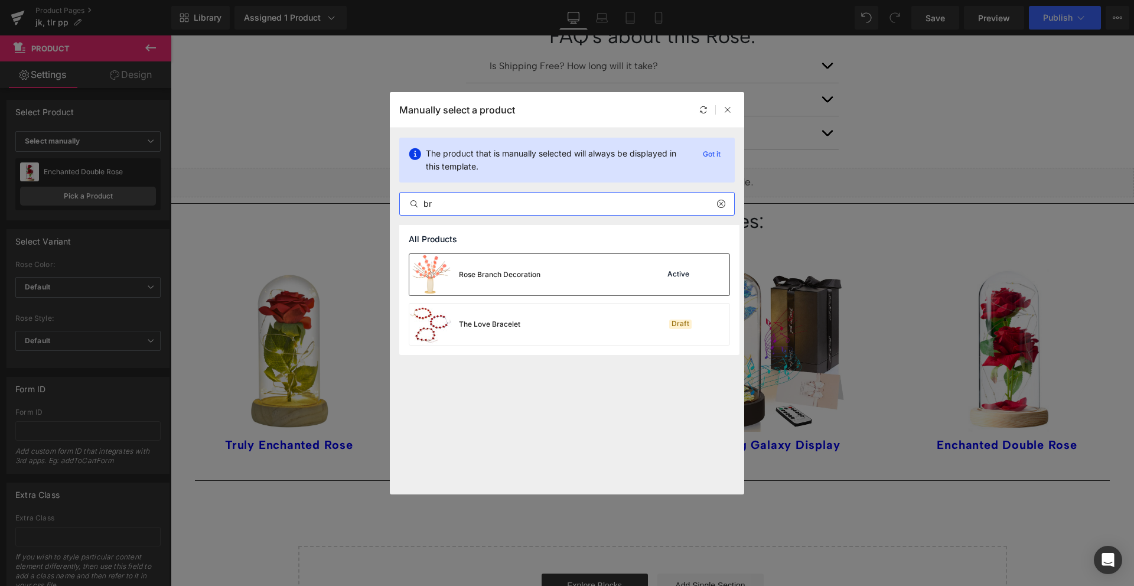
type input "br"
click at [515, 271] on div "Rose Branch Decoration" at bounding box center [500, 274] width 82 height 11
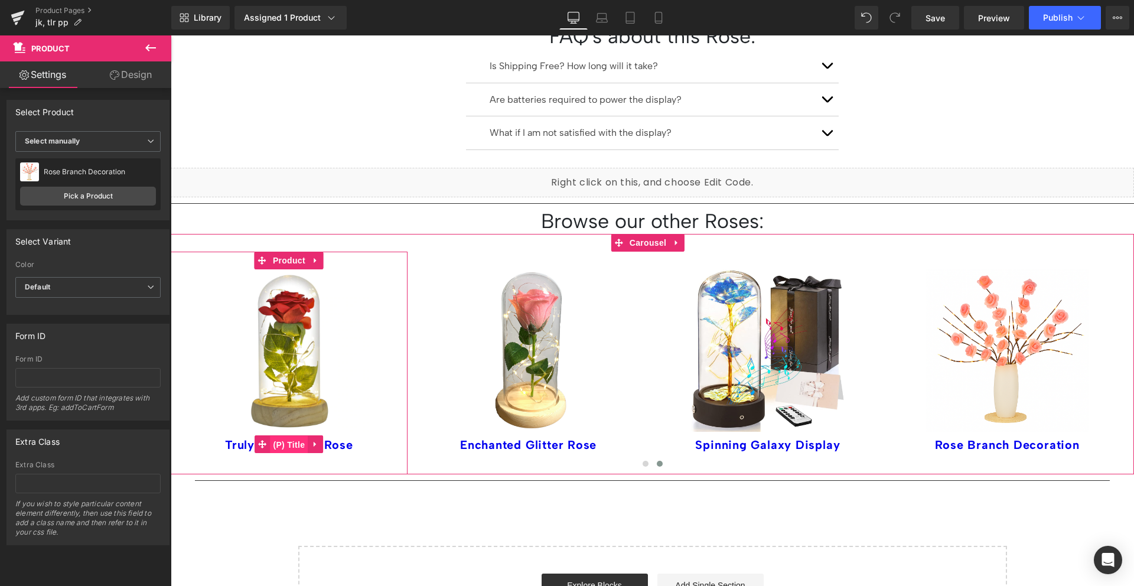
click at [284, 436] on span "(P) Title" at bounding box center [289, 445] width 38 height 18
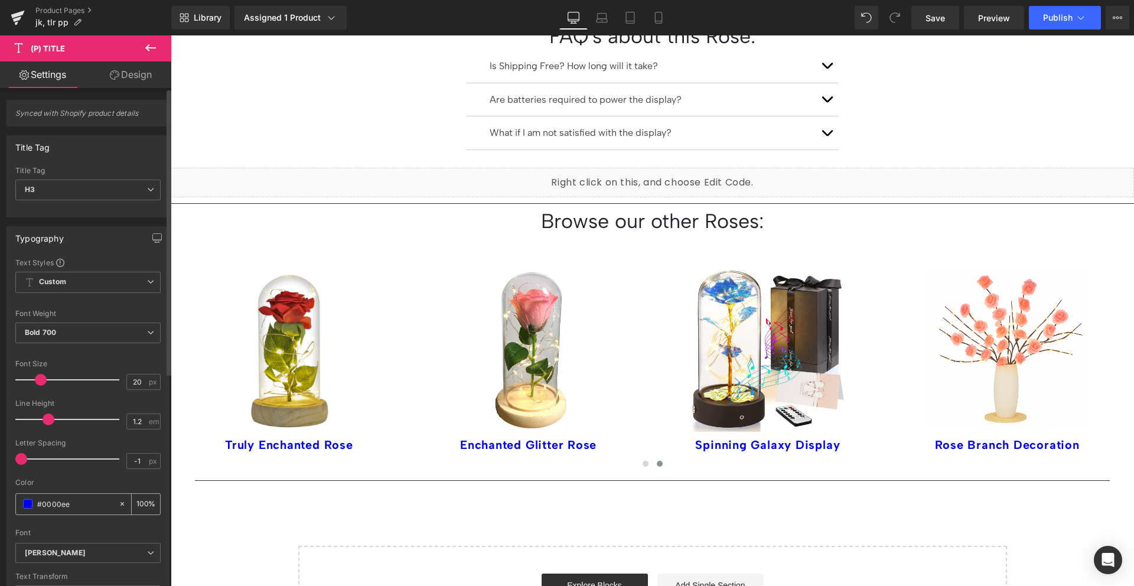
click at [53, 507] on input "#0000ee" at bounding box center [75, 503] width 76 height 13
type input "#0"
type input "0"
type input "#000"
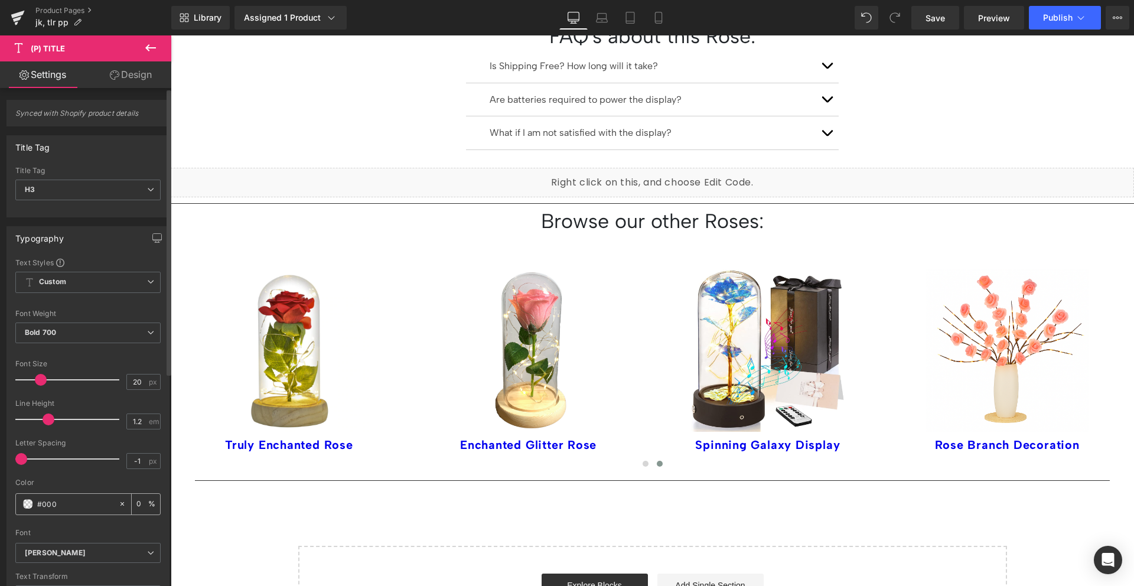
type input "100"
type input "#00000"
type input "0"
type input "#000000"
type input "100"
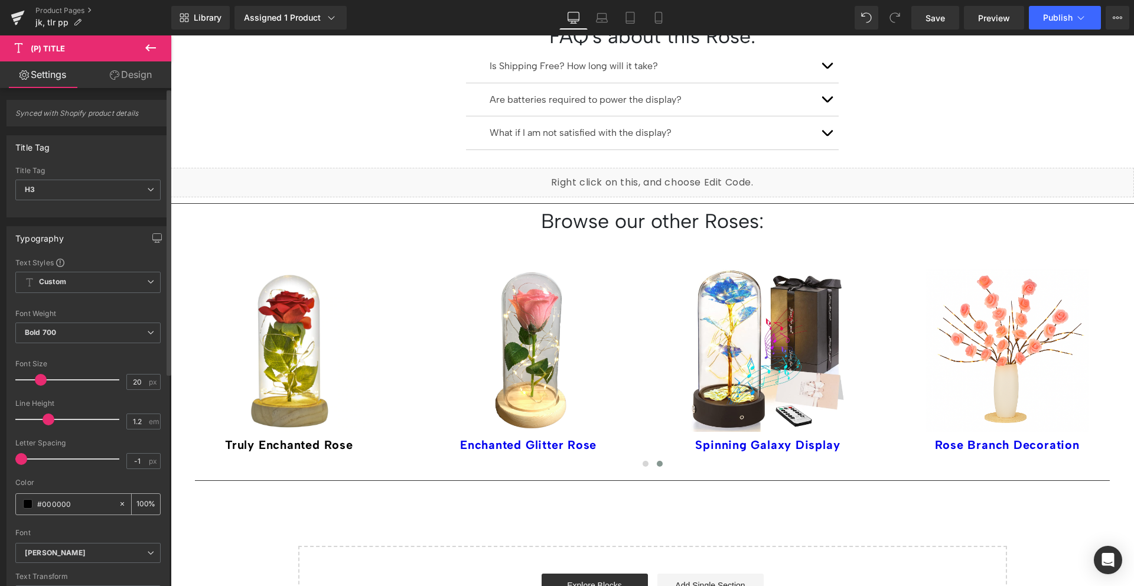
click at [54, 503] on input "#000000" at bounding box center [75, 503] width 76 height 13
type input "#00000"
type input "0"
click at [54, 503] on input "#00000" at bounding box center [75, 503] width 76 height 13
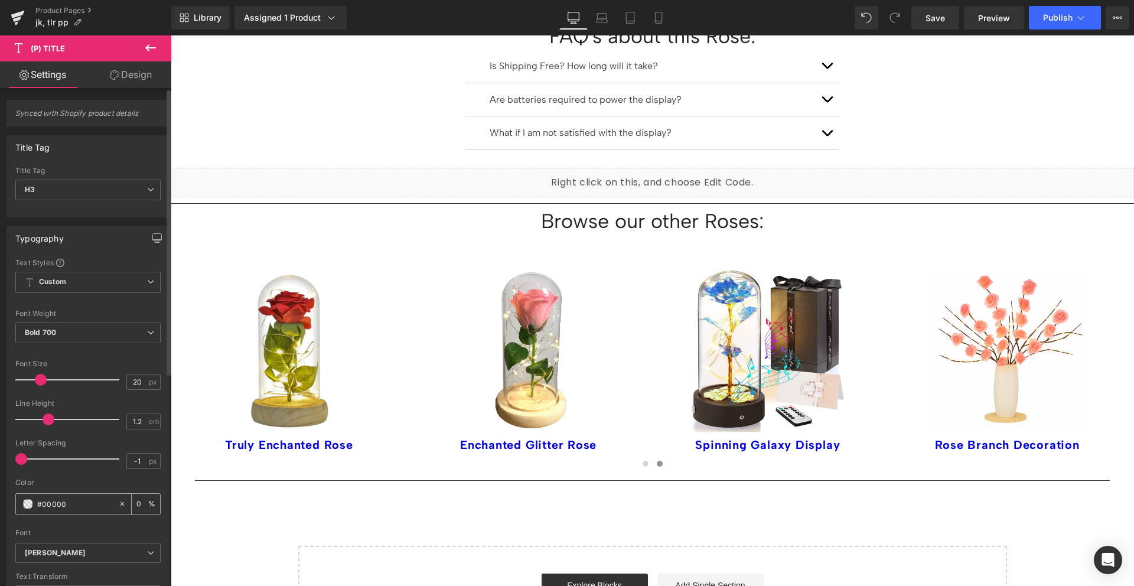
click at [54, 503] on input "#00000" at bounding box center [75, 503] width 76 height 13
type input "#000000"
type input "100"
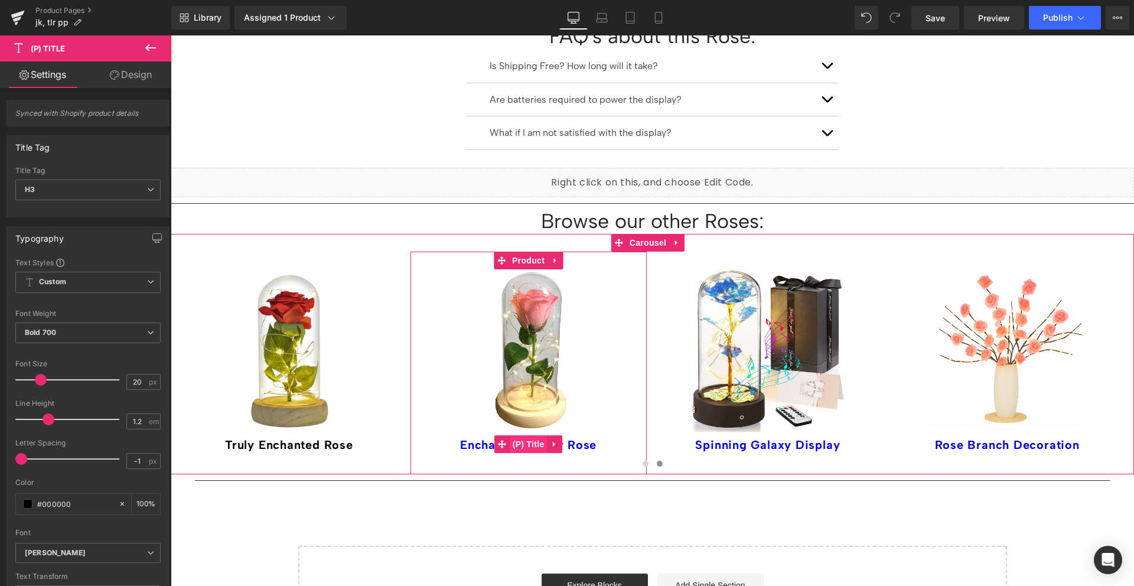
click at [526, 435] on span "(P) Title" at bounding box center [529, 444] width 38 height 18
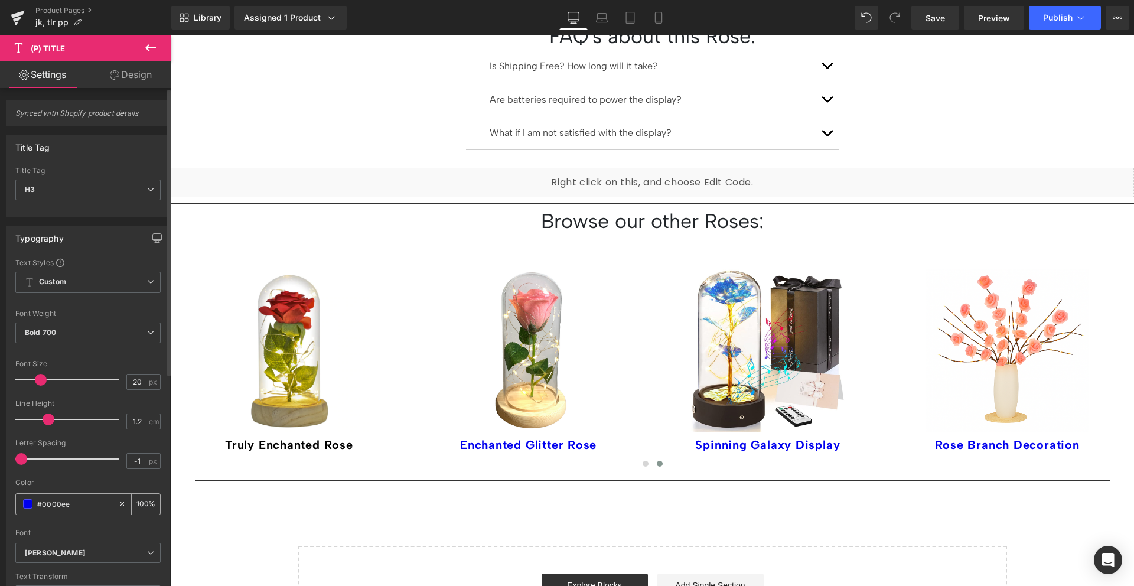
click at [77, 502] on input "#0000ee" at bounding box center [75, 503] width 76 height 13
paste input "0"
type input "#00000"
type input "0"
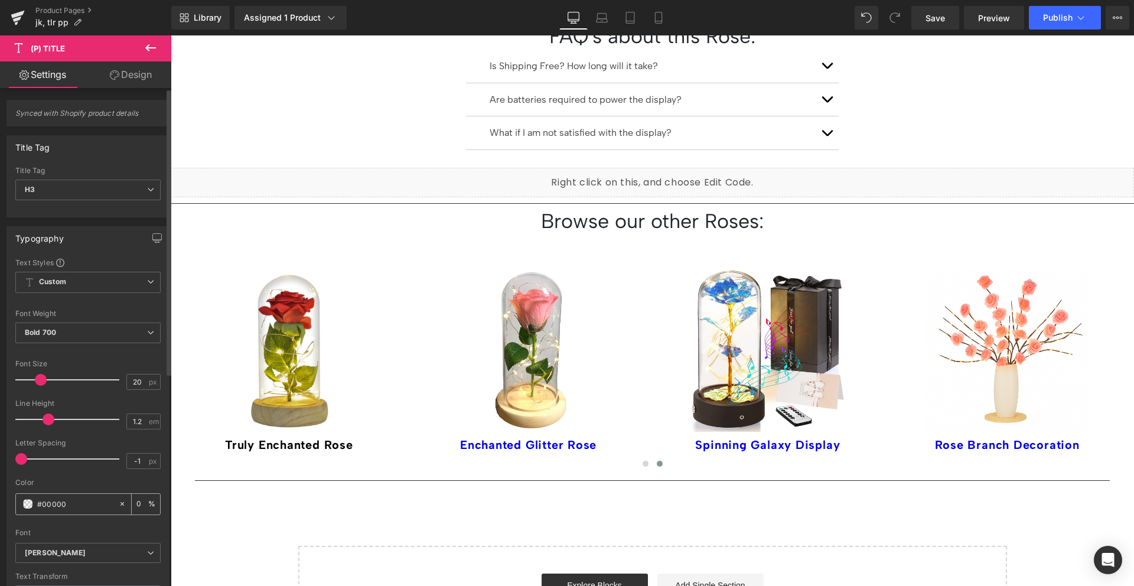
type input "#000000"
type input "100"
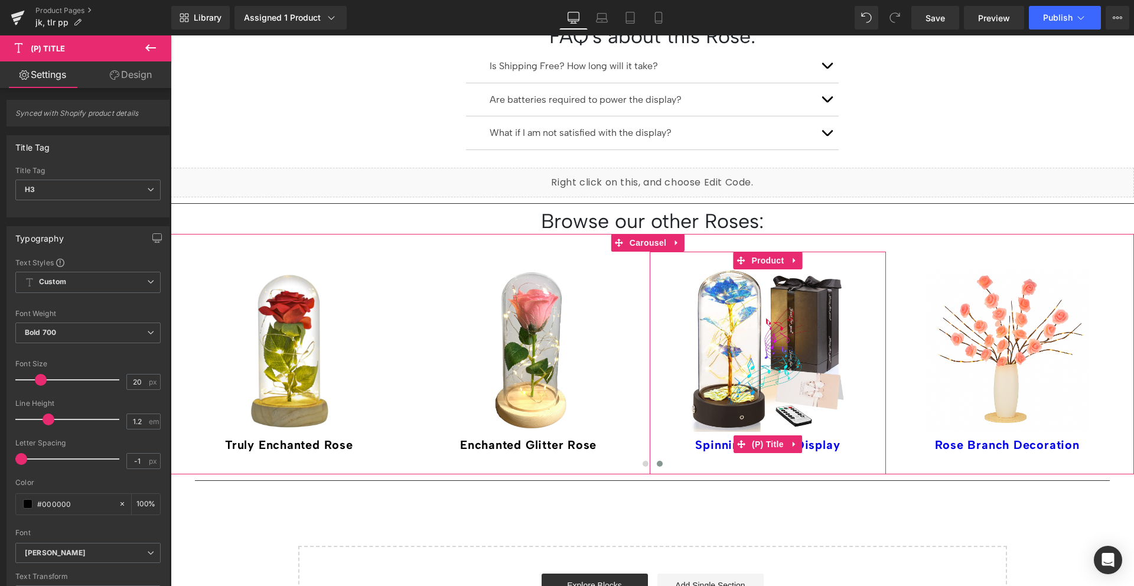
click at [763, 435] on span "(P) Title" at bounding box center [768, 444] width 38 height 18
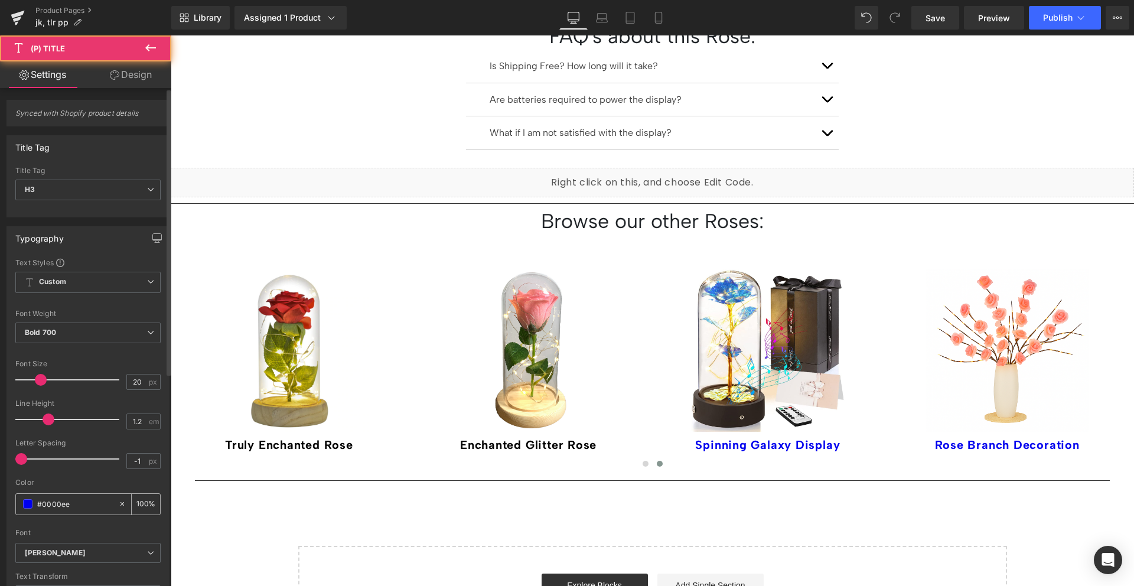
click at [49, 509] on input "#0000ee" at bounding box center [75, 503] width 76 height 13
paste input "0"
type input "#00000"
type input "0"
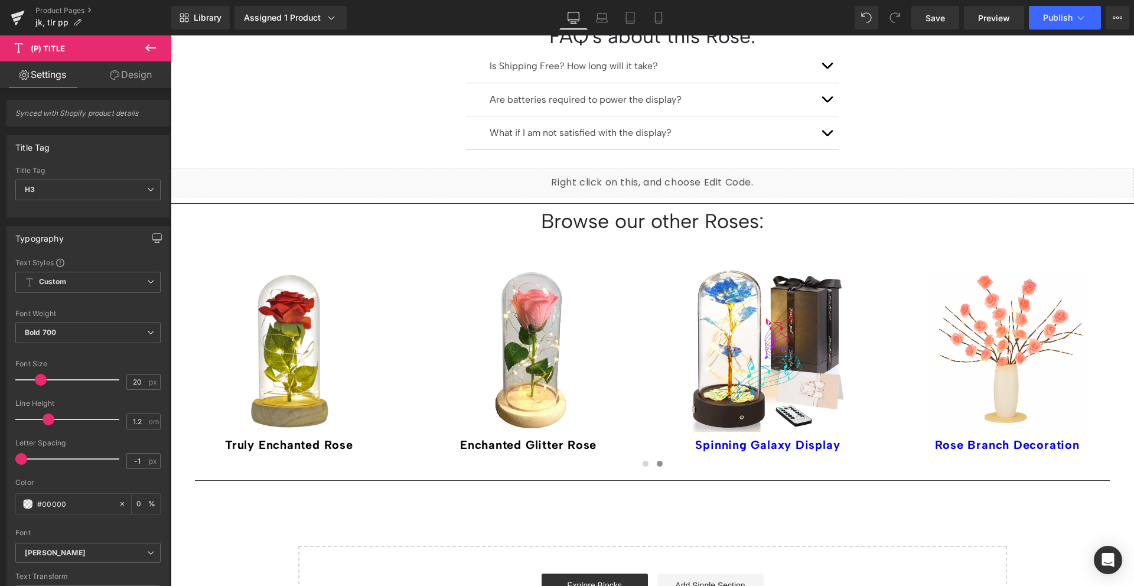
type input "#000000"
type input "100"
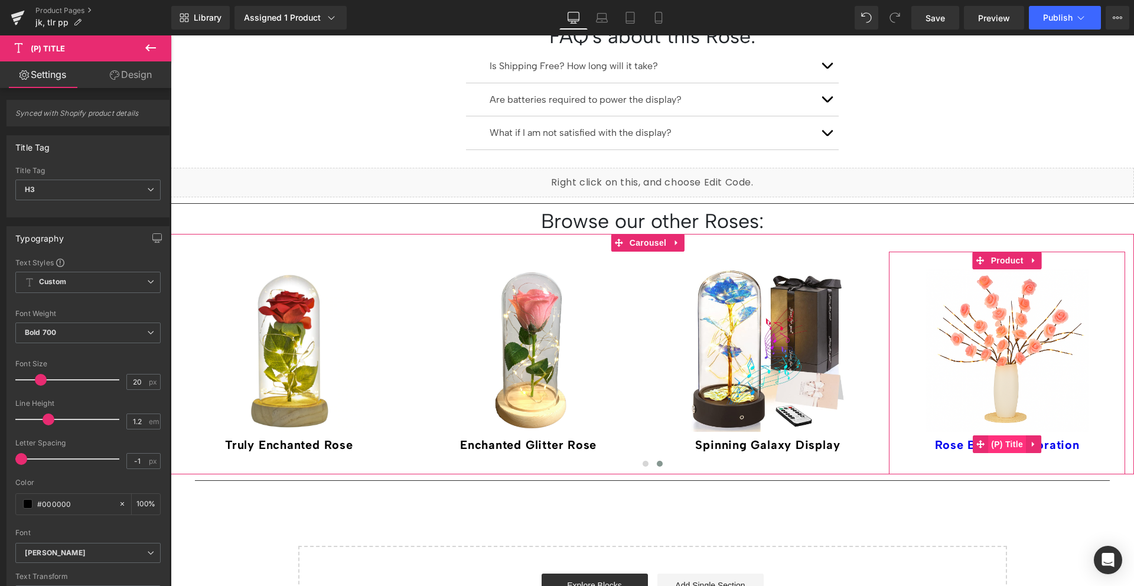
click at [1005, 435] on span "(P) Title" at bounding box center [1007, 444] width 38 height 18
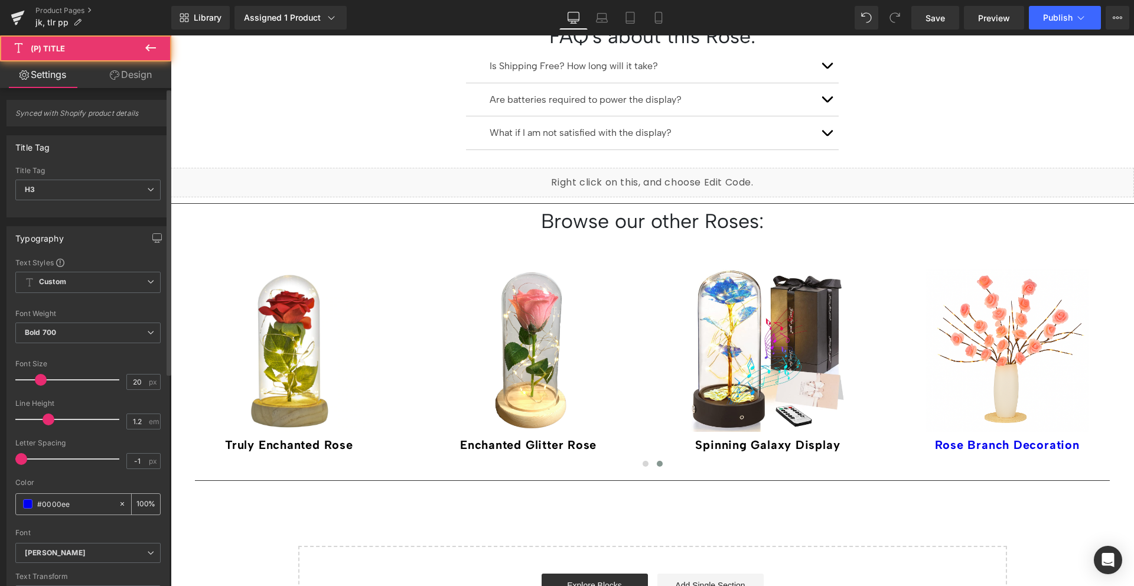
click at [67, 508] on input "#0000ee" at bounding box center [75, 503] width 76 height 13
paste input "0"
type input "#00000"
type input "0"
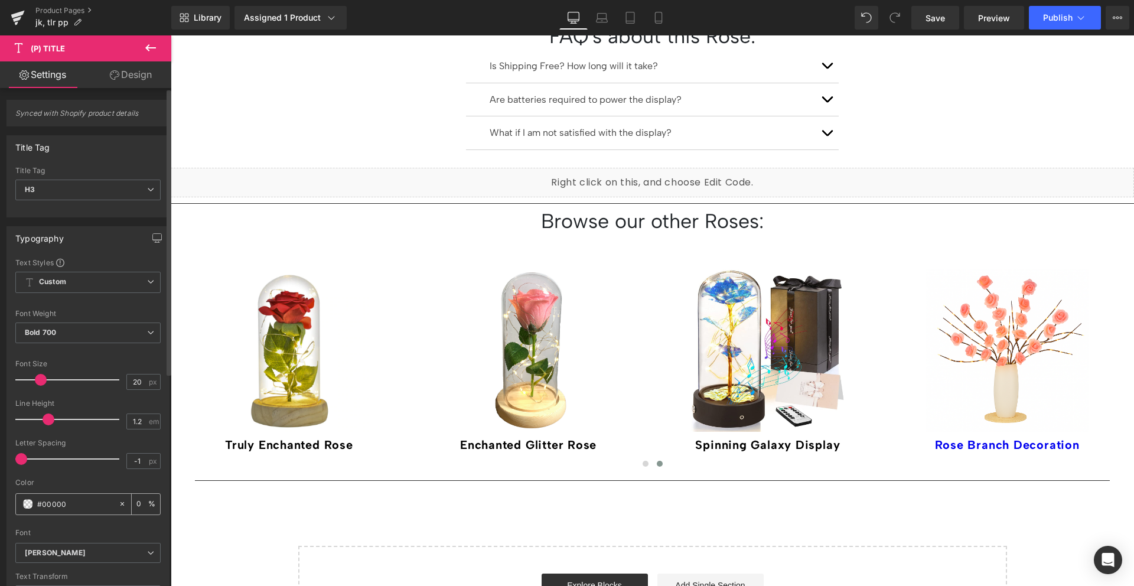
type input "#000000"
type input "100"
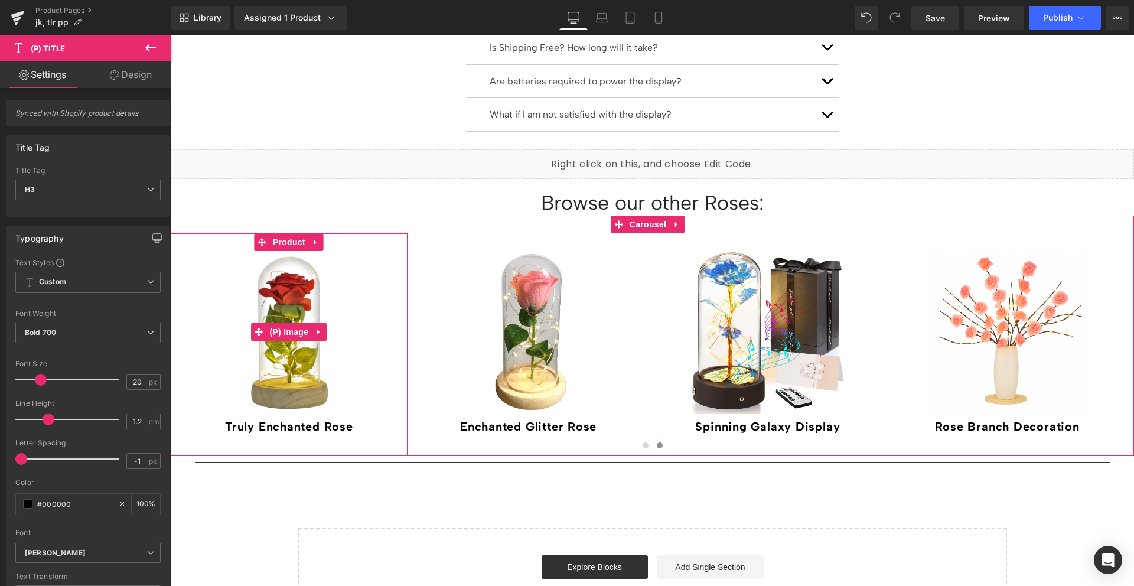
scroll to position [1597, 0]
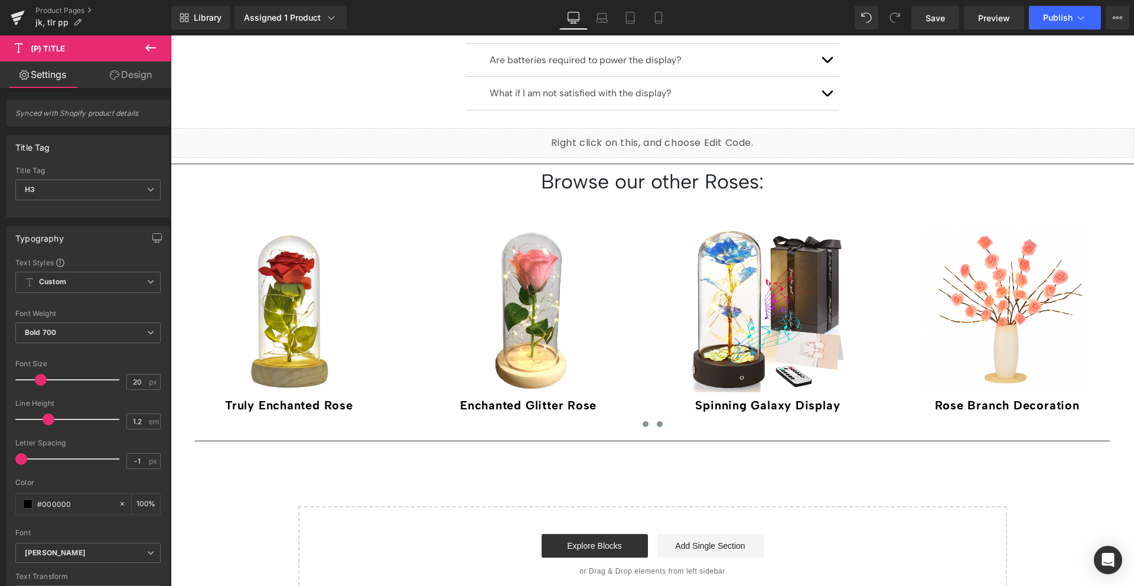
click at [643, 421] on span at bounding box center [646, 424] width 6 height 6
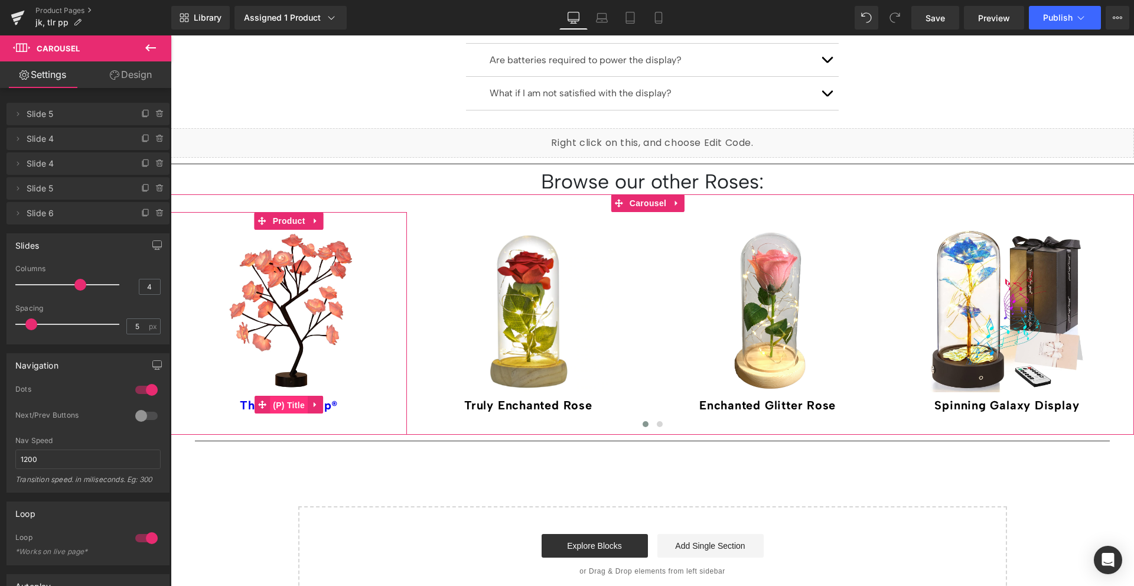
click at [284, 396] on span "(P) Title" at bounding box center [289, 405] width 38 height 18
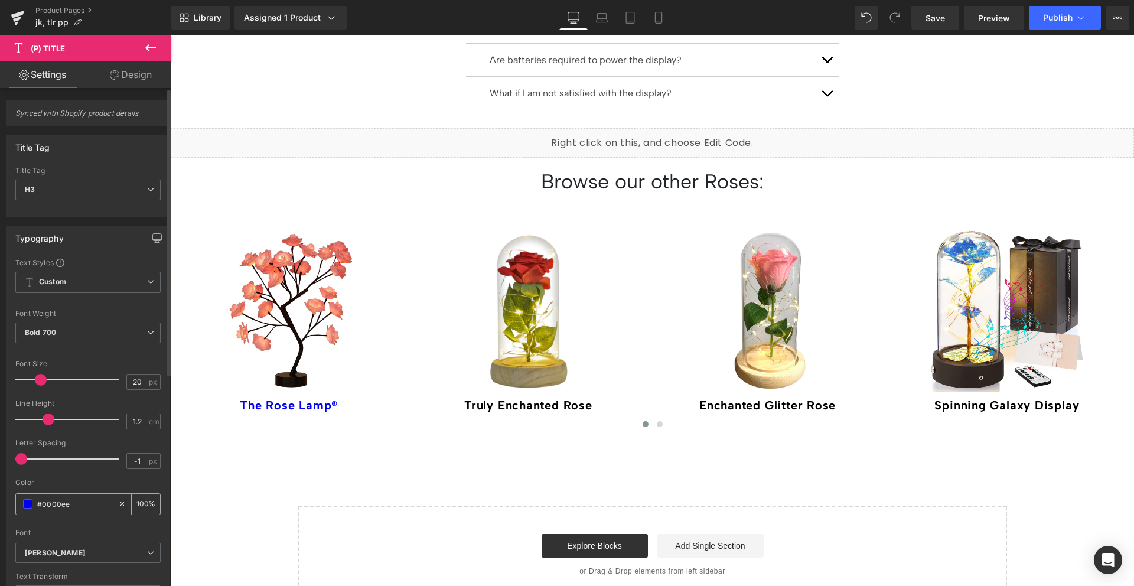
click at [62, 506] on input "#0000ee" at bounding box center [75, 503] width 76 height 13
type input "#00000"
type input "0"
type input "#000000"
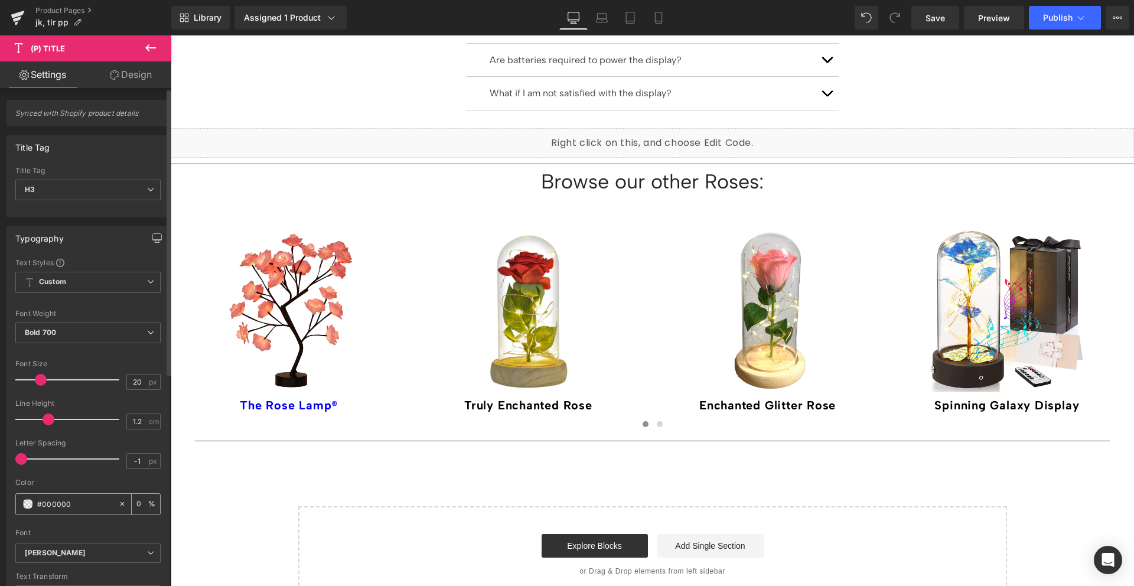
type input "100"
type input "#000000"
click at [99, 532] on div "Font" at bounding box center [87, 533] width 145 height 8
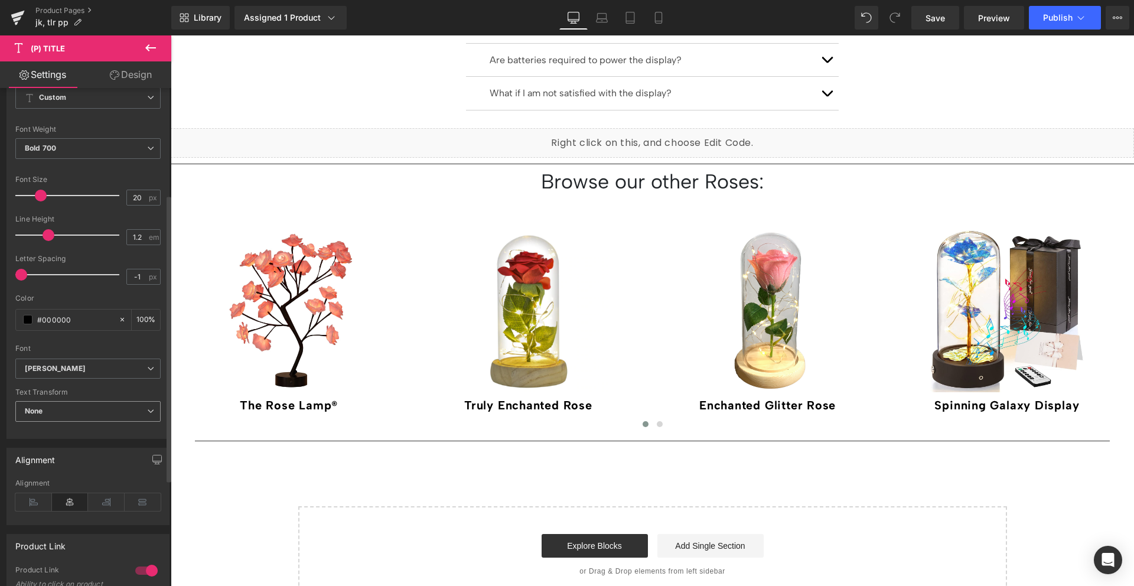
scroll to position [184, 0]
click at [655, 16] on icon at bounding box center [659, 18] width 12 height 12
type input "14"
type input "100"
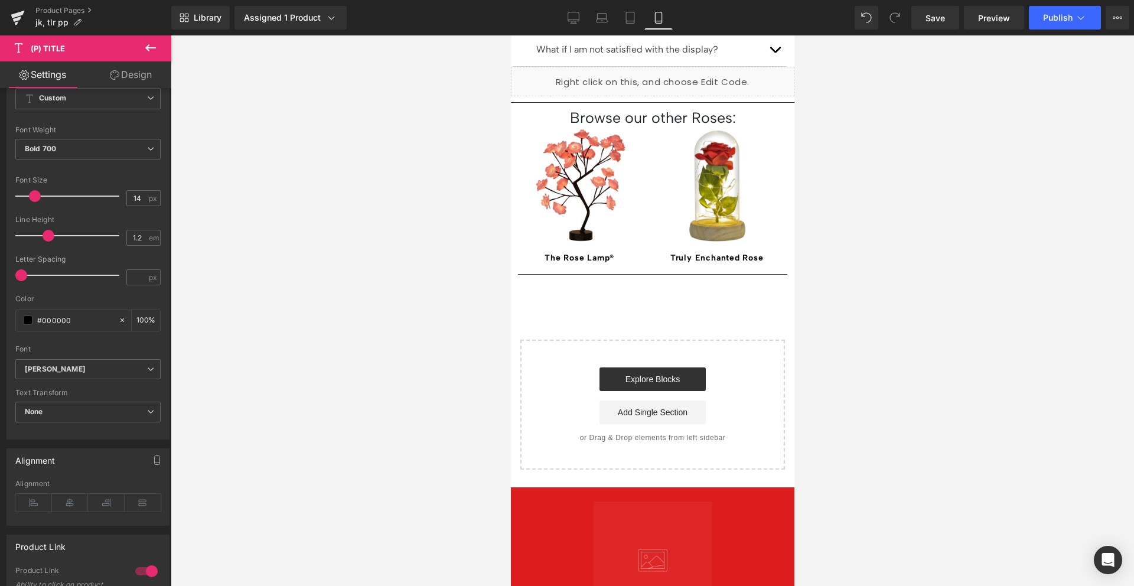
scroll to position [1113, 0]
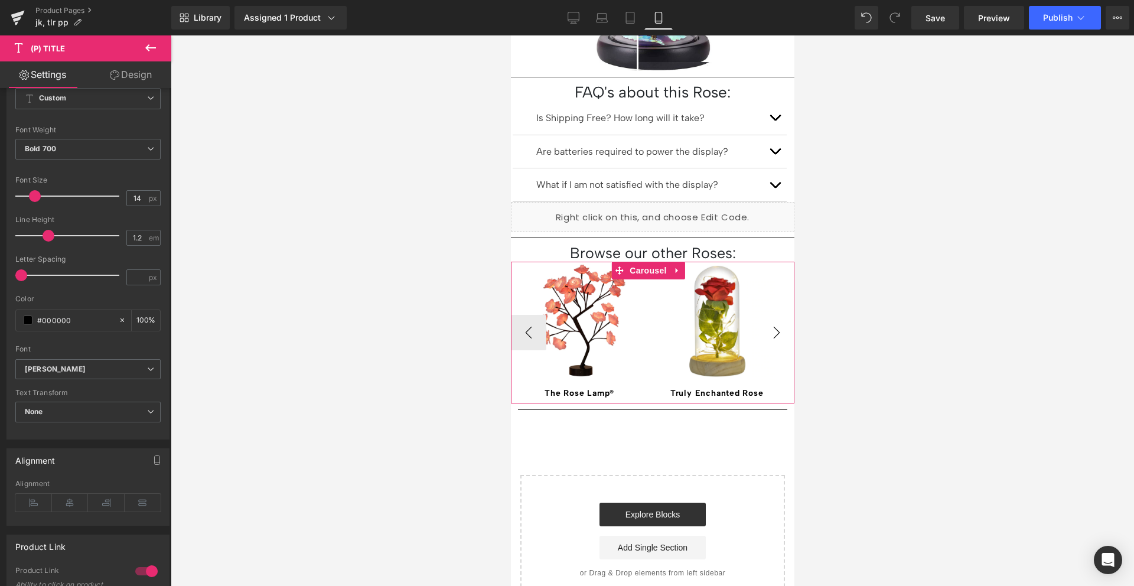
click at [767, 315] on button "›" at bounding box center [776, 332] width 35 height 35
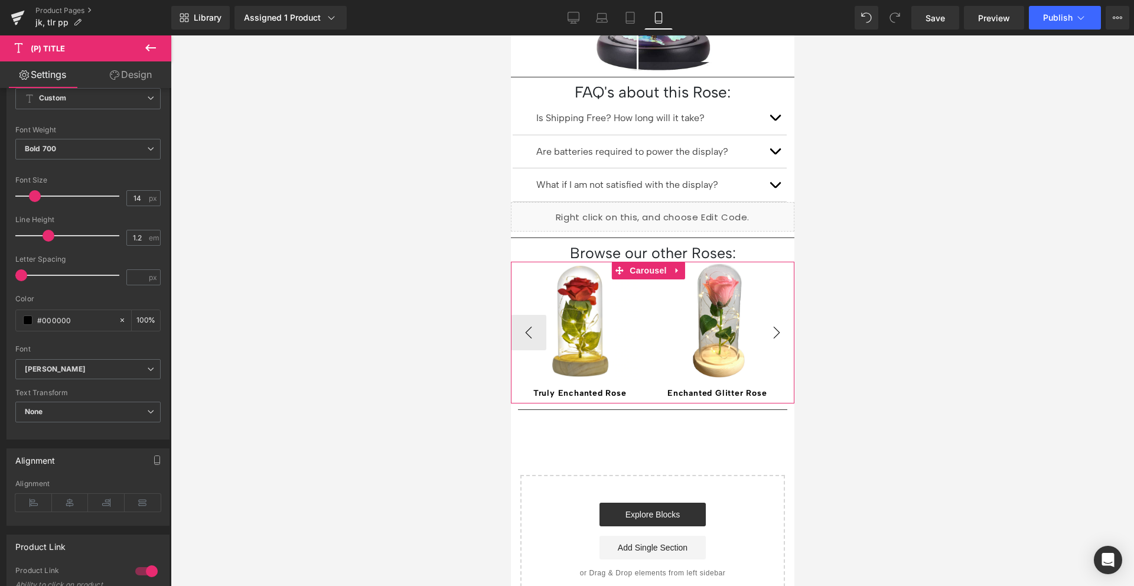
click at [767, 315] on button "›" at bounding box center [776, 332] width 35 height 35
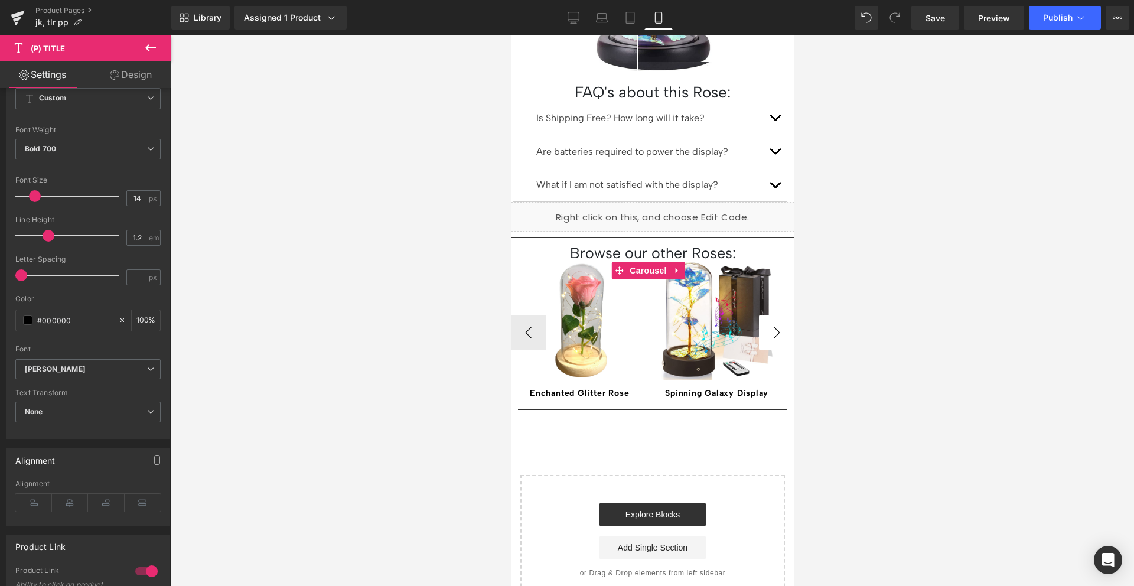
click at [767, 315] on button "›" at bounding box center [776, 332] width 35 height 35
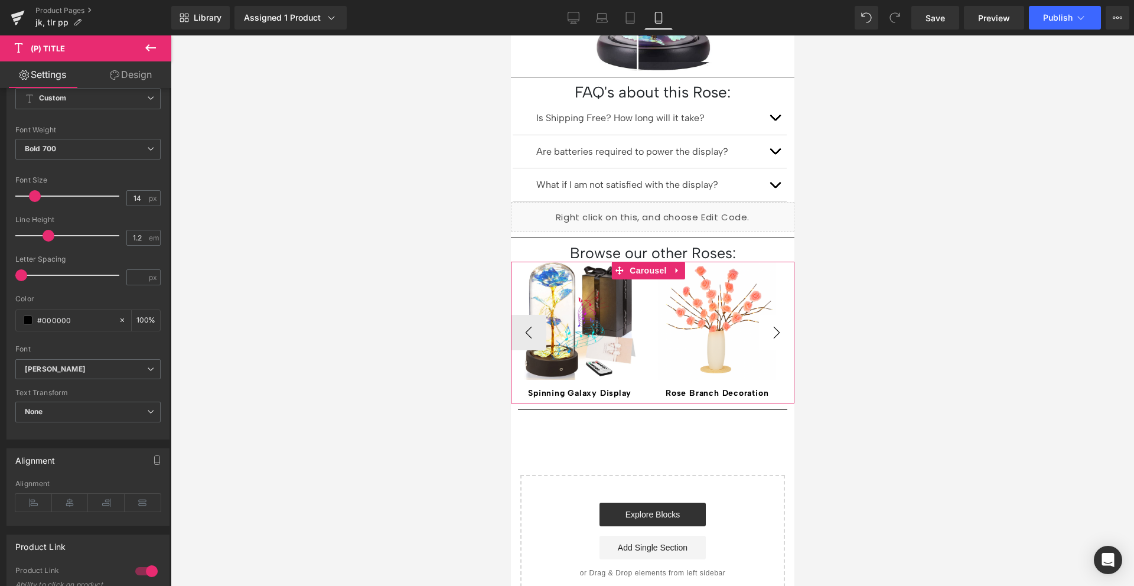
click at [767, 315] on button "›" at bounding box center [776, 332] width 35 height 35
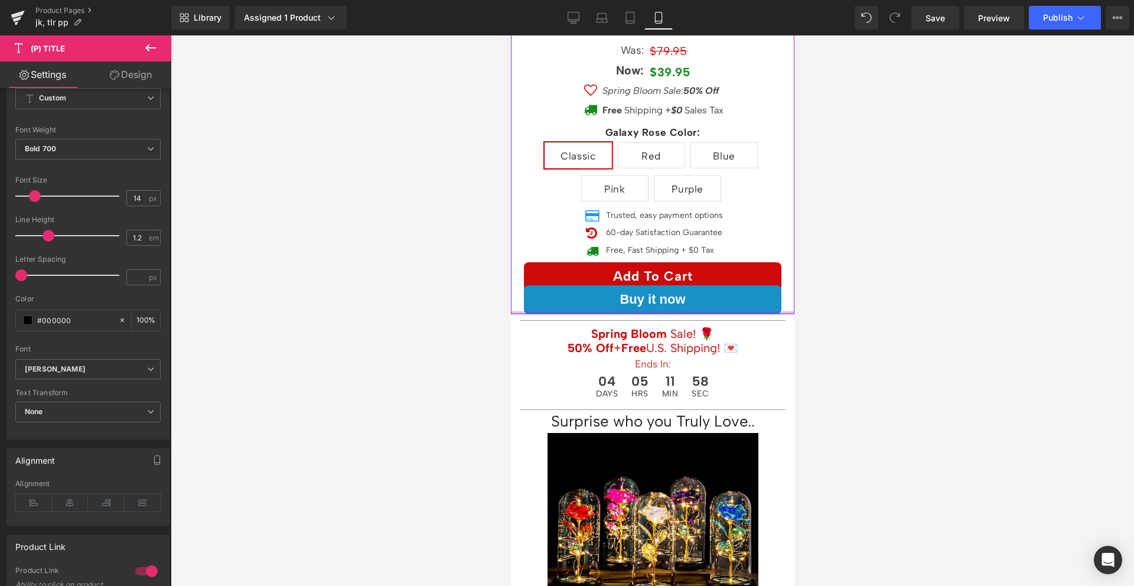
scroll to position [339, 0]
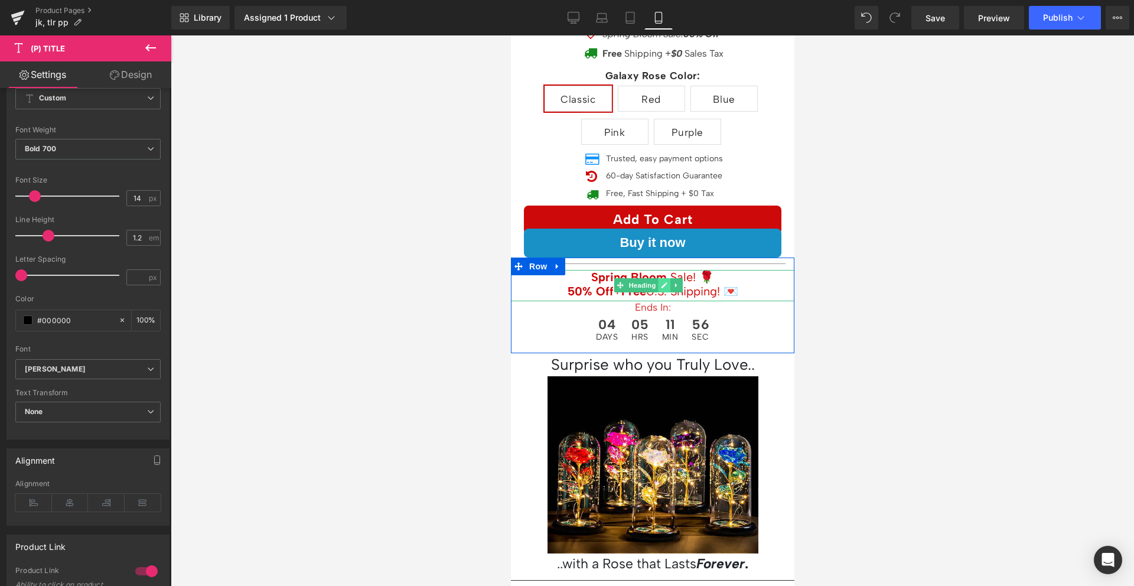
click at [661, 282] on icon at bounding box center [663, 285] width 6 height 7
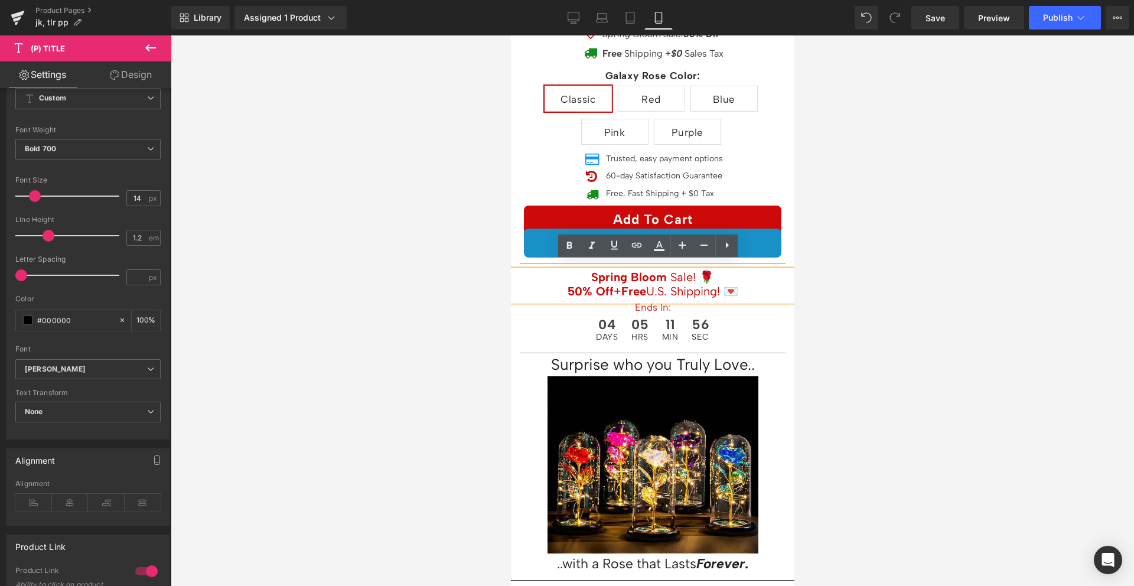
click at [655, 270] on strong "Spring Bloom" at bounding box center [629, 277] width 76 height 14
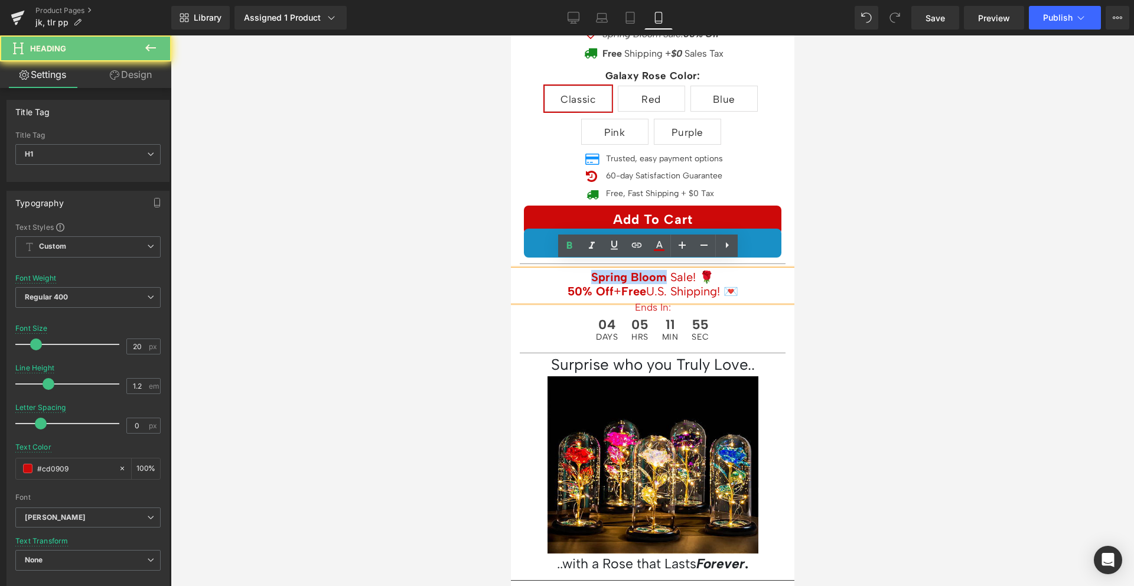
drag, startPoint x: 655, startPoint y: 269, endPoint x: 601, endPoint y: 266, distance: 54.4
click at [601, 270] on strong "Spring Bloom" at bounding box center [629, 277] width 76 height 14
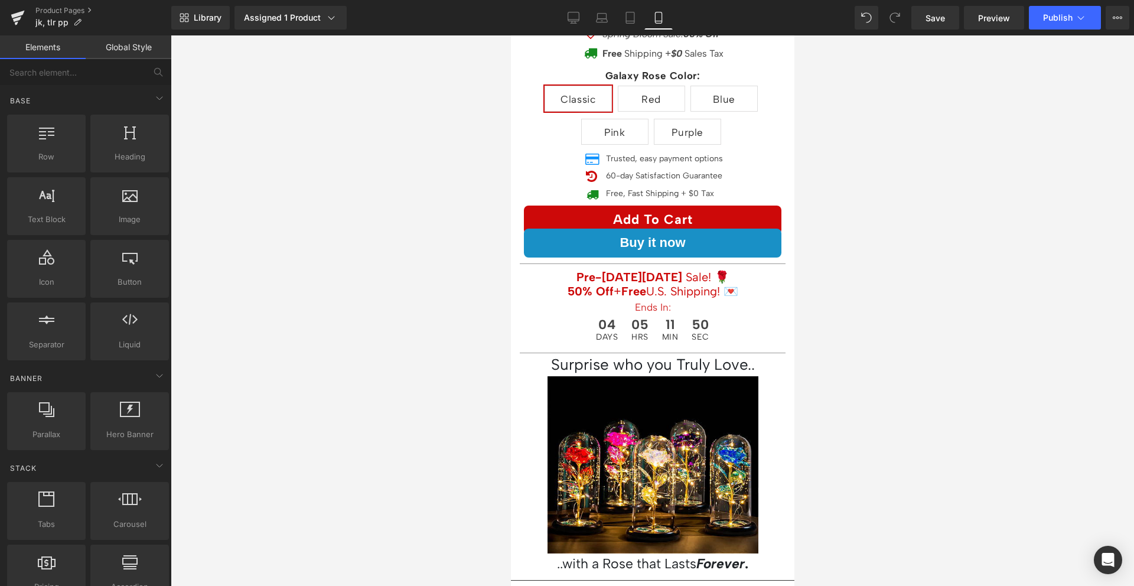
click at [808, 236] on div at bounding box center [653, 310] width 964 height 551
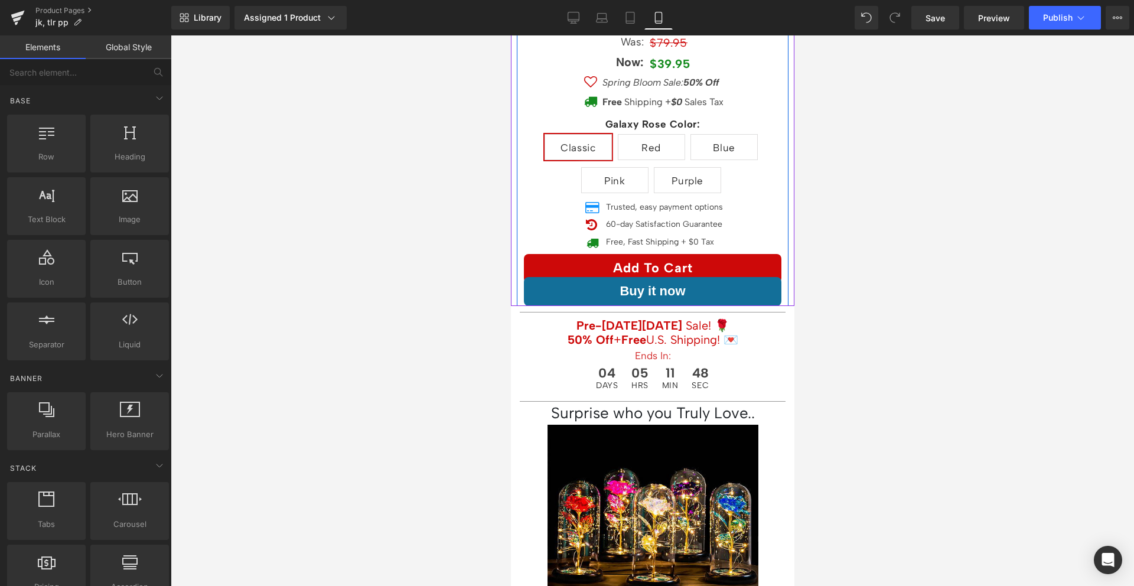
scroll to position [172, 0]
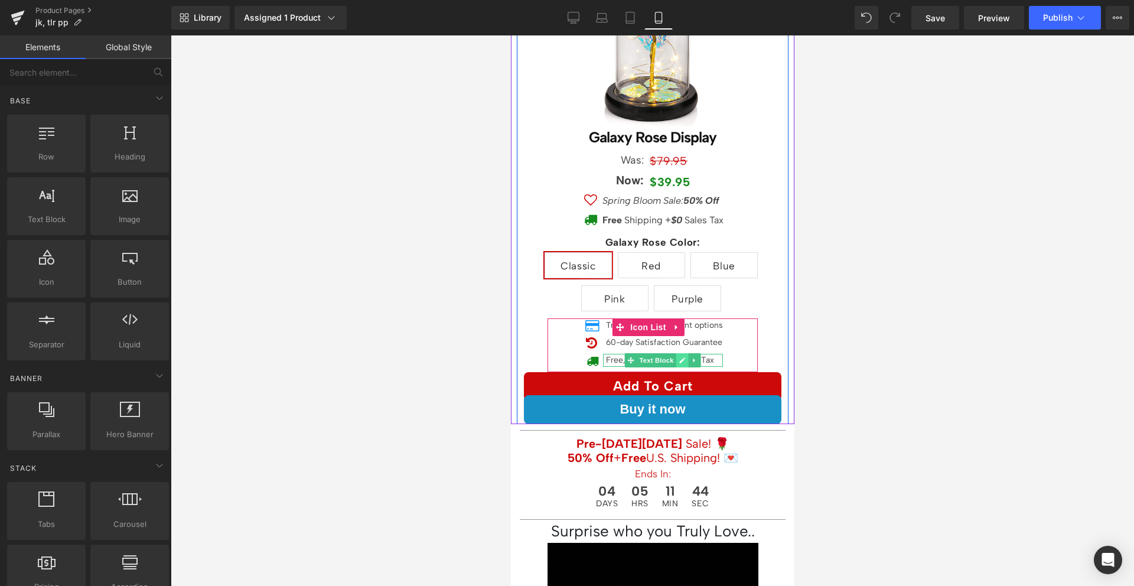
click at [679, 357] on icon at bounding box center [682, 360] width 6 height 6
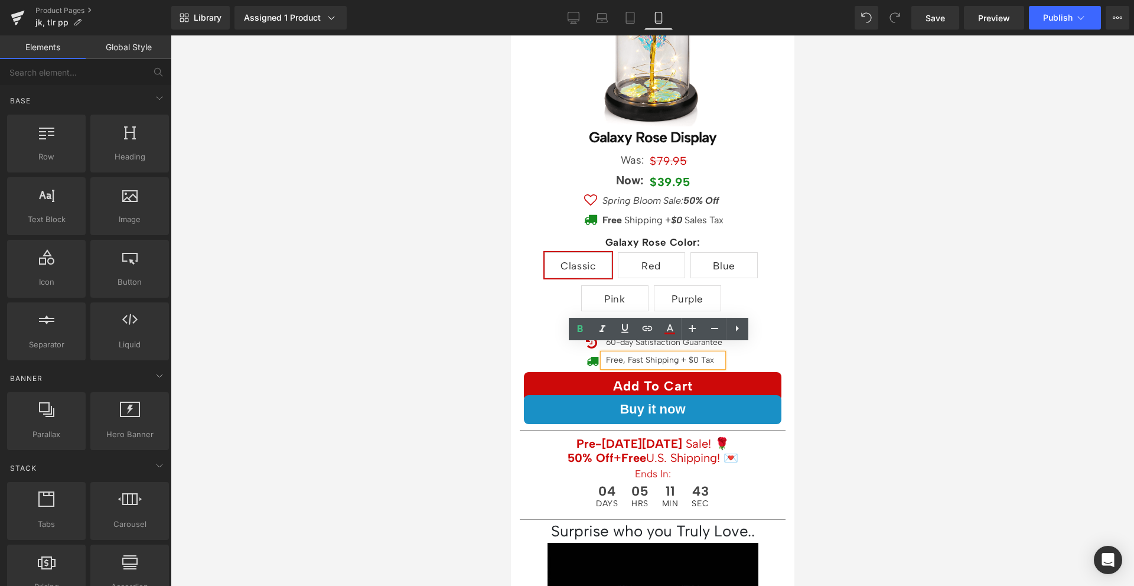
click at [629, 354] on p "Free, Fast Shipping + $0 Tax" at bounding box center [664, 360] width 117 height 13
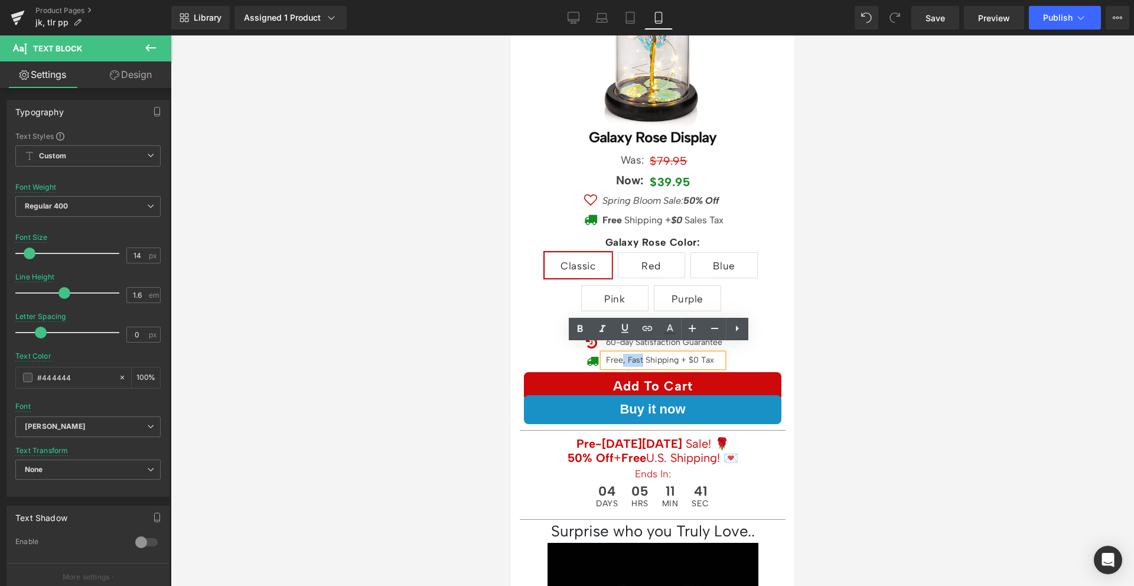
drag, startPoint x: 629, startPoint y: 352, endPoint x: 617, endPoint y: 354, distance: 12.0
click at [617, 354] on p "Free, Fast Shipping + $0 Tax" at bounding box center [664, 360] width 117 height 13
click at [697, 354] on p "Free, Fast Shipping + $0 Tax" at bounding box center [664, 360] width 117 height 13
click at [633, 354] on p "Free, Fast Shipping + $0 Tax" at bounding box center [664, 360] width 117 height 13
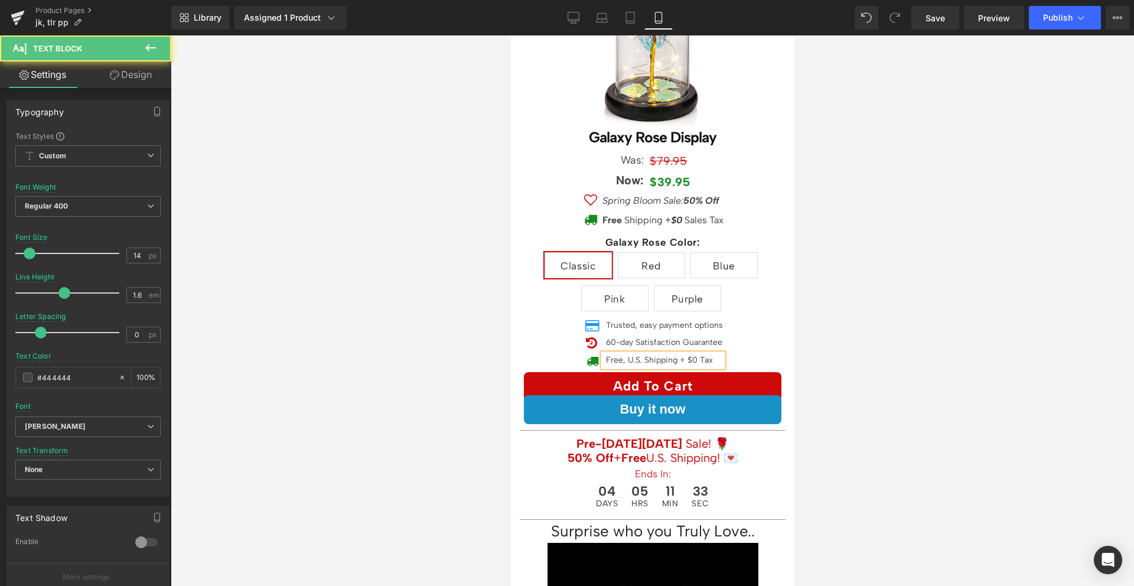
click at [620, 354] on p "Free, U.S. Shipping + $0 Tax" at bounding box center [664, 360] width 117 height 13
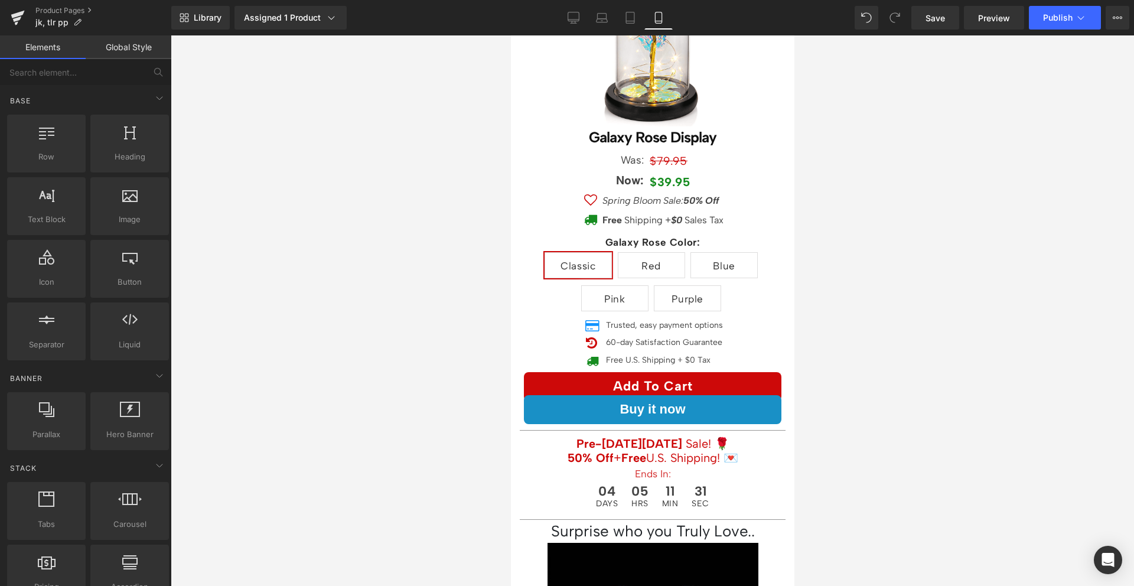
click at [876, 313] on div at bounding box center [653, 310] width 964 height 551
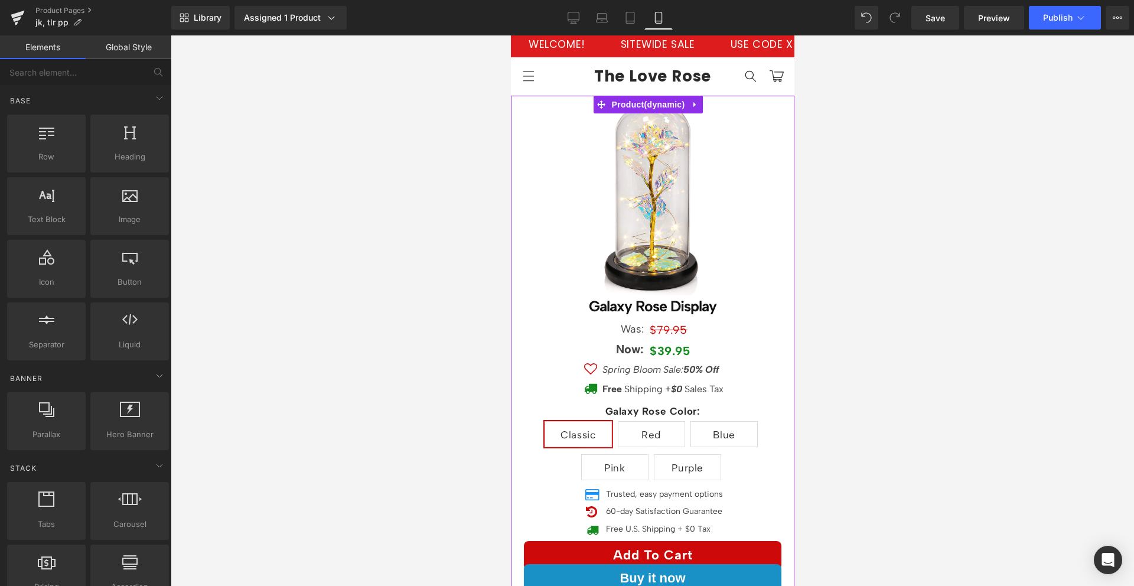
scroll to position [0, 0]
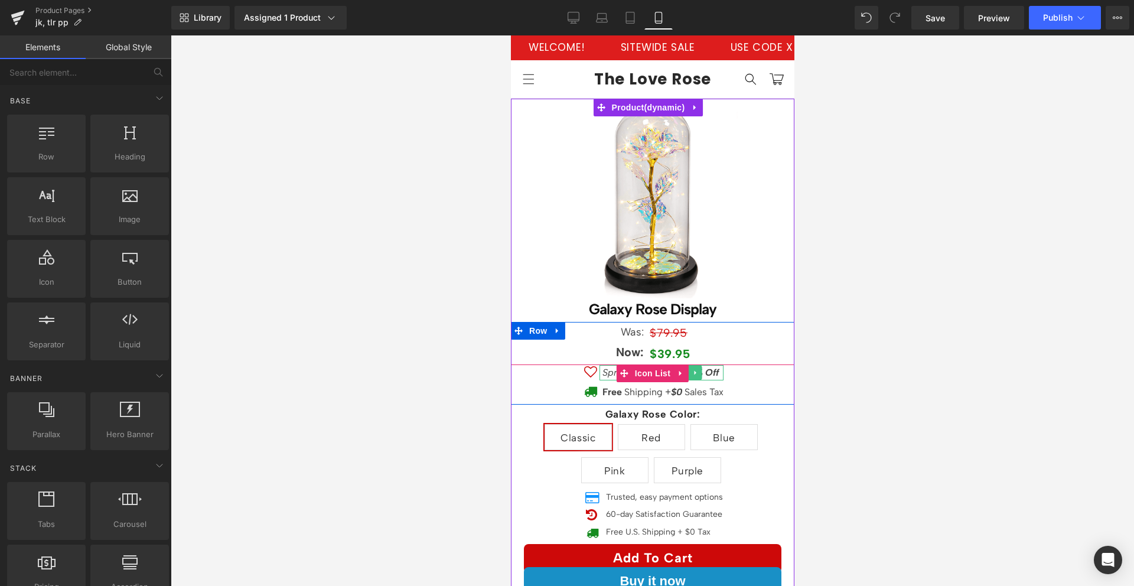
click at [604, 367] on icon "Spring Bloom Sale: 50% Off" at bounding box center [660, 372] width 116 height 11
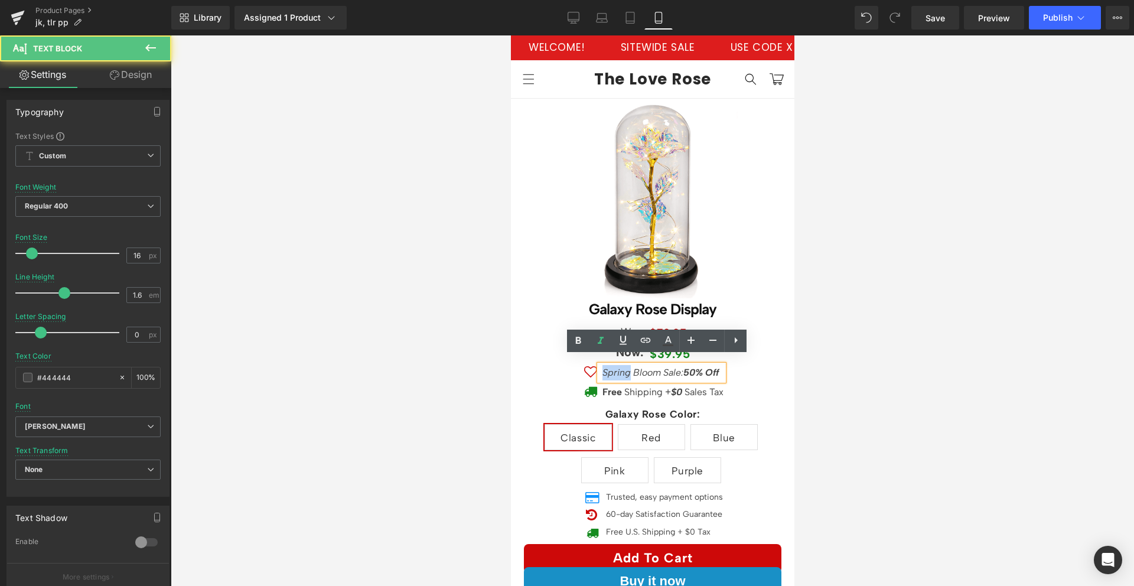
click at [604, 367] on icon "Spring Bloom Sale: 50% Off" at bounding box center [660, 372] width 116 height 11
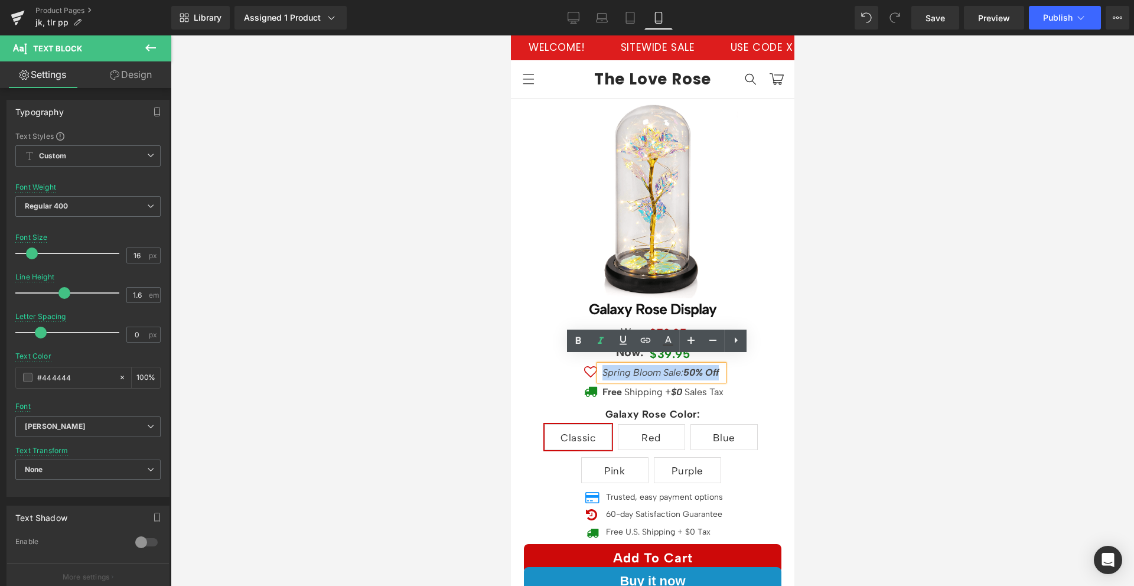
click at [644, 367] on icon "Spring Bloom Sale: 50% Off" at bounding box center [660, 372] width 116 height 11
drag, startPoint x: 644, startPoint y: 365, endPoint x: 597, endPoint y: 362, distance: 46.8
click at [602, 367] on icon "Spring Bloom Sale: 50% Off" at bounding box center [660, 372] width 116 height 11
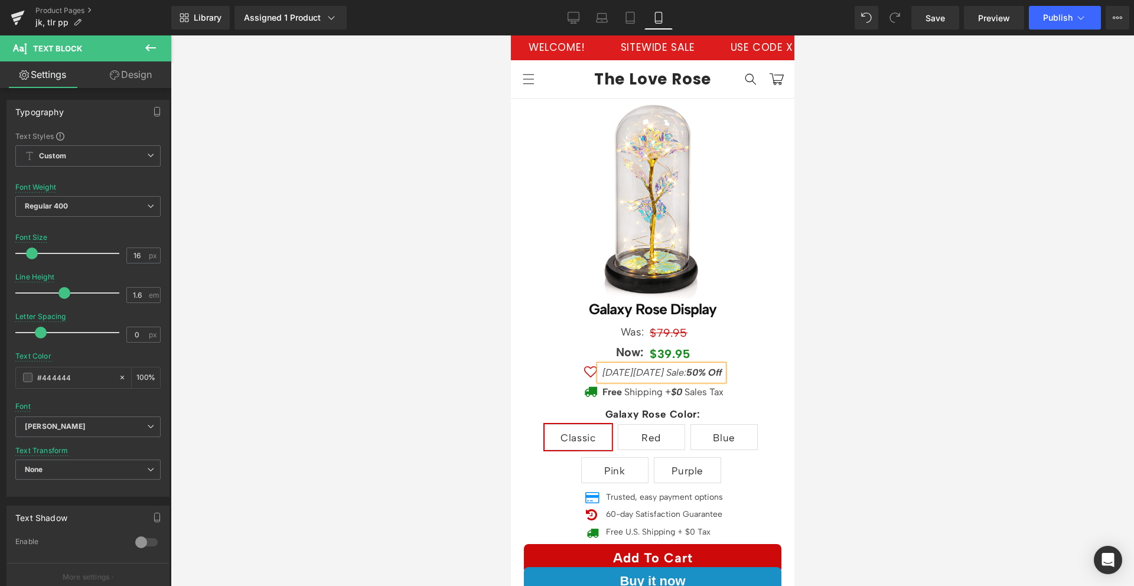
click at [602, 367] on icon "Black Friday Sale: 50% Off" at bounding box center [661, 372] width 119 height 11
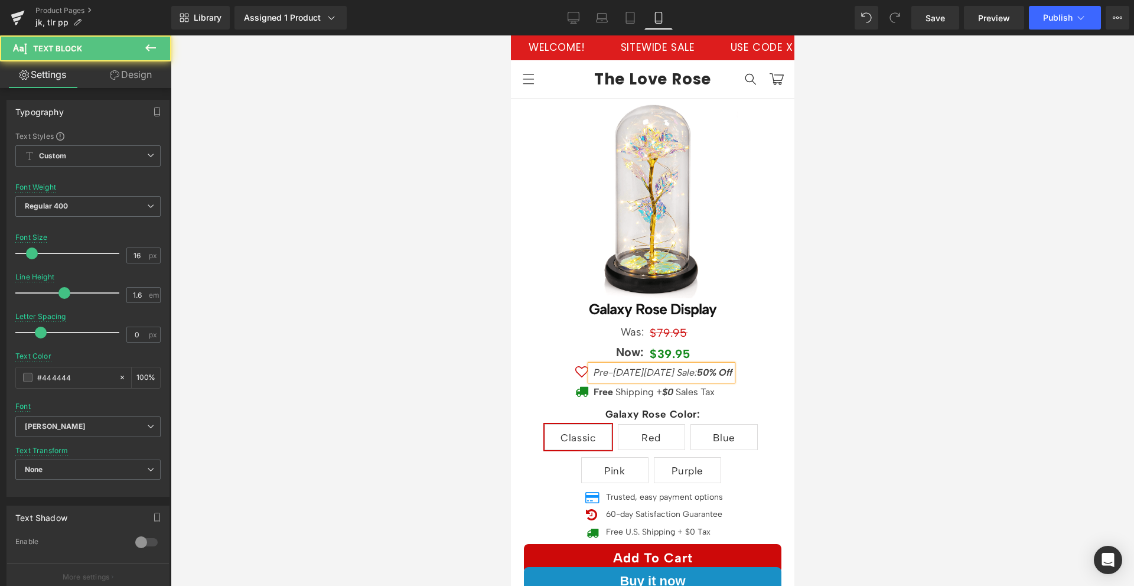
click at [653, 367] on icon "Pre-Black Friday Sale: 50% Off" at bounding box center [662, 372] width 139 height 11
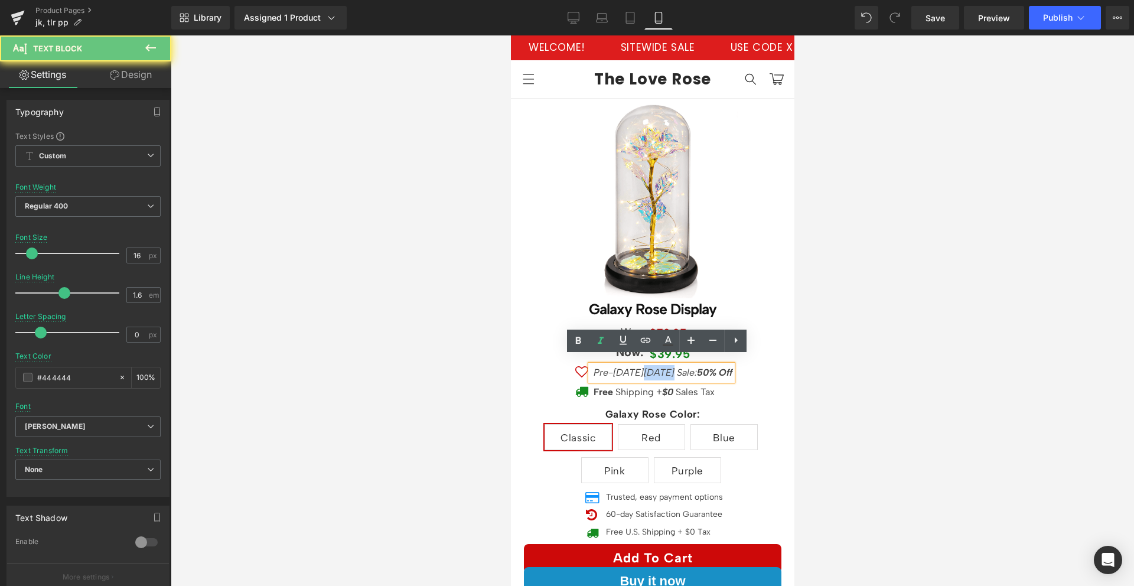
click at [653, 367] on icon "Pre-Black Friday Sale: 50% Off" at bounding box center [662, 372] width 139 height 11
click at [645, 367] on icon "Pre-Black Friday Sale: 50% Off" at bounding box center [662, 372] width 139 height 11
drag, startPoint x: 645, startPoint y: 365, endPoint x: 623, endPoint y: 364, distance: 21.9
click at [623, 367] on icon "Pre-Black Friday Sale: 50% Off" at bounding box center [662, 372] width 139 height 11
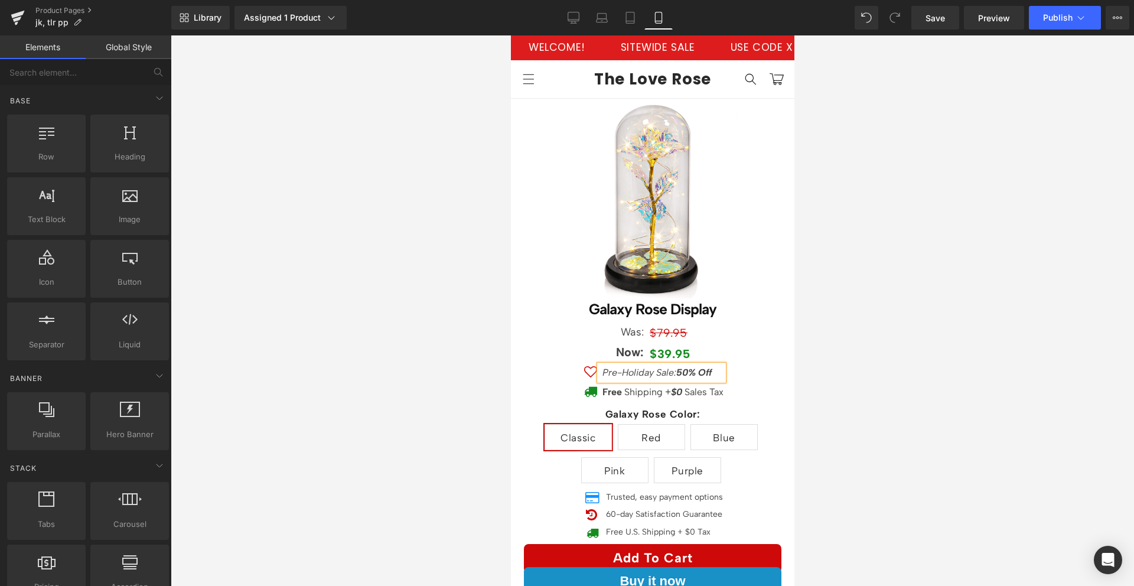
click at [902, 325] on div at bounding box center [653, 310] width 964 height 551
click at [1037, 17] on button "Publish" at bounding box center [1065, 18] width 72 height 24
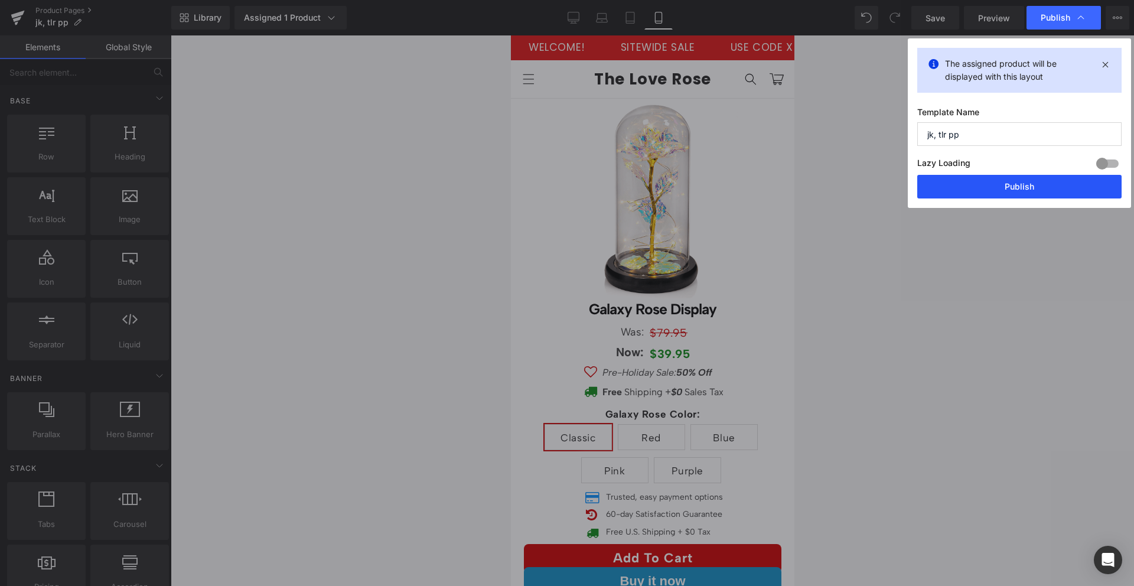
click at [1003, 193] on button "Publish" at bounding box center [1019, 187] width 204 height 24
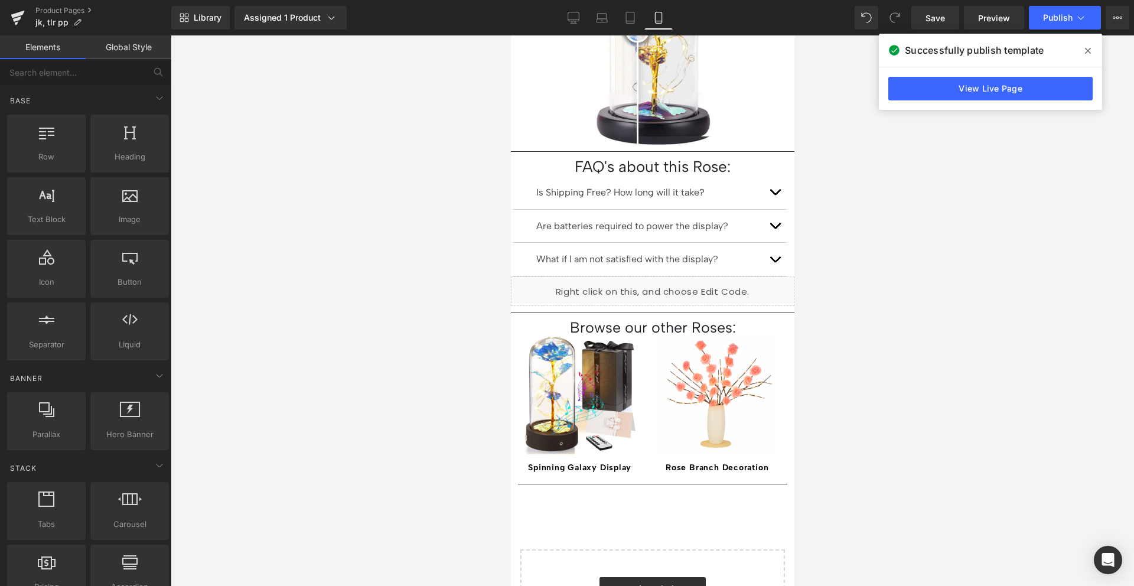
scroll to position [1246, 0]
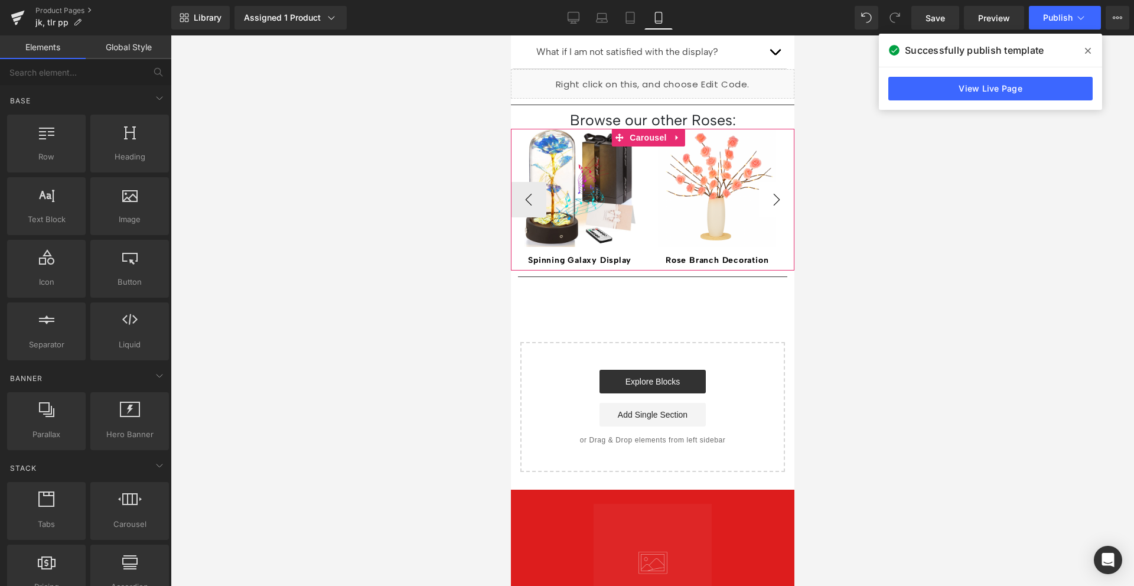
click at [763, 182] on button "›" at bounding box center [776, 199] width 35 height 35
click at [536, 182] on button "‹" at bounding box center [527, 199] width 35 height 35
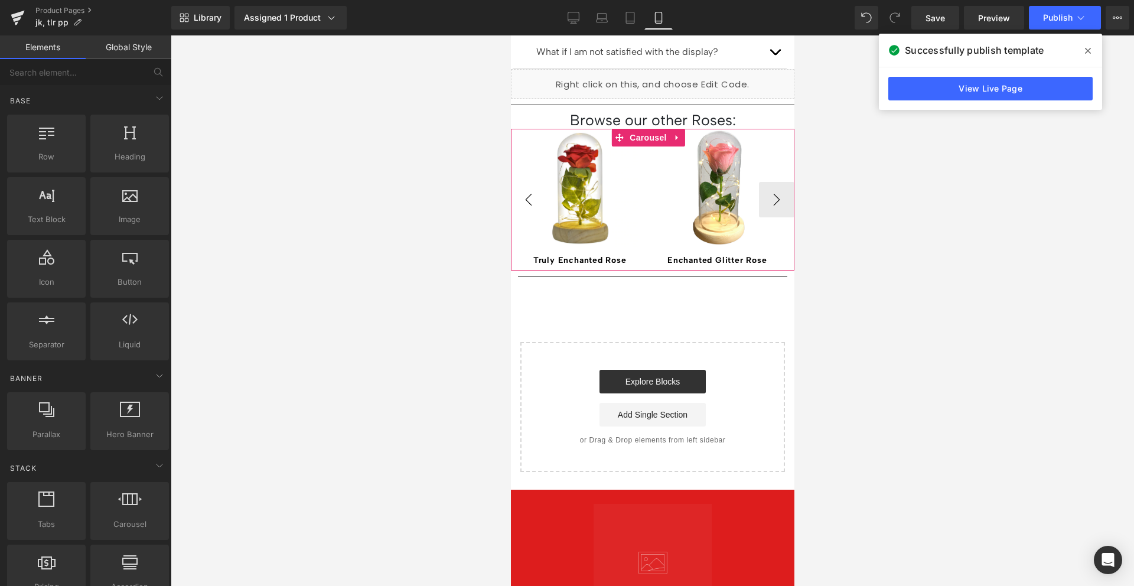
click at [536, 182] on button "‹" at bounding box center [527, 199] width 35 height 35
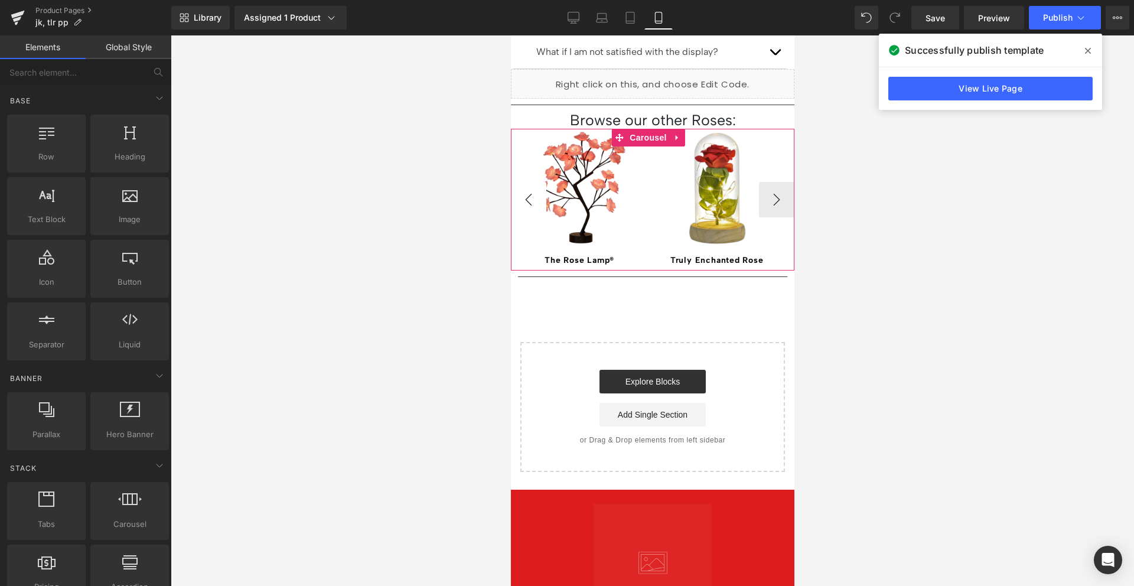
click at [536, 182] on button "‹" at bounding box center [527, 199] width 35 height 35
click at [768, 182] on button "›" at bounding box center [776, 199] width 35 height 35
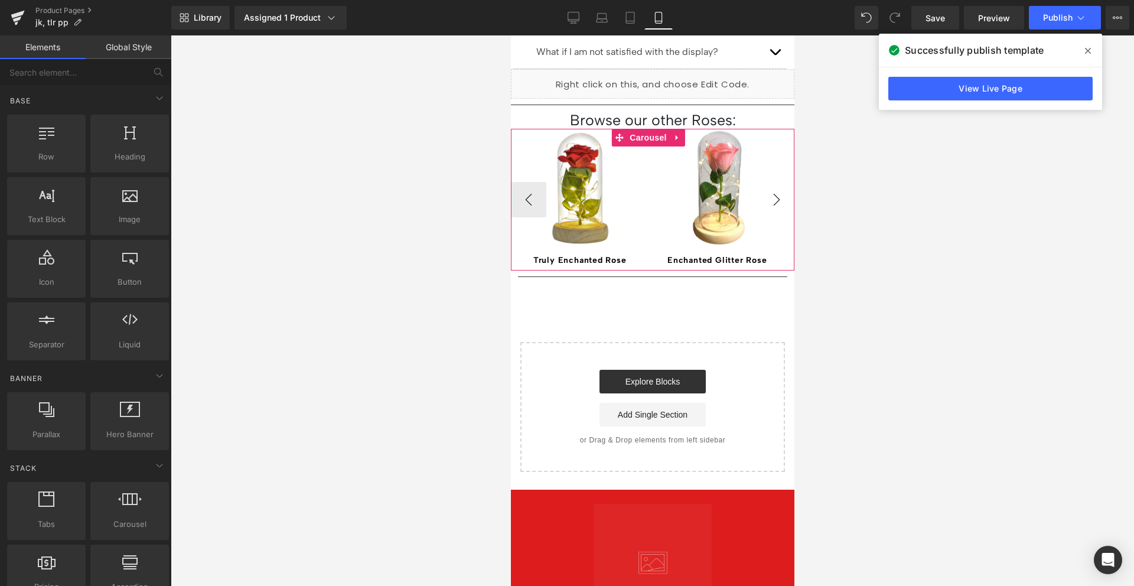
click at [768, 182] on button "›" at bounding box center [776, 199] width 35 height 35
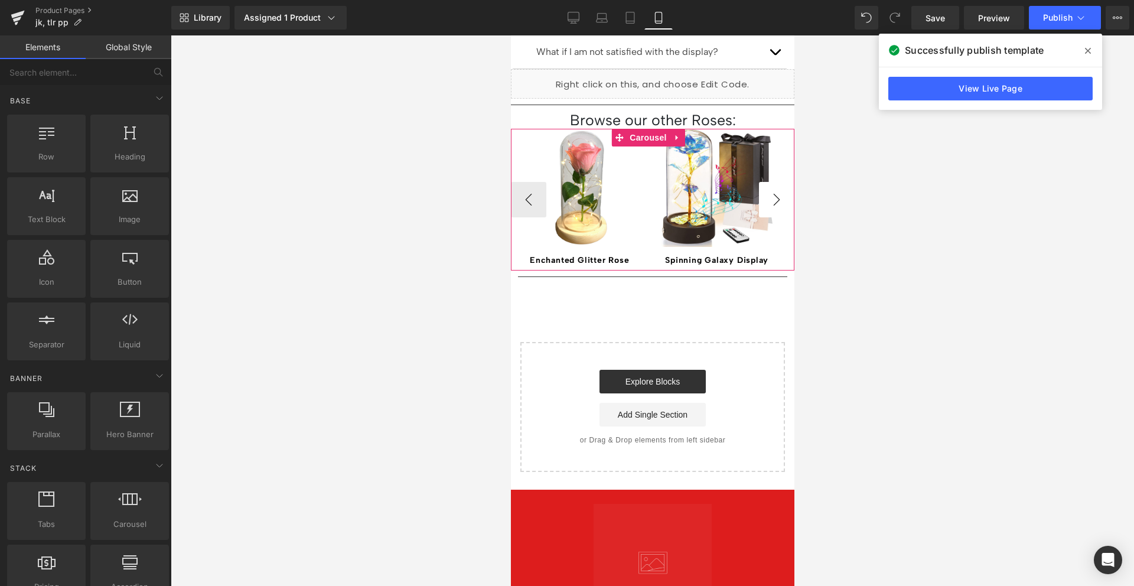
click at [768, 182] on button "›" at bounding box center [776, 199] width 35 height 35
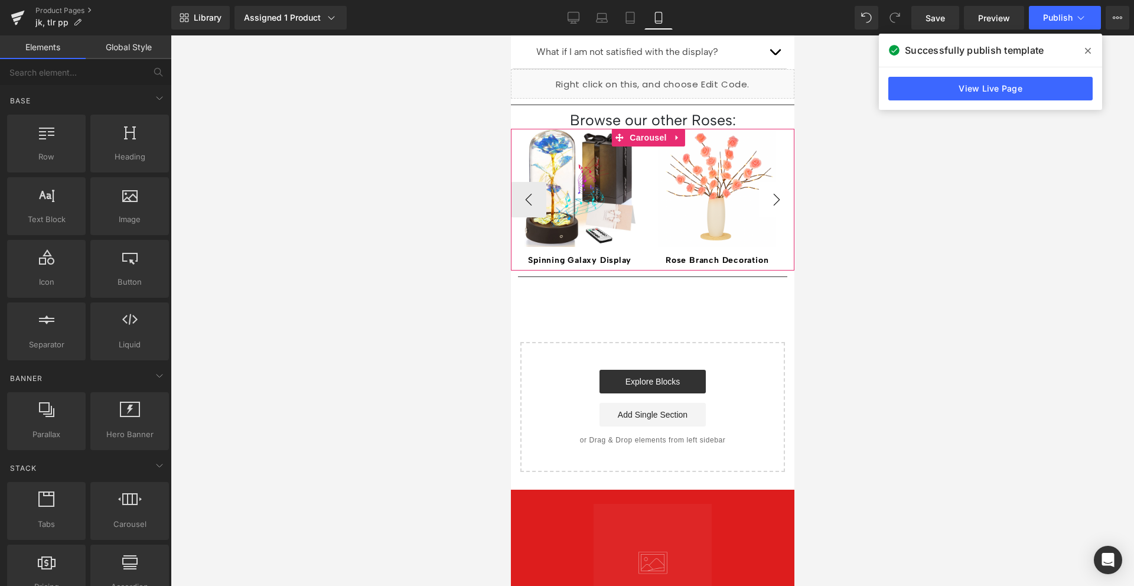
click at [768, 182] on button "›" at bounding box center [776, 199] width 35 height 35
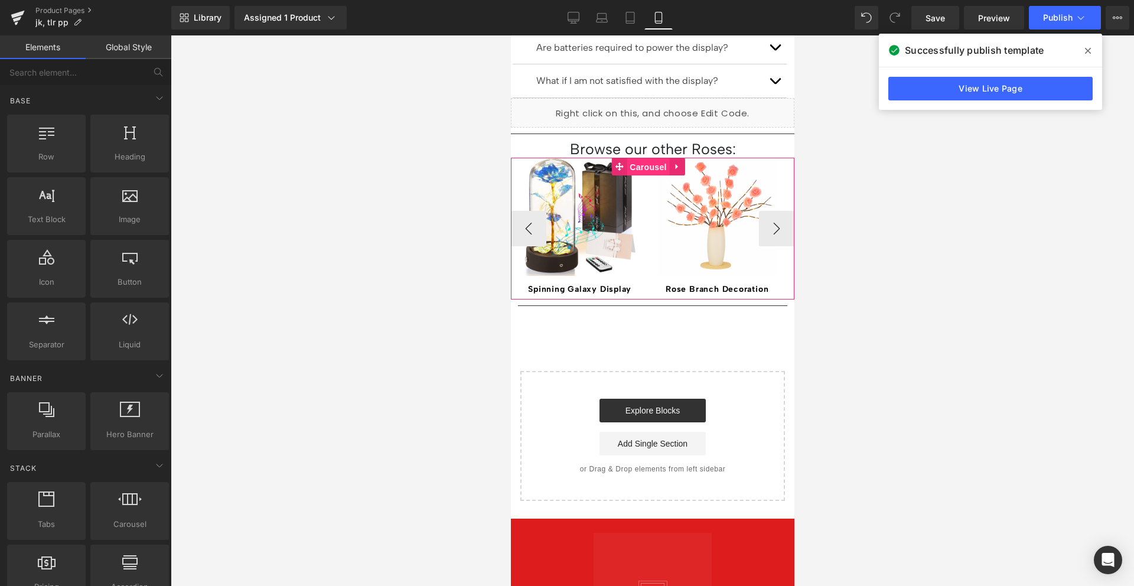
click at [655, 158] on span "Carousel" at bounding box center [647, 167] width 43 height 18
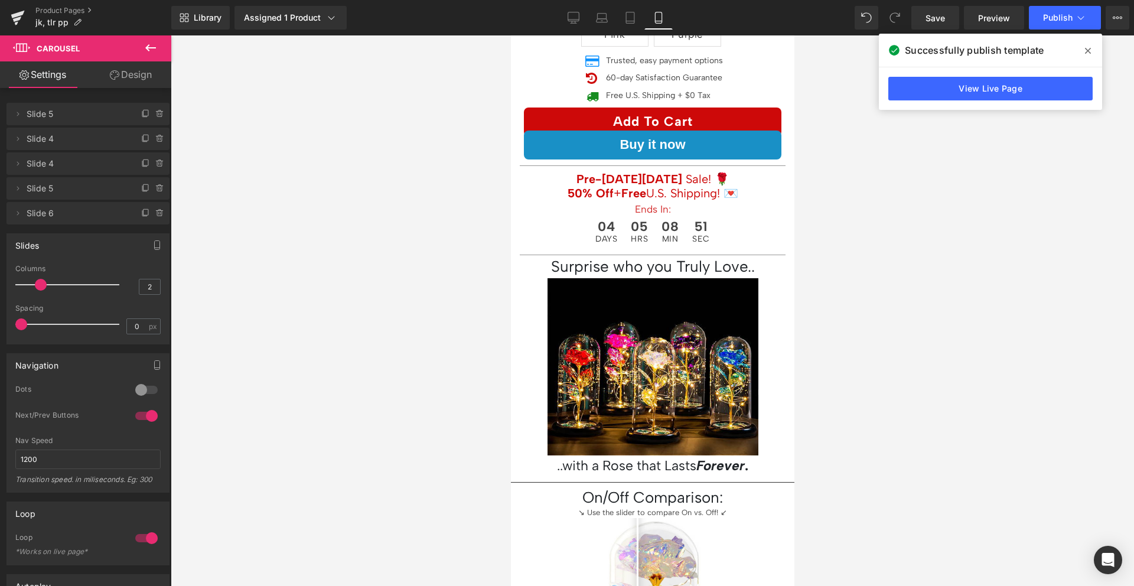
scroll to position [439, 0]
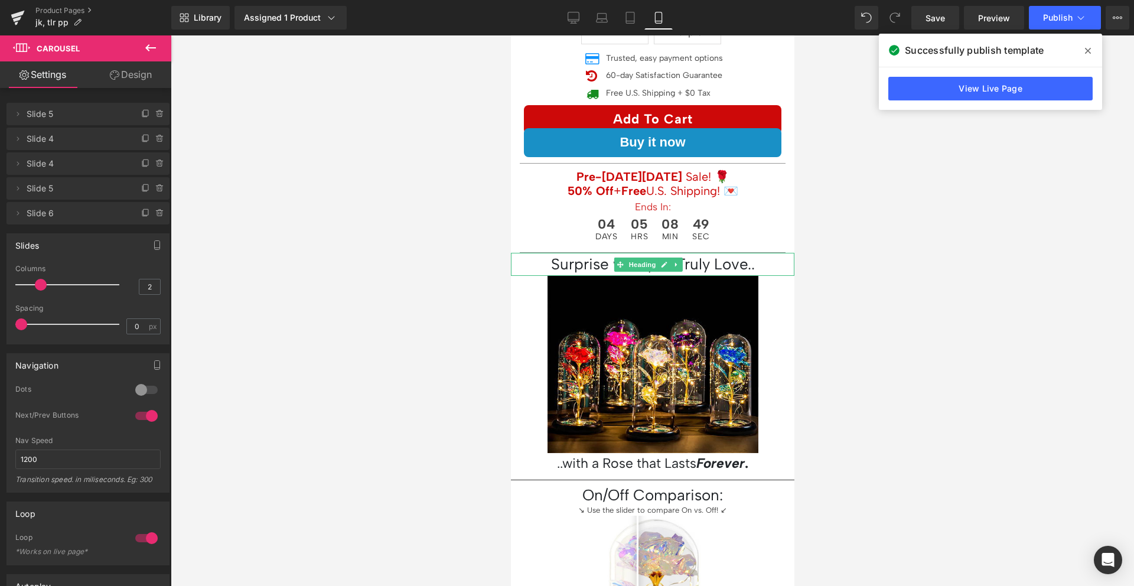
click at [686, 256] on h1 "Surprise who you Truly Love.." at bounding box center [652, 264] width 272 height 23
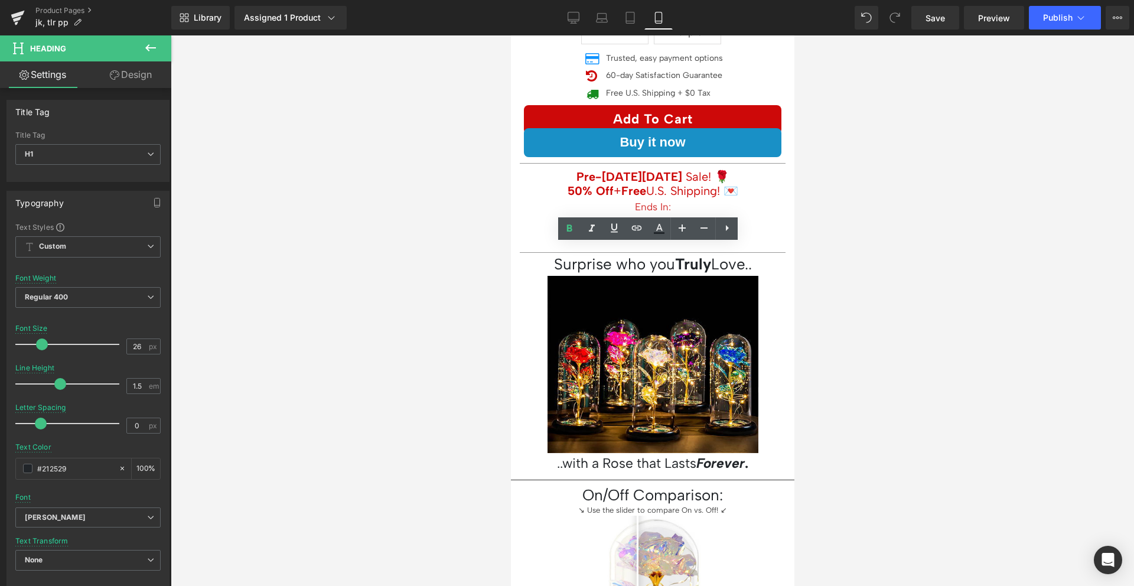
click at [860, 251] on div at bounding box center [653, 310] width 964 height 551
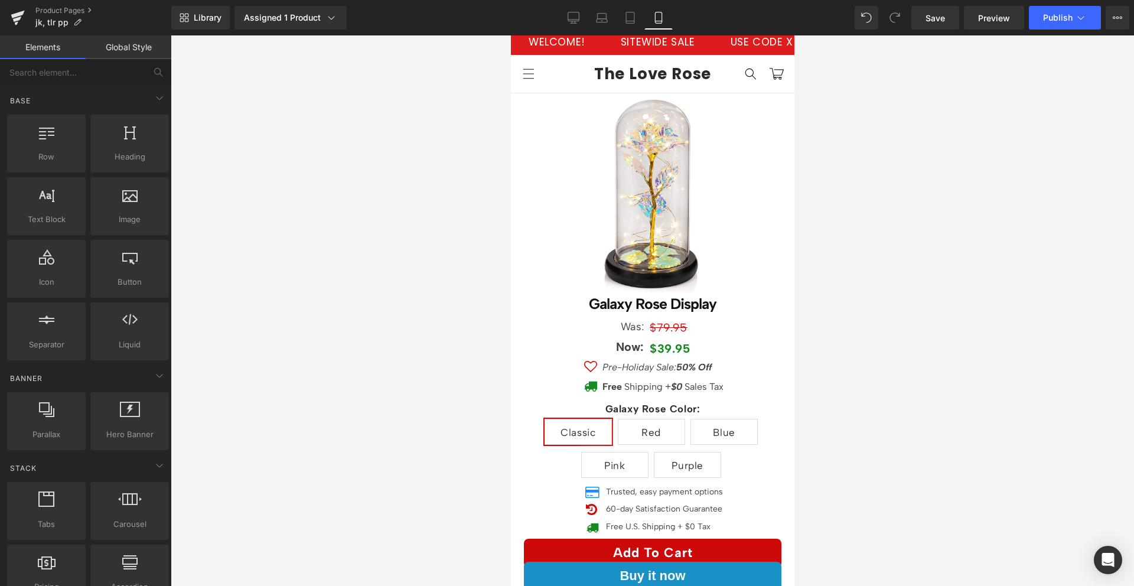
scroll to position [0, 0]
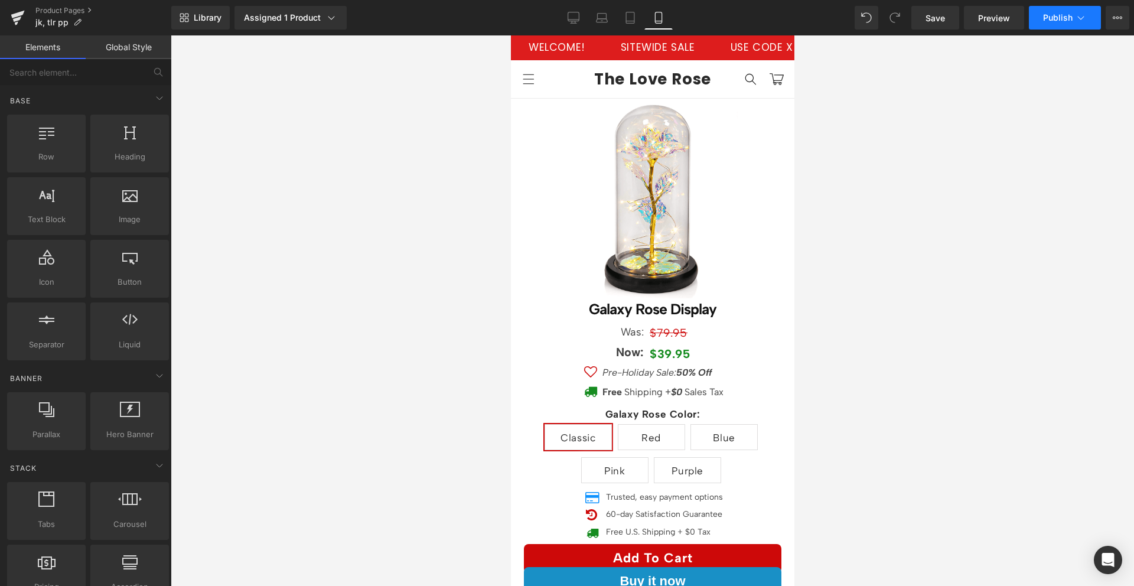
click at [1063, 18] on span "Publish" at bounding box center [1058, 17] width 30 height 9
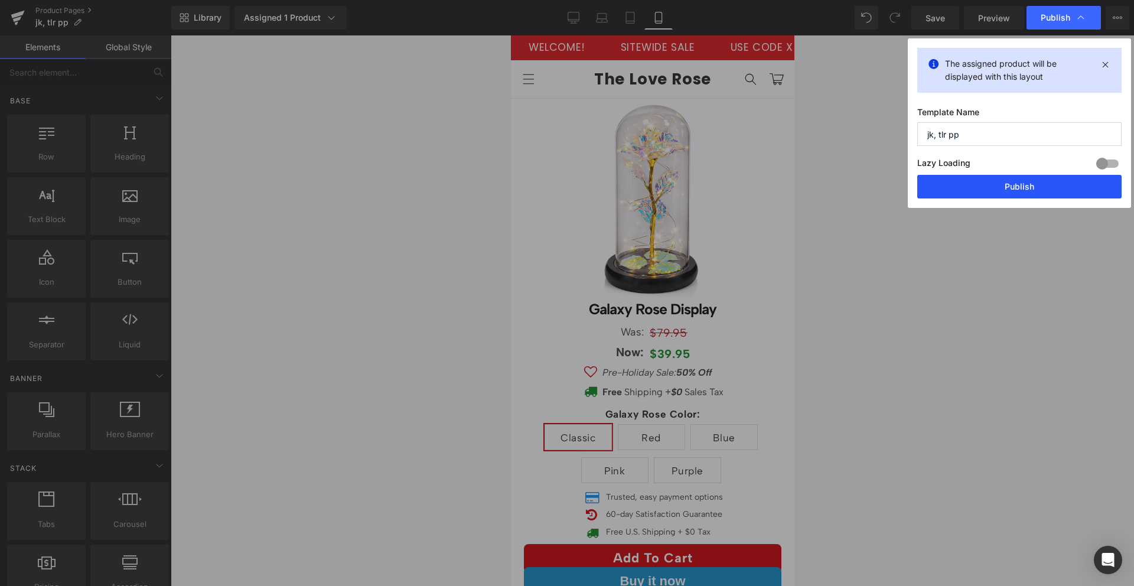
click at [1011, 182] on button "Publish" at bounding box center [1019, 187] width 204 height 24
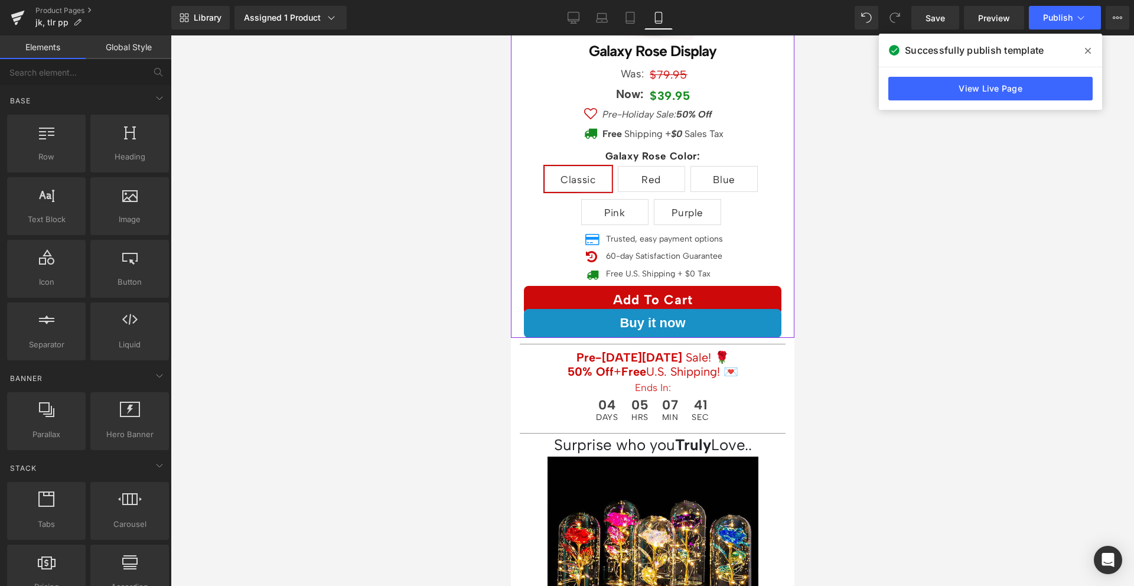
scroll to position [263, 0]
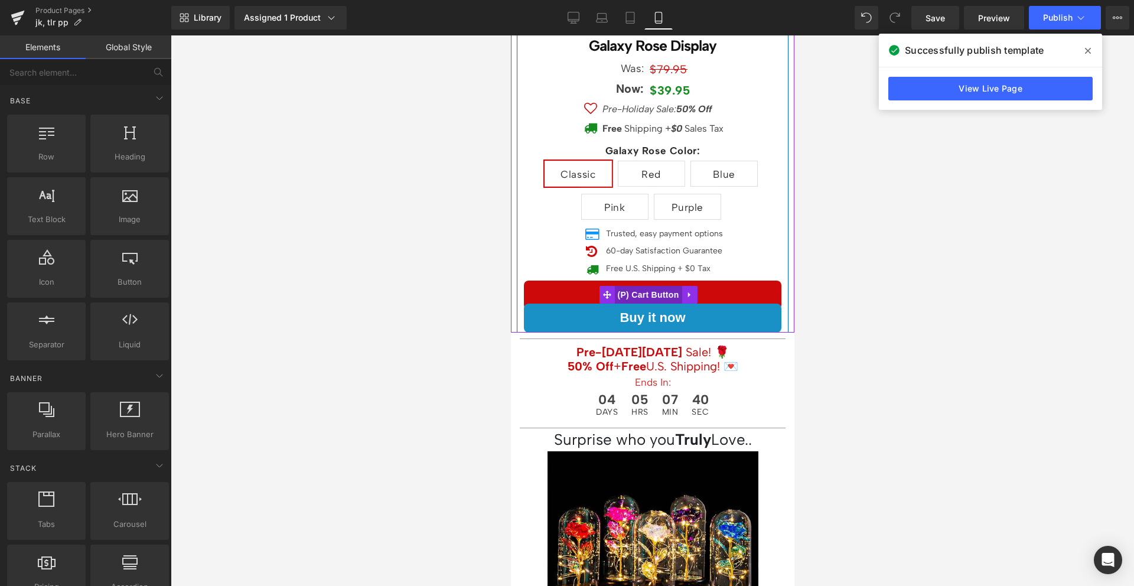
click at [647, 286] on span "(P) Cart Button" at bounding box center [647, 295] width 67 height 18
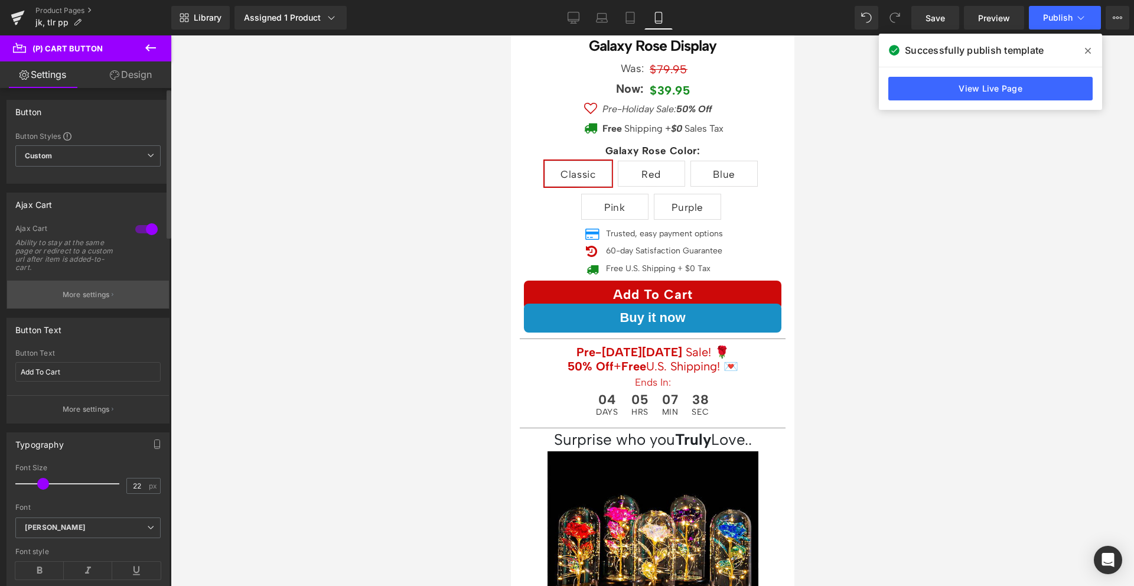
click at [77, 287] on button "More settings" at bounding box center [88, 295] width 162 height 28
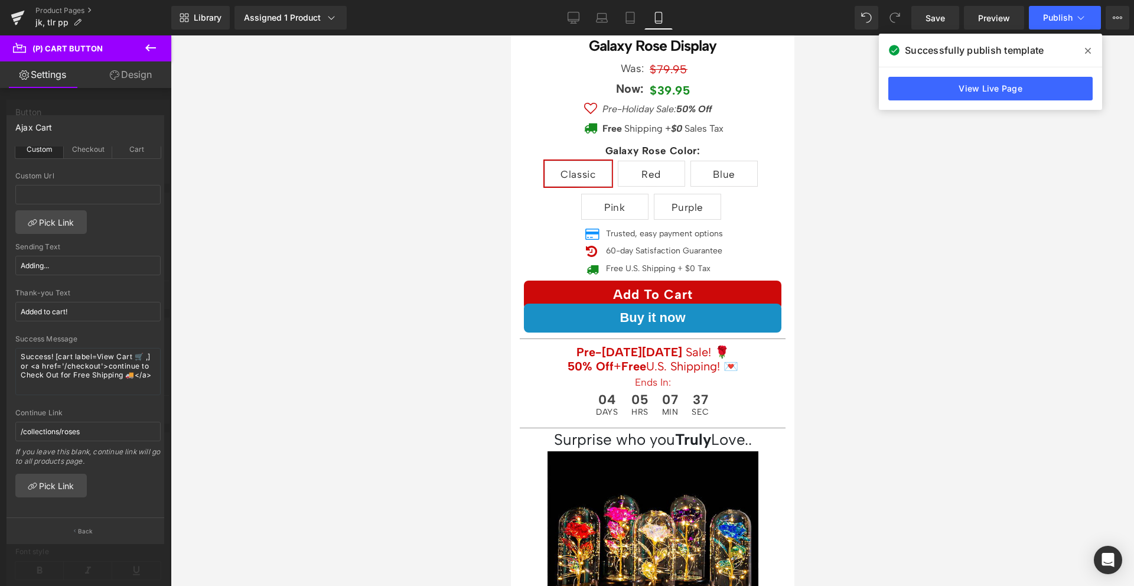
scroll to position [29, 0]
drag, startPoint x: 50, startPoint y: 378, endPoint x: 21, endPoint y: 343, distance: 45.7
click at [21, 348] on textarea "Success! [cart label=View Cart 🛒 ,] or <a href='/checkout'>continue to Check Ou…" at bounding box center [87, 371] width 145 height 47
click at [51, 348] on textarea "Success! [cart label=View Cart 🛒 ,] or <a href='/checkout'>continue to Check Ou…" at bounding box center [87, 371] width 145 height 47
drag, startPoint x: 54, startPoint y: 348, endPoint x: 80, endPoint y: 364, distance: 30.8
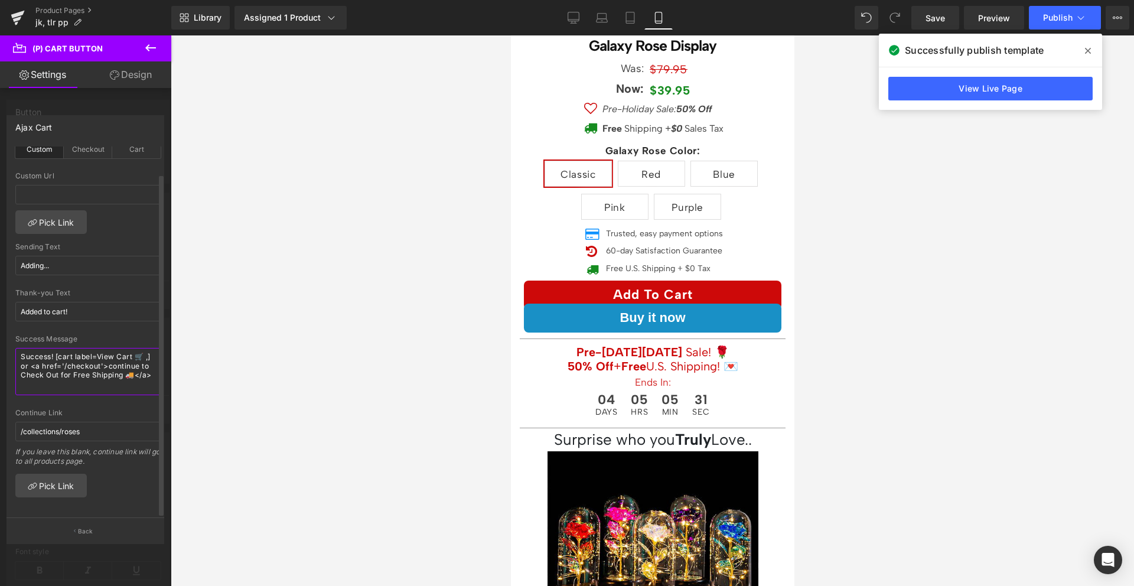
click at [80, 364] on textarea "Success! [cart label=View Cart 🛒 ,] or <a href='/checkout'>continue to Check Ou…" at bounding box center [87, 371] width 145 height 47
drag, startPoint x: 87, startPoint y: 359, endPoint x: 62, endPoint y: 359, distance: 24.8
click at [62, 359] on textarea "Success! Checking out with Free Shipping 🚚</a>" at bounding box center [87, 371] width 145 height 47
type textarea "Success! Checking out with Free Shipping.. 🚚"
click at [77, 401] on div at bounding box center [87, 405] width 145 height 8
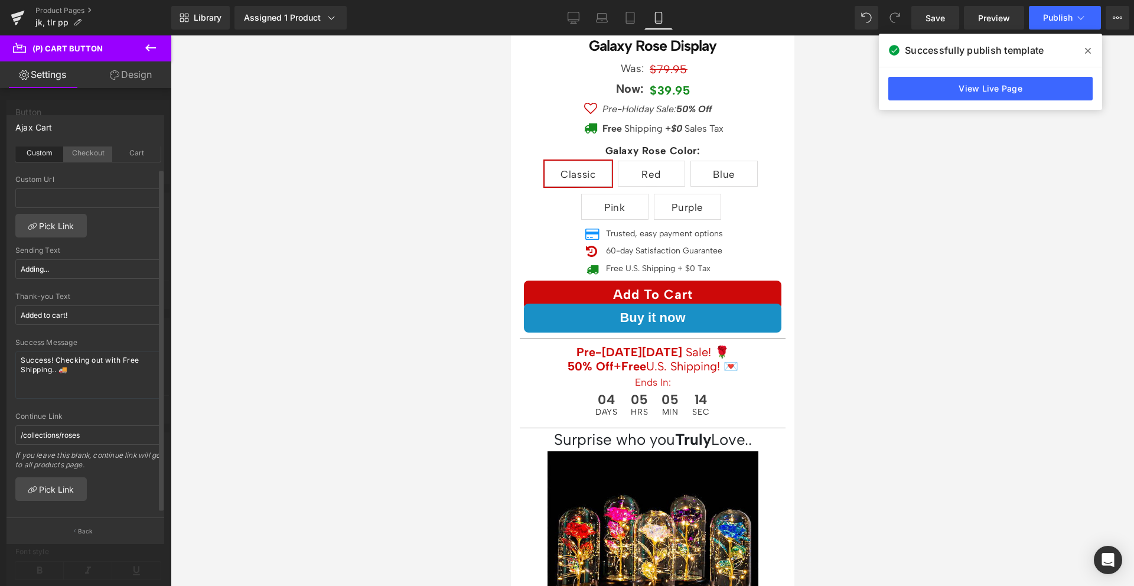
scroll to position [0, 0]
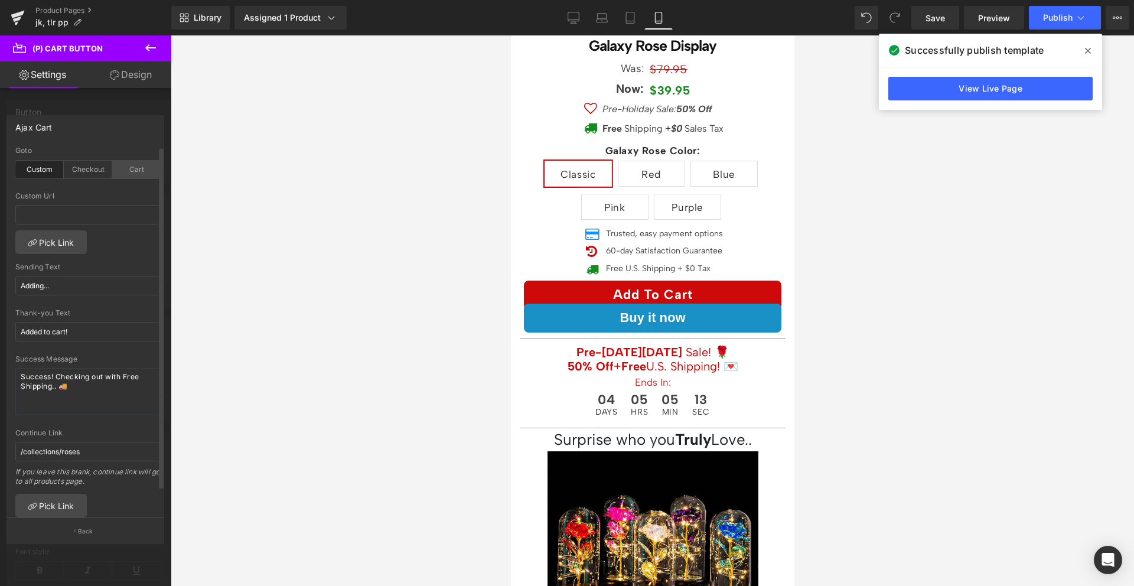
click at [122, 168] on div "Cart" at bounding box center [136, 170] width 48 height 18
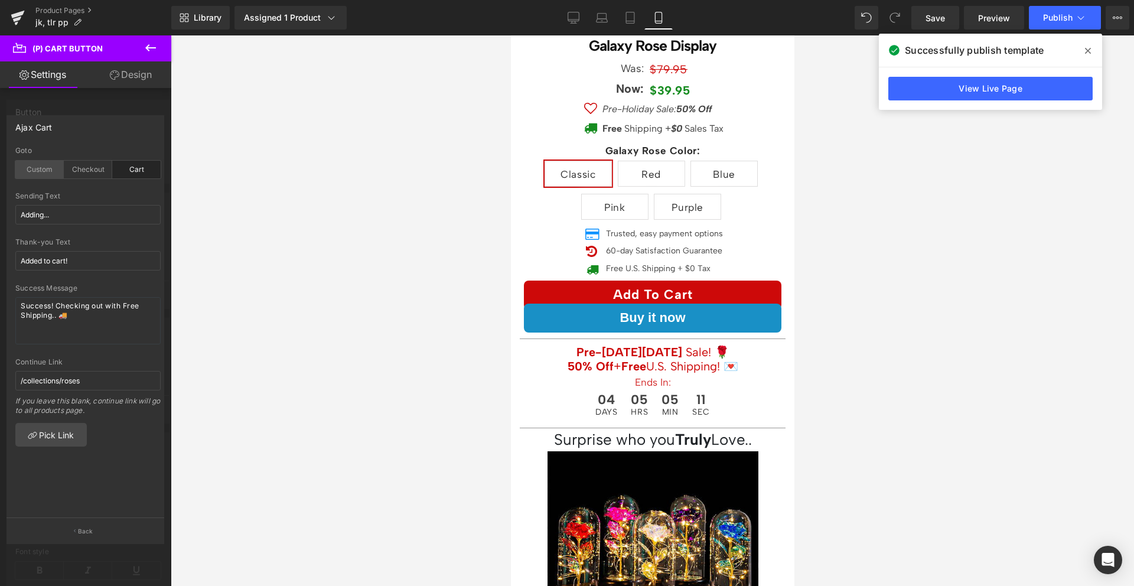
click at [44, 173] on div "Custom" at bounding box center [39, 170] width 48 height 18
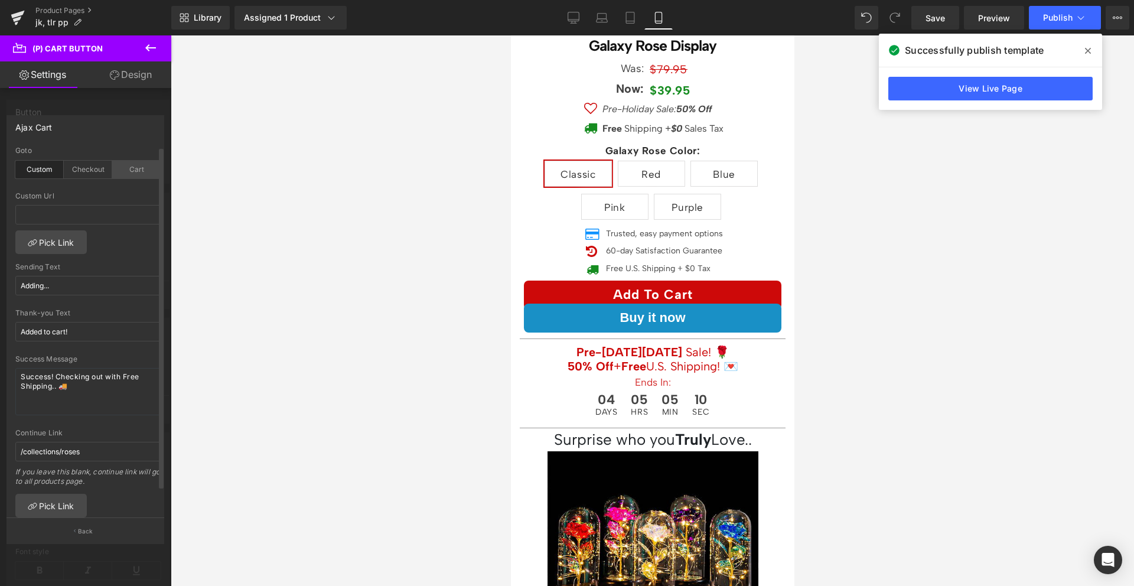
click at [127, 170] on div "Cart" at bounding box center [136, 170] width 48 height 18
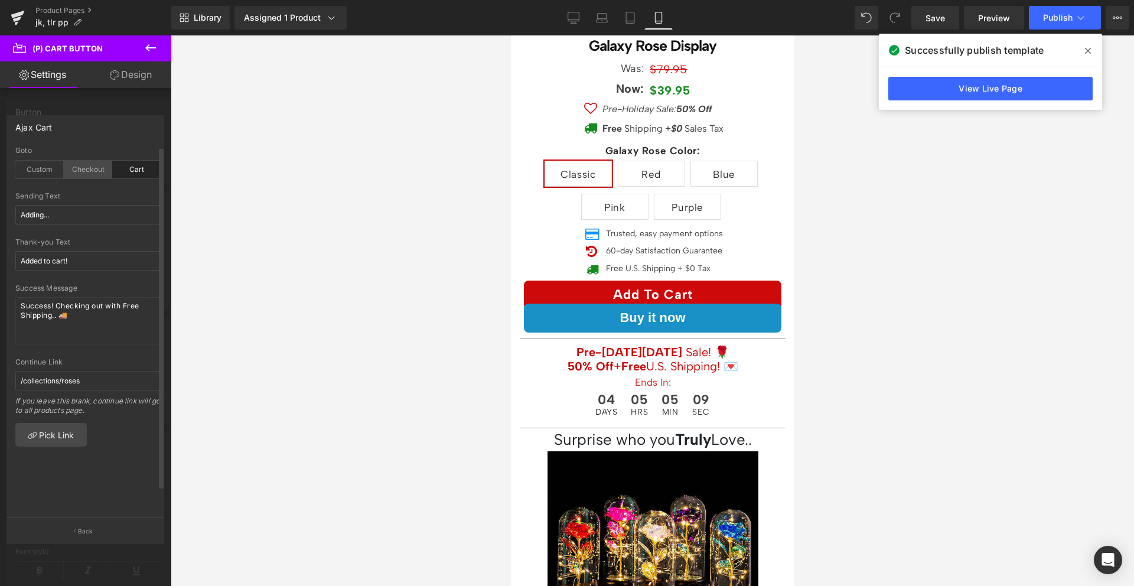
click at [92, 173] on div "Checkout" at bounding box center [88, 170] width 48 height 18
click at [122, 169] on div "Cart" at bounding box center [136, 170] width 48 height 18
click at [106, 191] on div at bounding box center [87, 188] width 145 height 8
click at [74, 165] on div "Checkout" at bounding box center [88, 170] width 48 height 18
click at [1087, 51] on icon at bounding box center [1088, 51] width 6 height 6
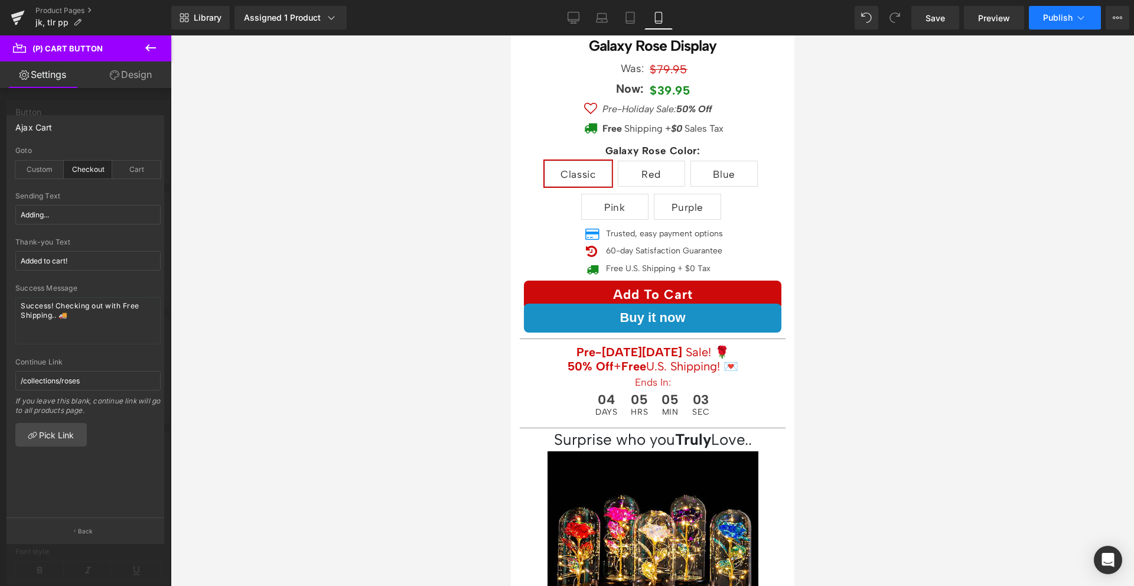
click at [1073, 23] on button "Publish" at bounding box center [1065, 18] width 72 height 24
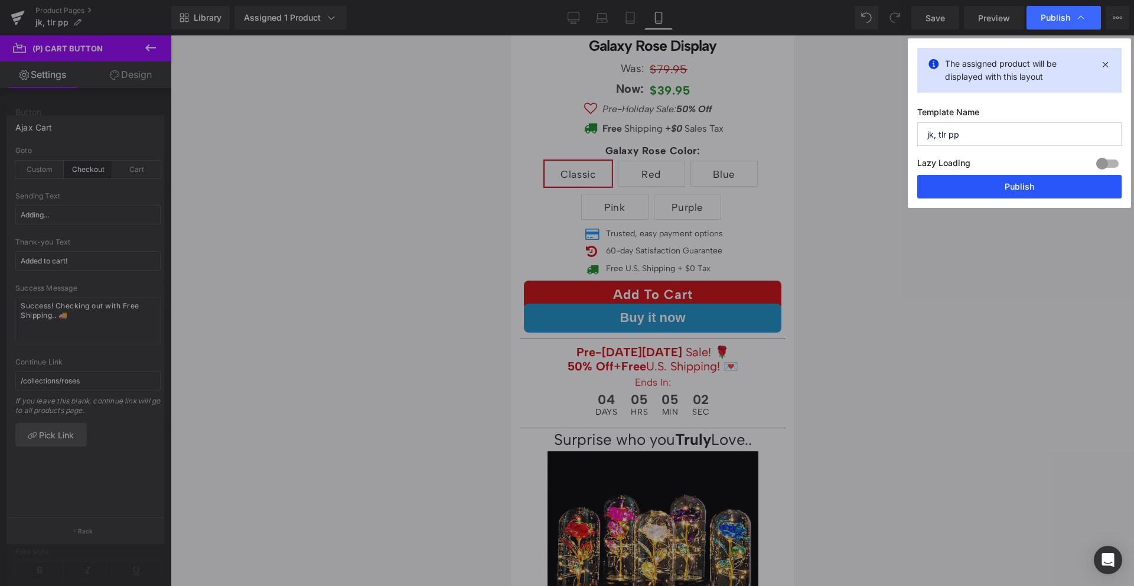
click at [1015, 180] on button "Publish" at bounding box center [1019, 187] width 204 height 24
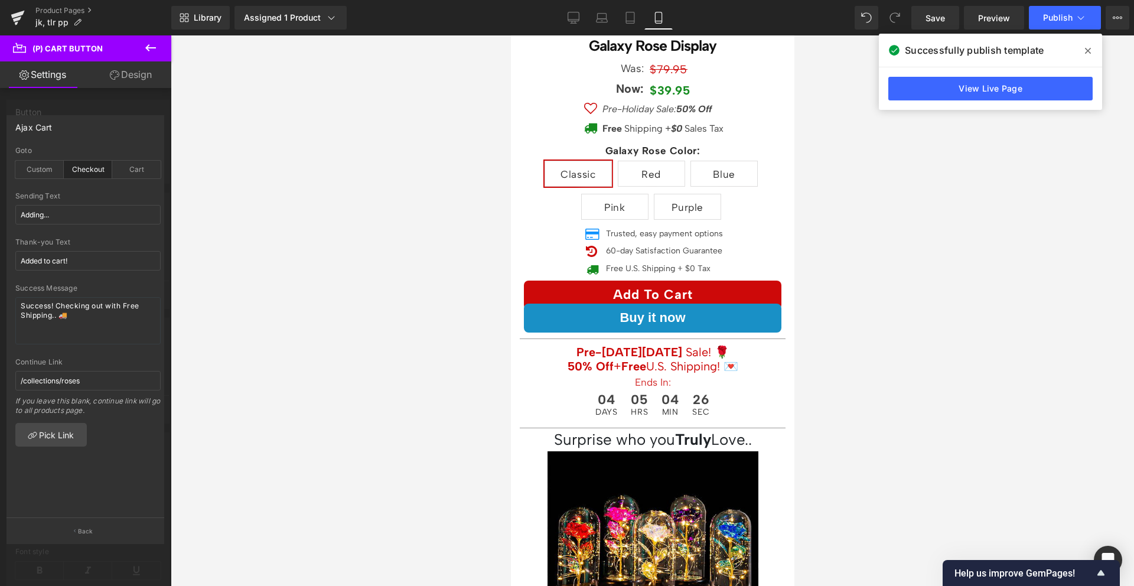
click at [1088, 53] on icon at bounding box center [1088, 50] width 6 height 9
